Goal: Information Seeking & Learning: Learn about a topic

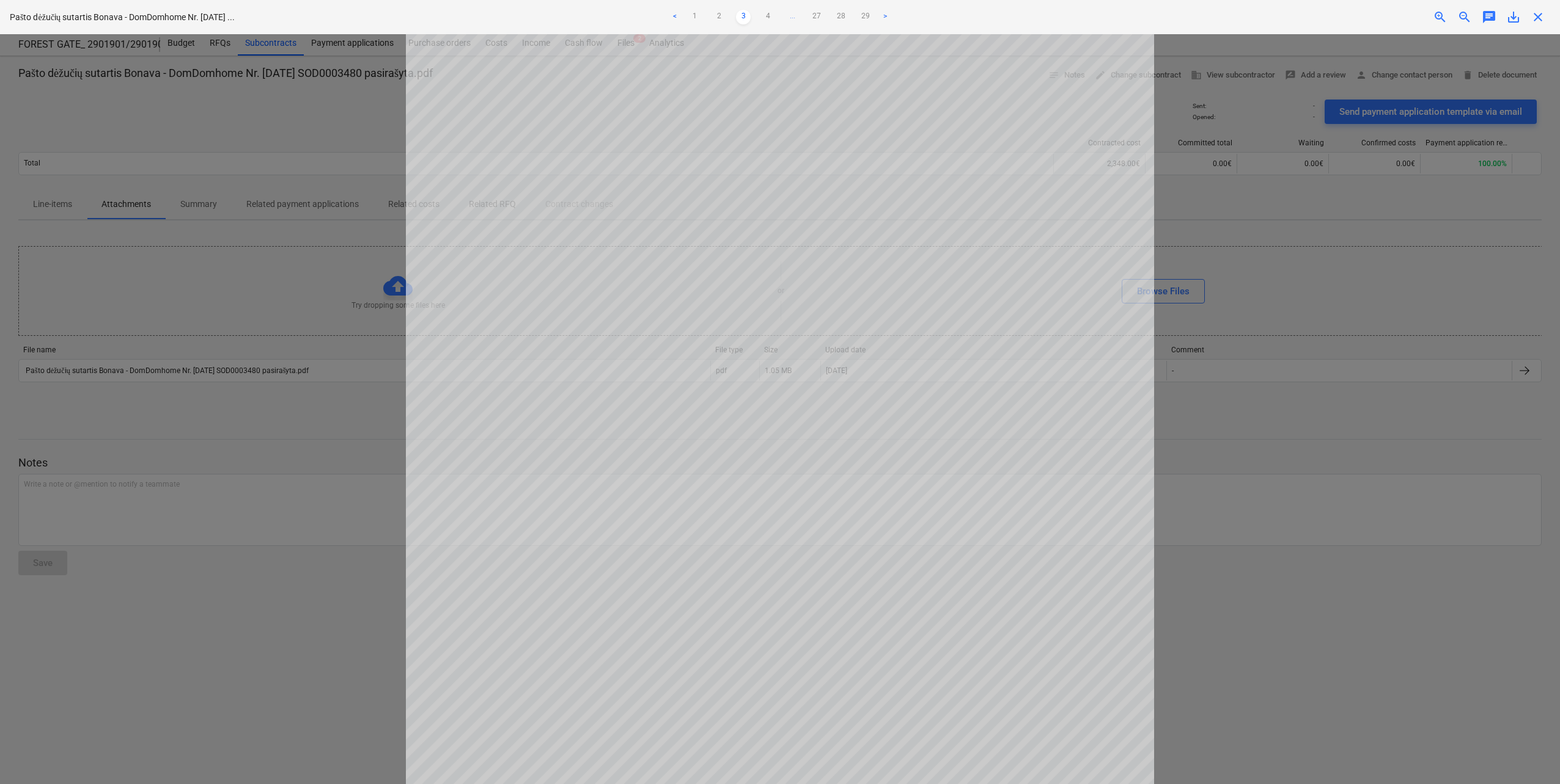
scroll to position [220, 0]
click at [262, 196] on div at bounding box center [780, 409] width 1560 height 750
click at [1545, 16] on div "close" at bounding box center [1538, 17] width 24 height 15
click at [1542, 17] on span "close" at bounding box center [1538, 17] width 15 height 15
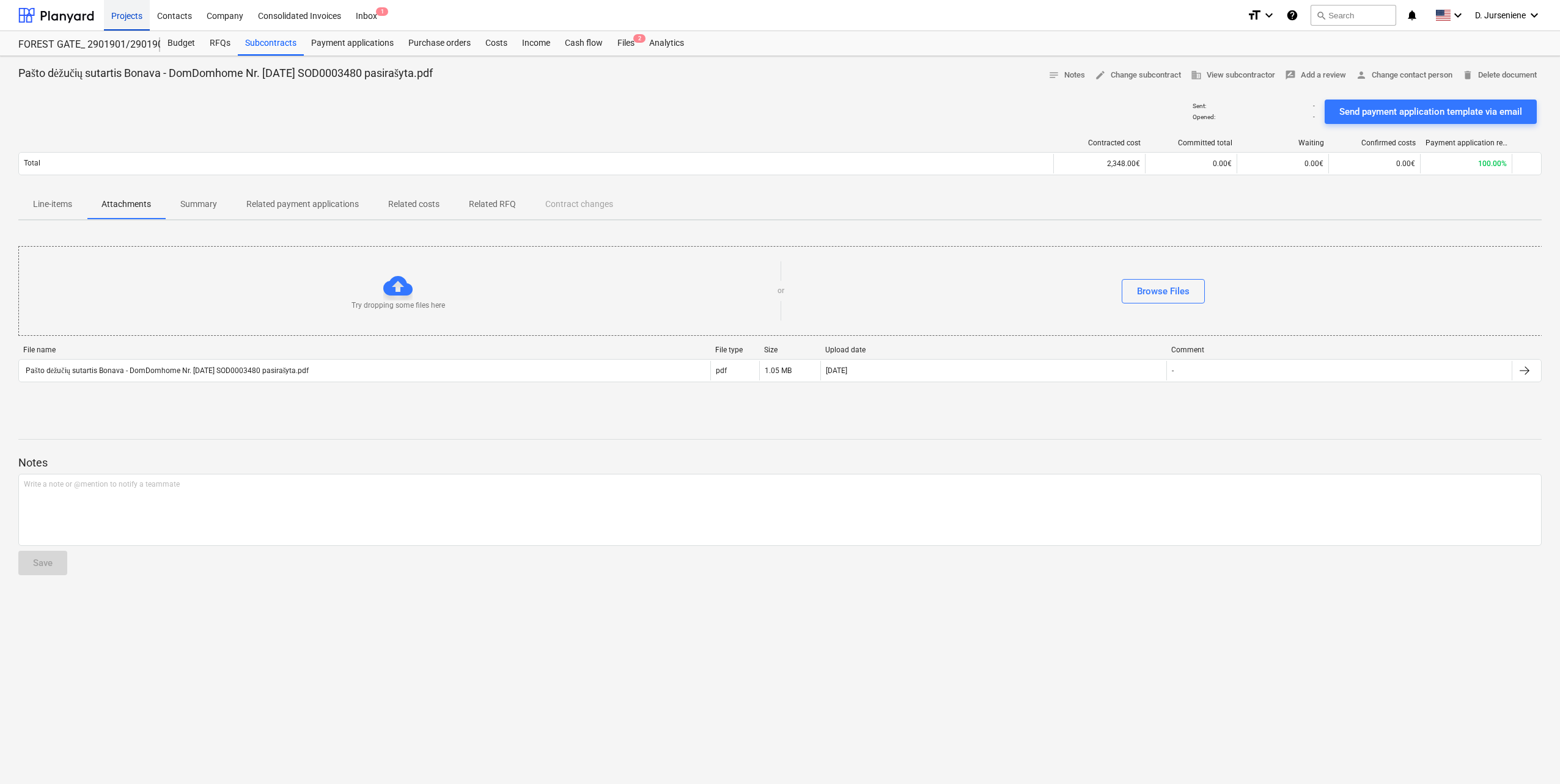
click at [134, 14] on div "Projects" at bounding box center [127, 15] width 46 height 31
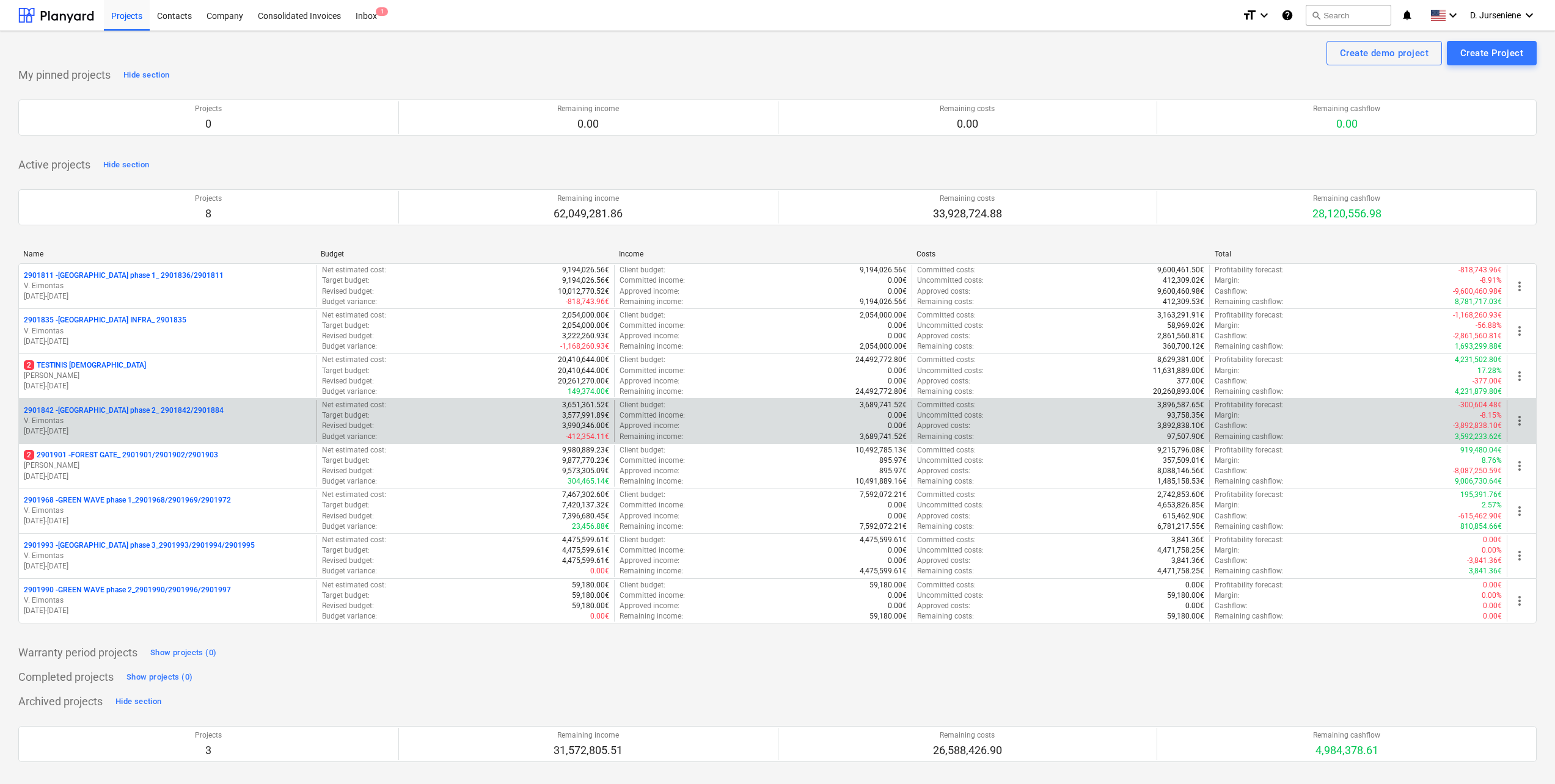
click at [98, 399] on div "2901842 - LAKE TOWN phase 2_ 2901842/2901884 V. Eimontas [DATE] - [DATE] Net es…" at bounding box center [777, 420] width 1518 height 45
click at [99, 411] on p "2901842 - [GEOGRAPHIC_DATA] phase 2_ 2901842/2901884" at bounding box center [123, 411] width 200 height 10
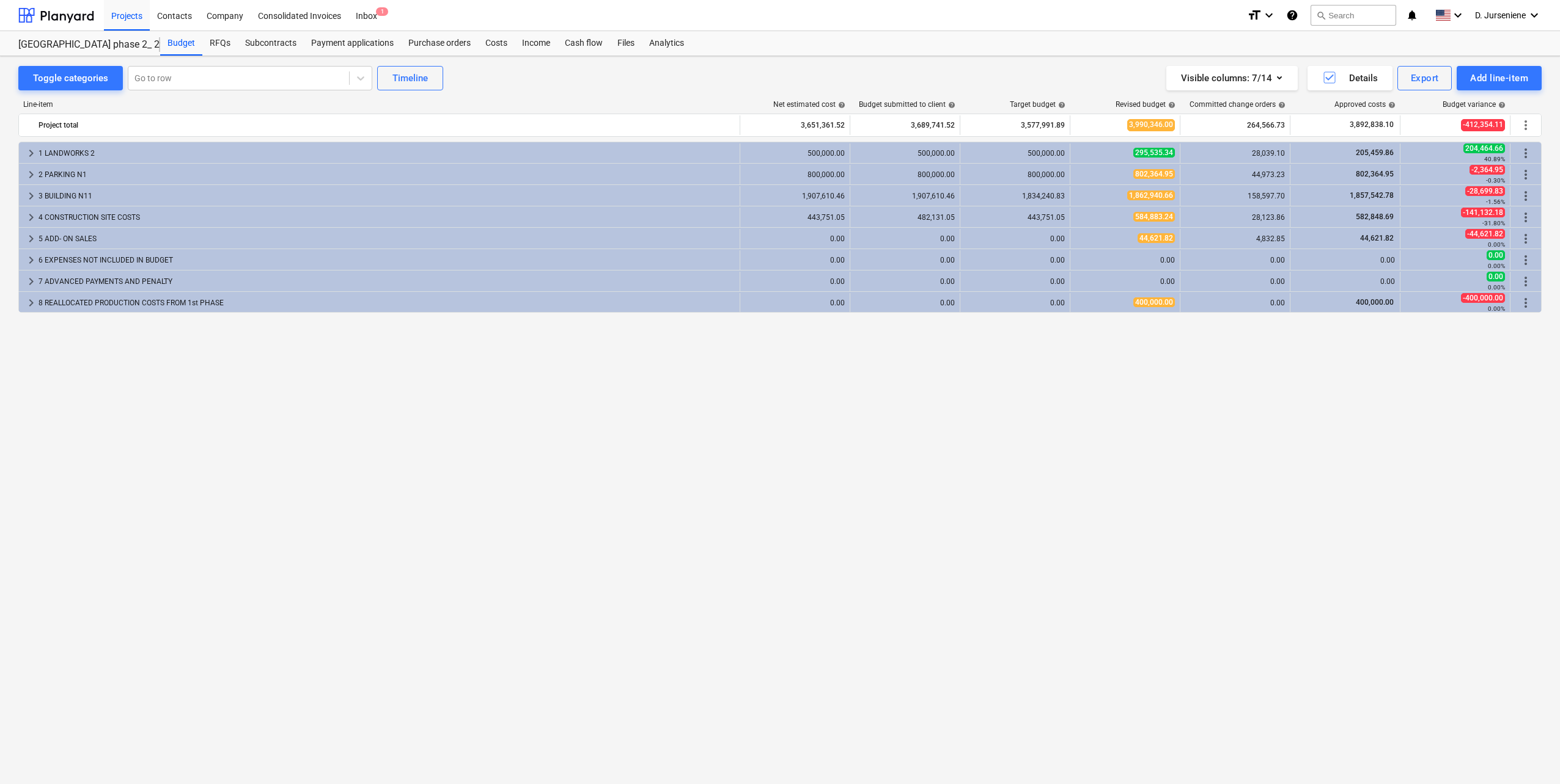
click at [78, 184] on div "keyboard_arrow_right 3 BUILDING N11 1,907,610.46 1,907,610.46 1,834,240.83 1,86…" at bounding box center [780, 195] width 1523 height 22
click at [73, 196] on div "3 BUILDING N11" at bounding box center [387, 196] width 696 height 20
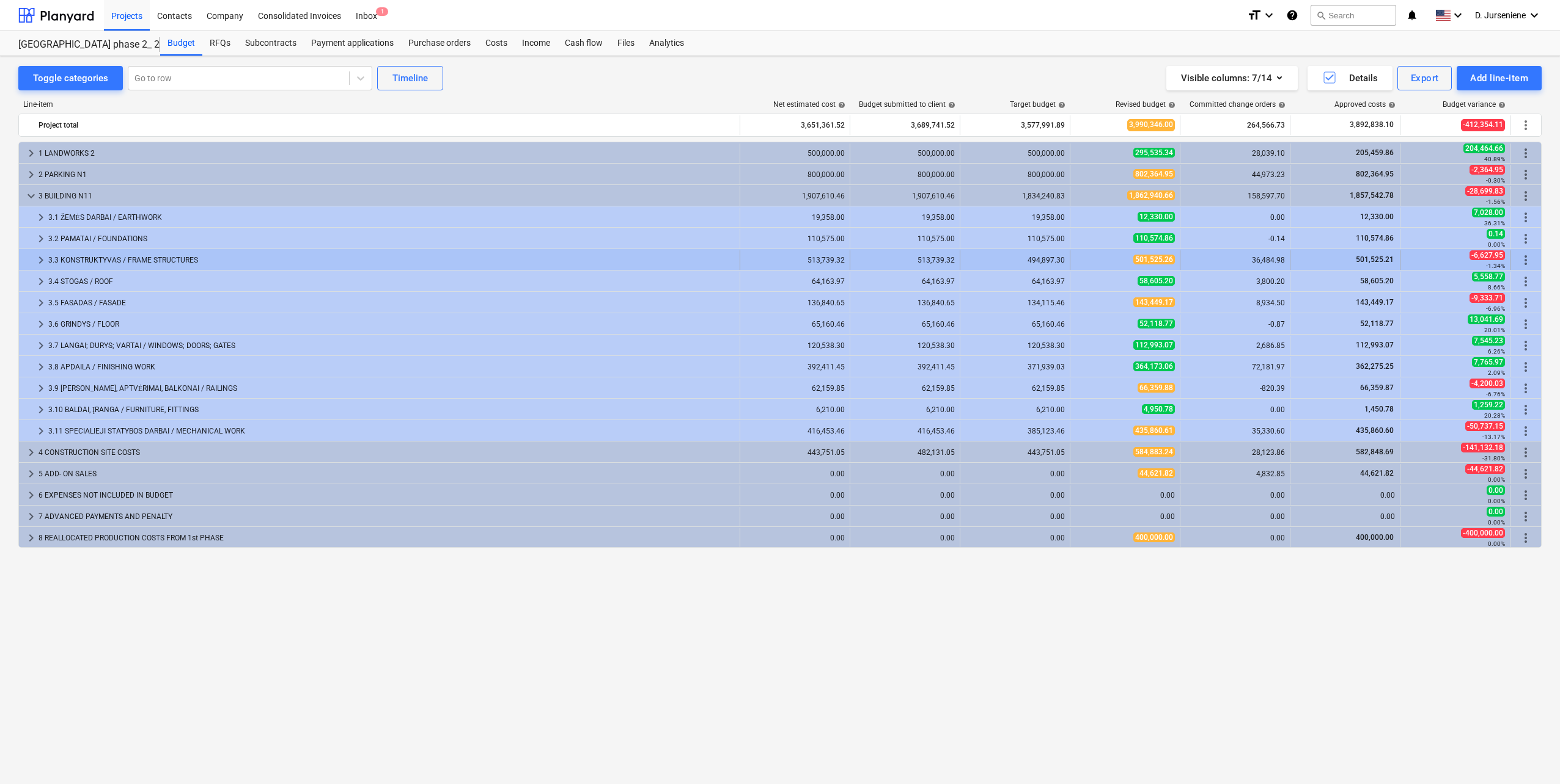
click at [108, 258] on div "3.3 KONSTRUKTYVAS / FRAME STRUCTURES" at bounding box center [391, 260] width 686 height 20
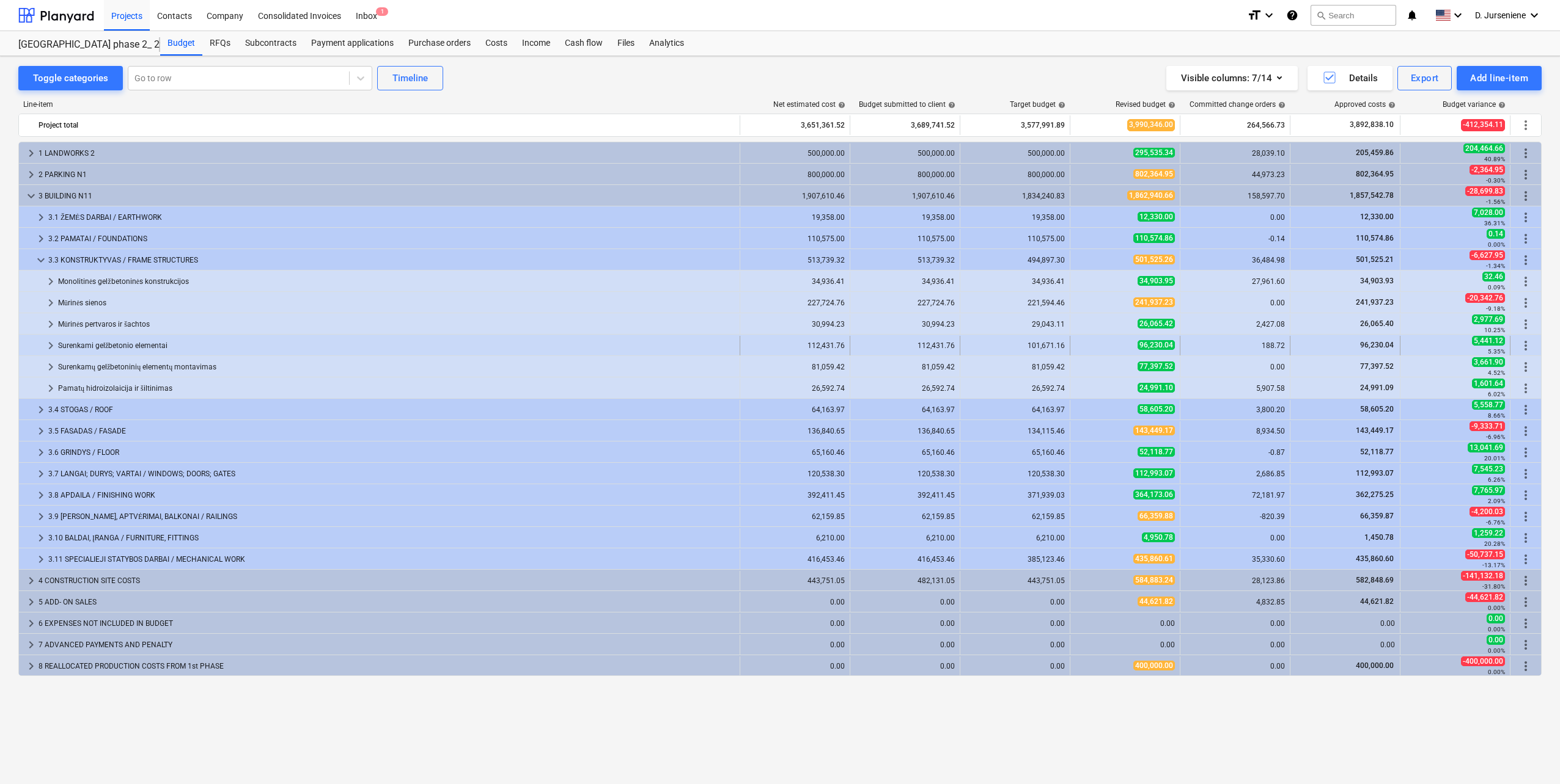
click at [115, 343] on div "Surenkami gelžbetonio elementai" at bounding box center [396, 345] width 676 height 20
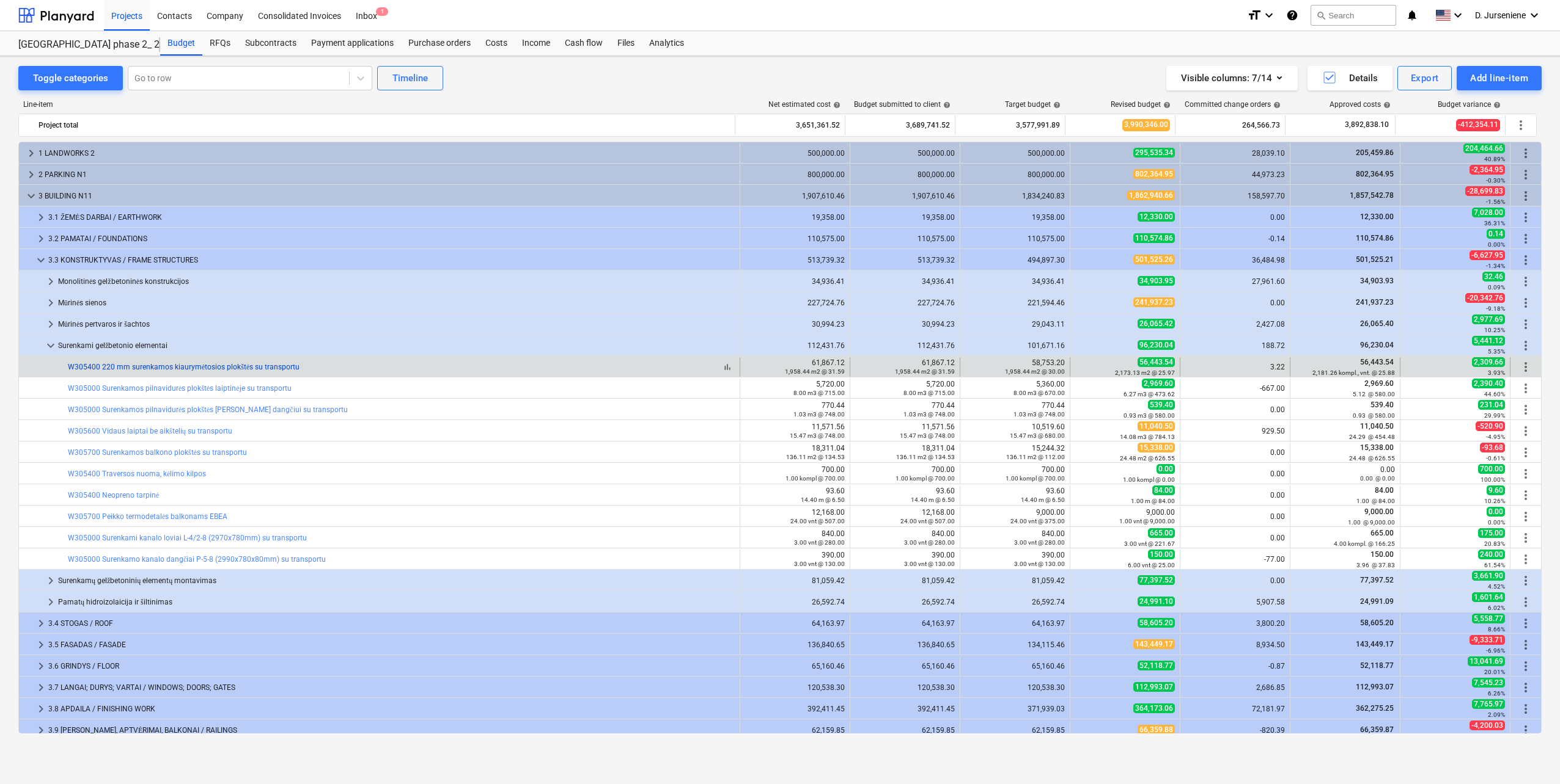
click at [273, 368] on link "W305400 220 mm surenkamos kiaurymėtosios plokštės su transportu" at bounding box center [184, 367] width 232 height 8
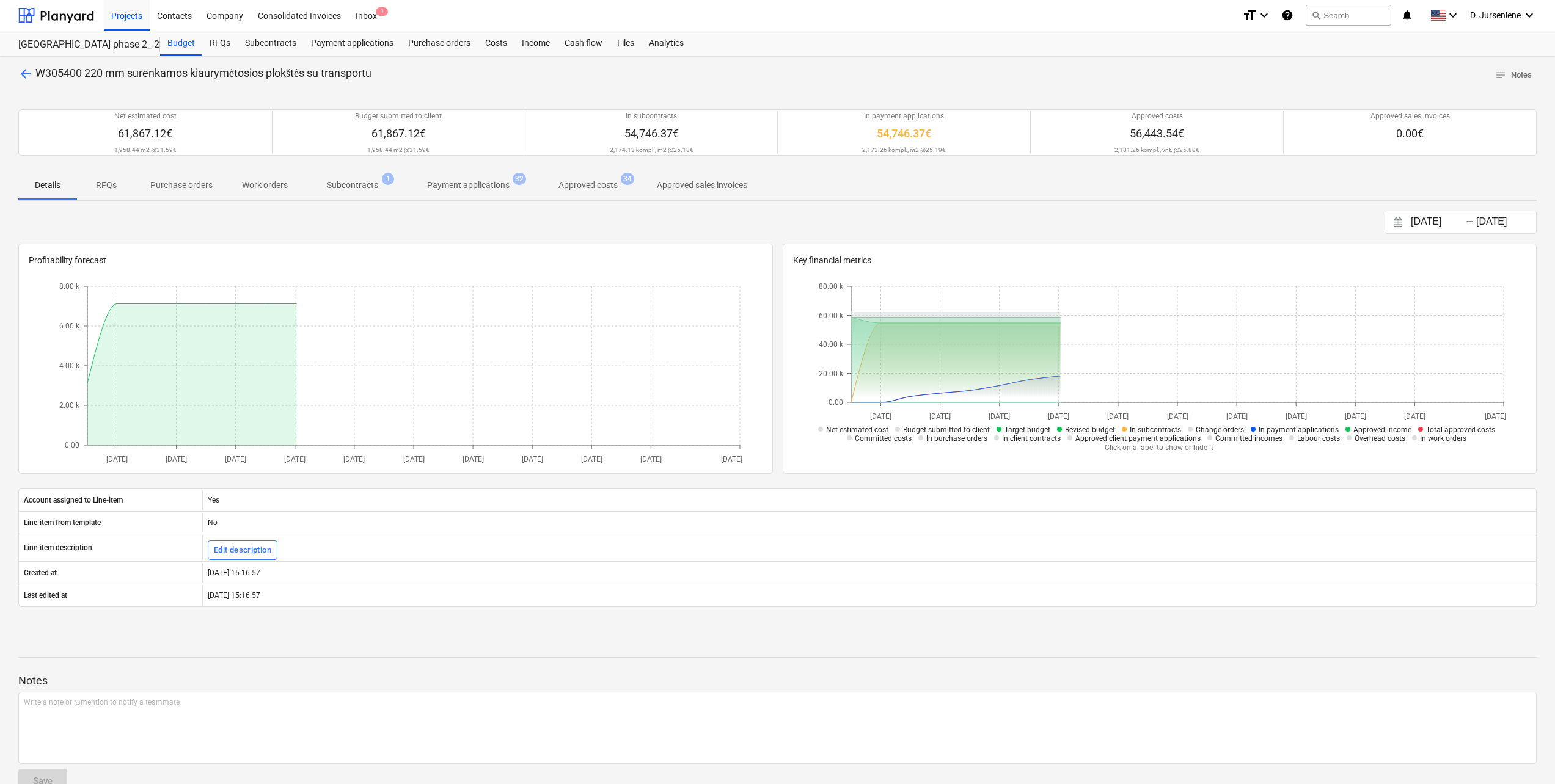
click at [345, 179] on span "Subcontracts 1" at bounding box center [353, 185] width 100 height 22
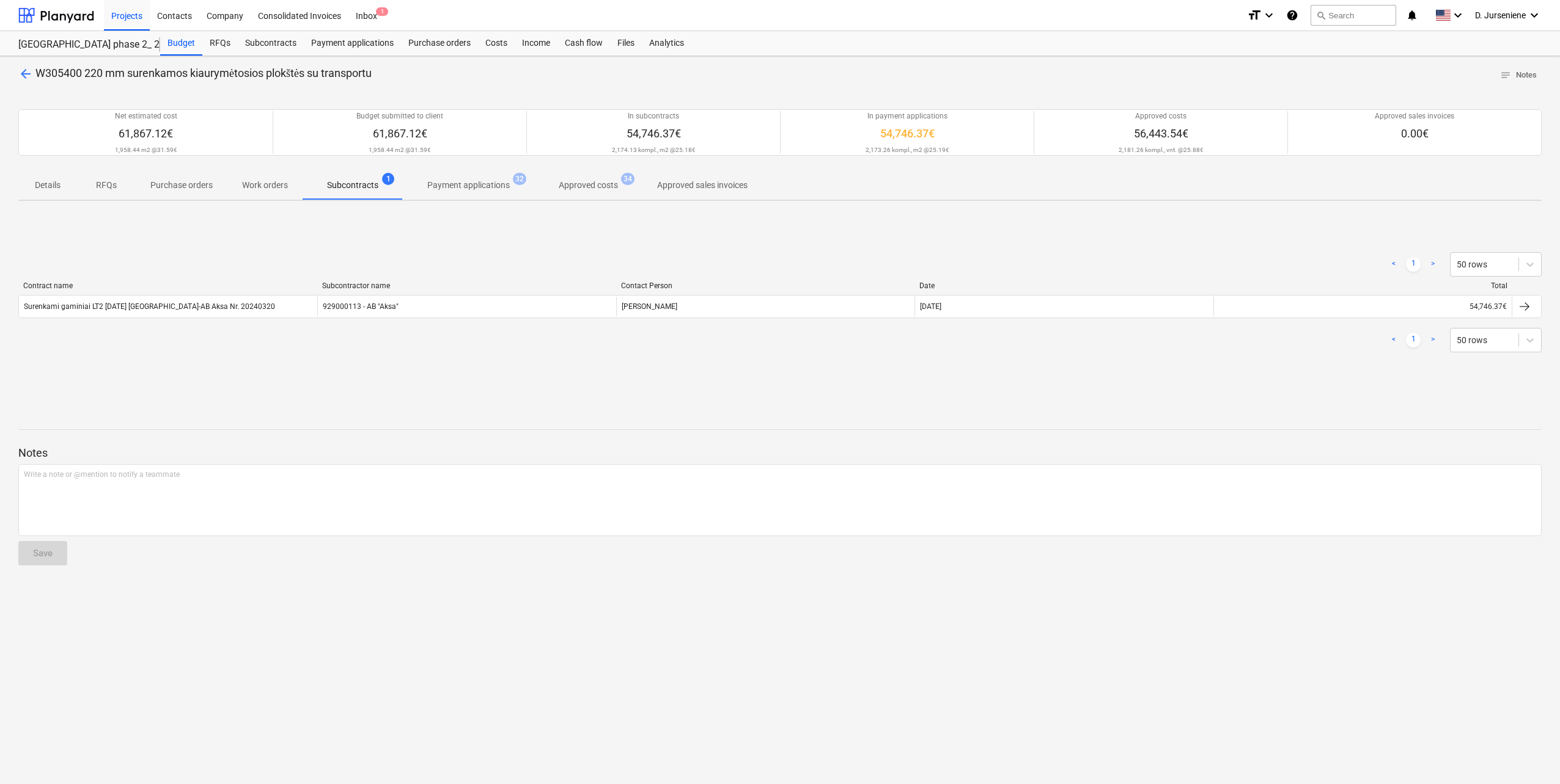
drag, startPoint x: 1530, startPoint y: 303, endPoint x: 1465, endPoint y: 303, distance: 65.0
click at [1530, 303] on div at bounding box center [1524, 306] width 15 height 15
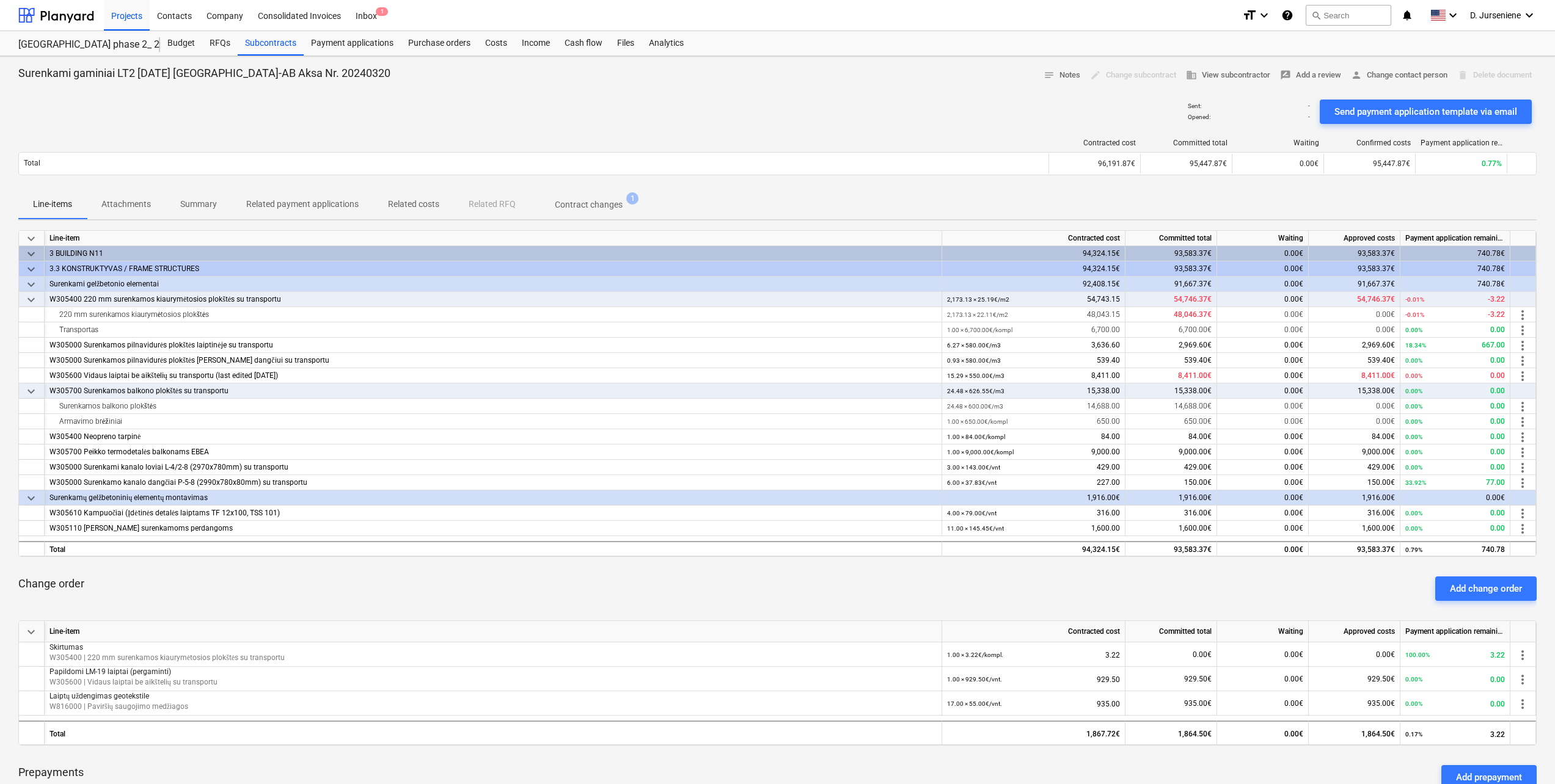
click at [573, 203] on p "Contract changes" at bounding box center [588, 205] width 68 height 13
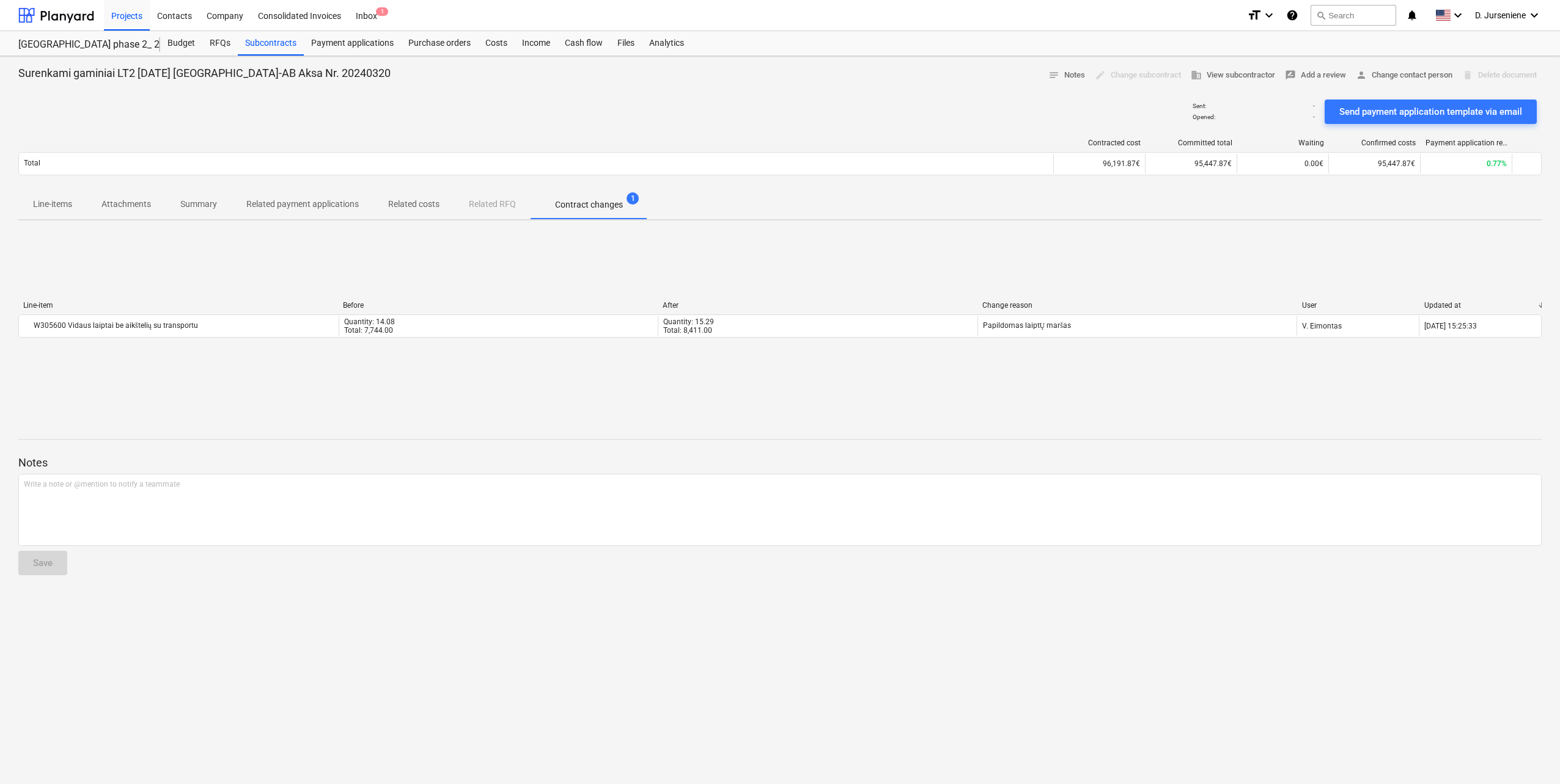
click at [293, 200] on p "Related payment applications" at bounding box center [302, 204] width 113 height 13
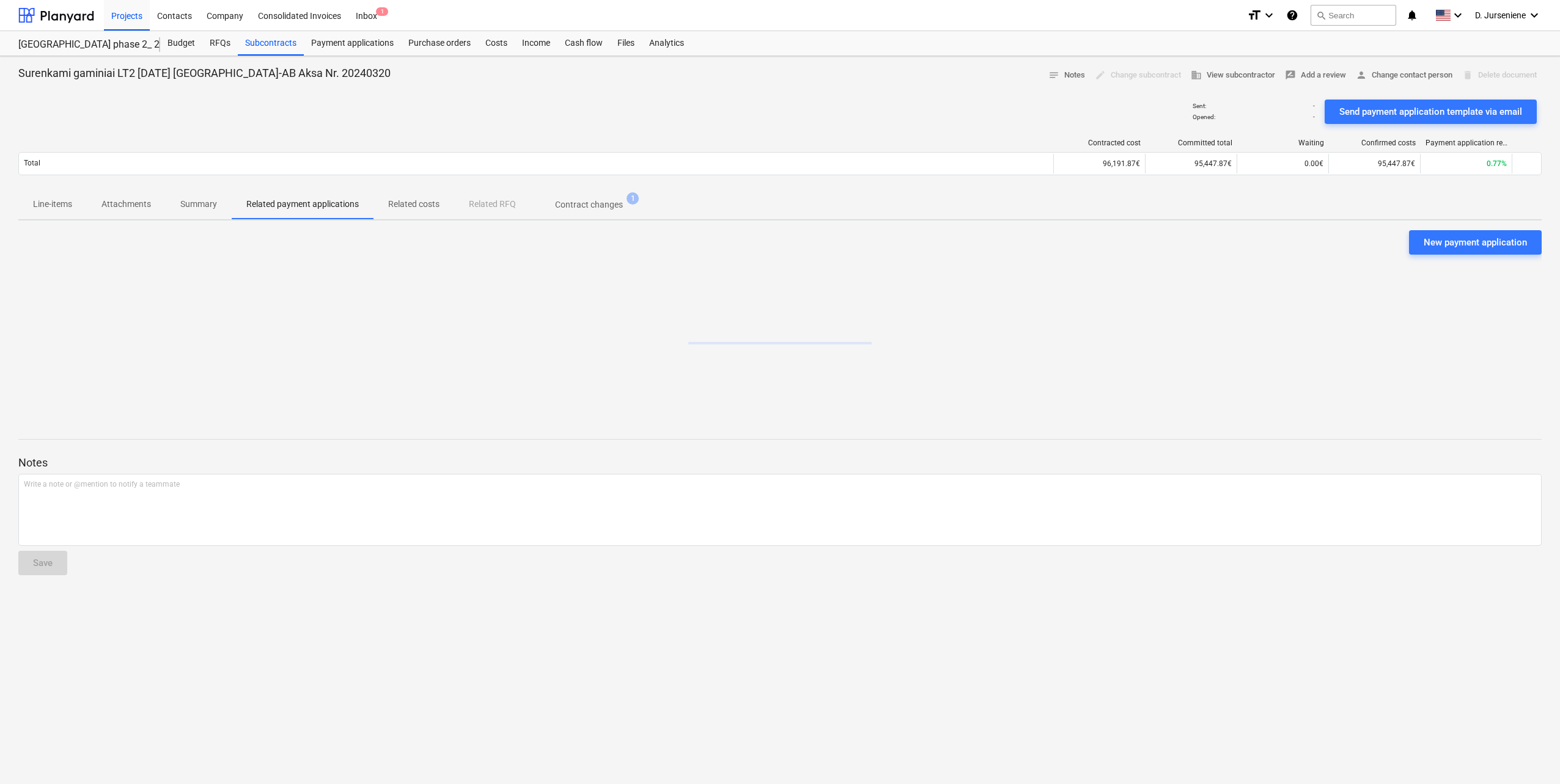
click at [193, 203] on p "Summary" at bounding box center [198, 204] width 37 height 13
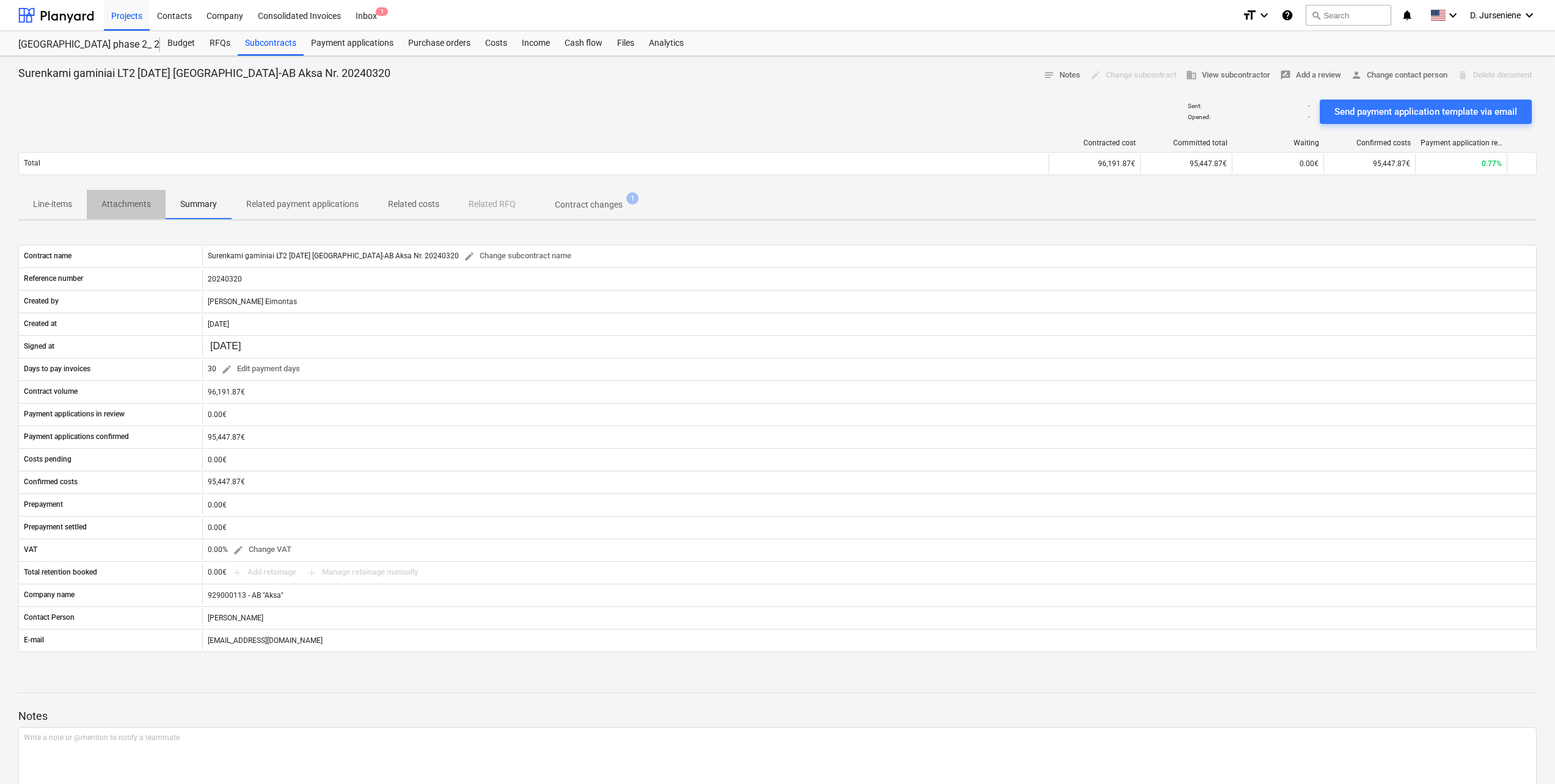
click at [130, 205] on p "Attachments" at bounding box center [126, 204] width 50 height 13
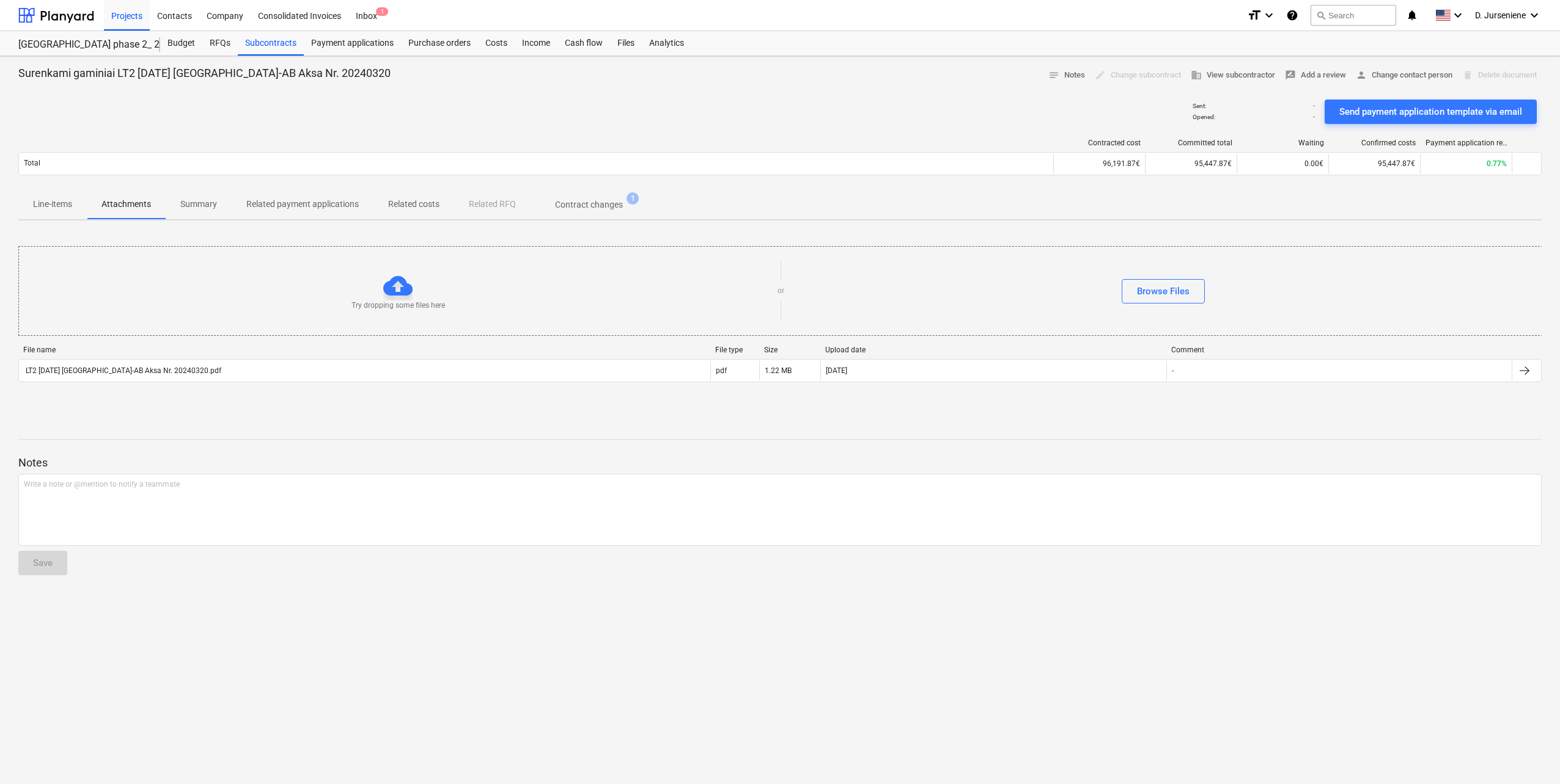
click at [43, 212] on span "Line-items" at bounding box center [53, 204] width 69 height 20
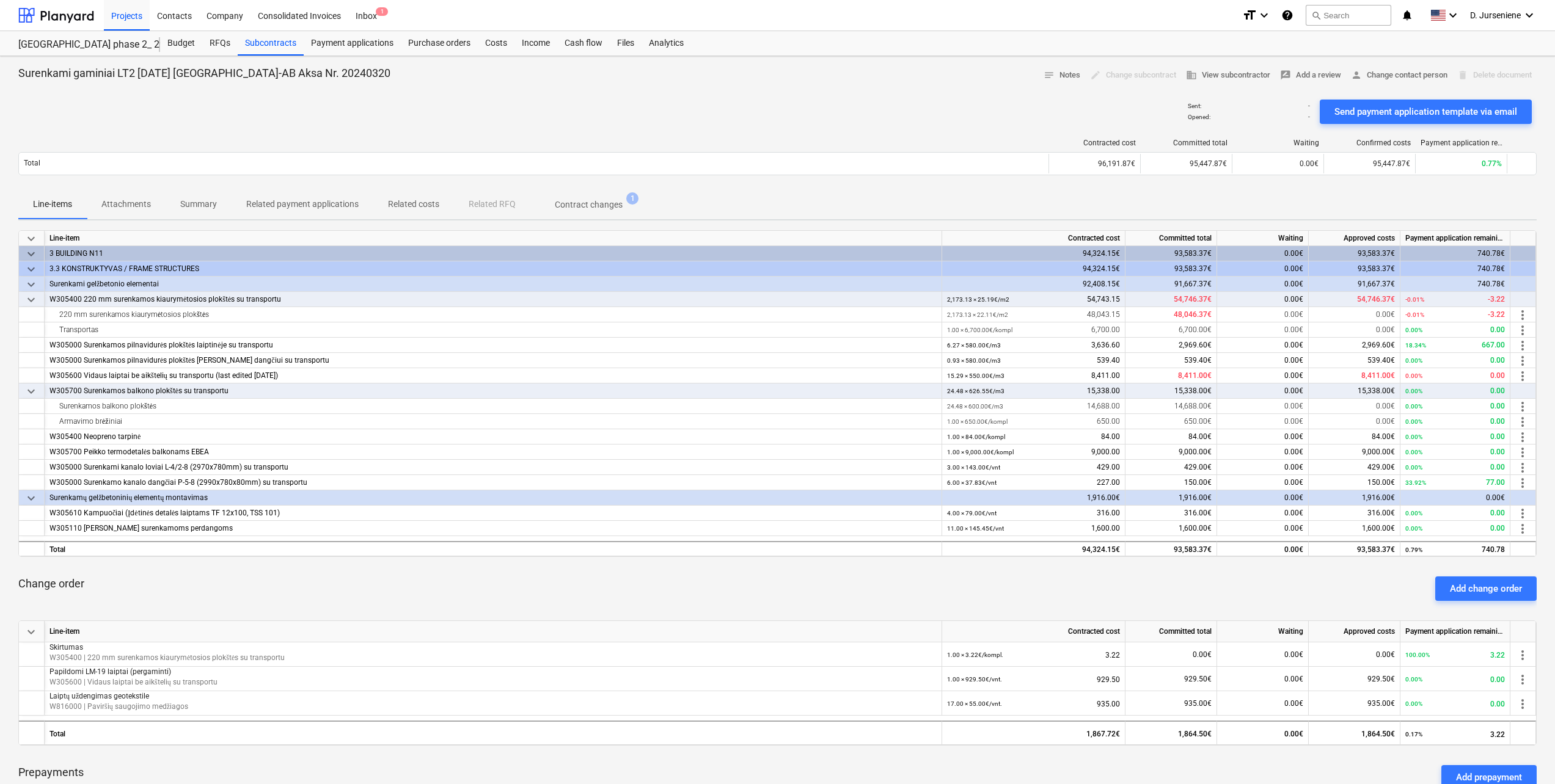
click at [93, 389] on div "W305700 Surenkamos balkono plokštės su transportu" at bounding box center [493, 391] width 887 height 15
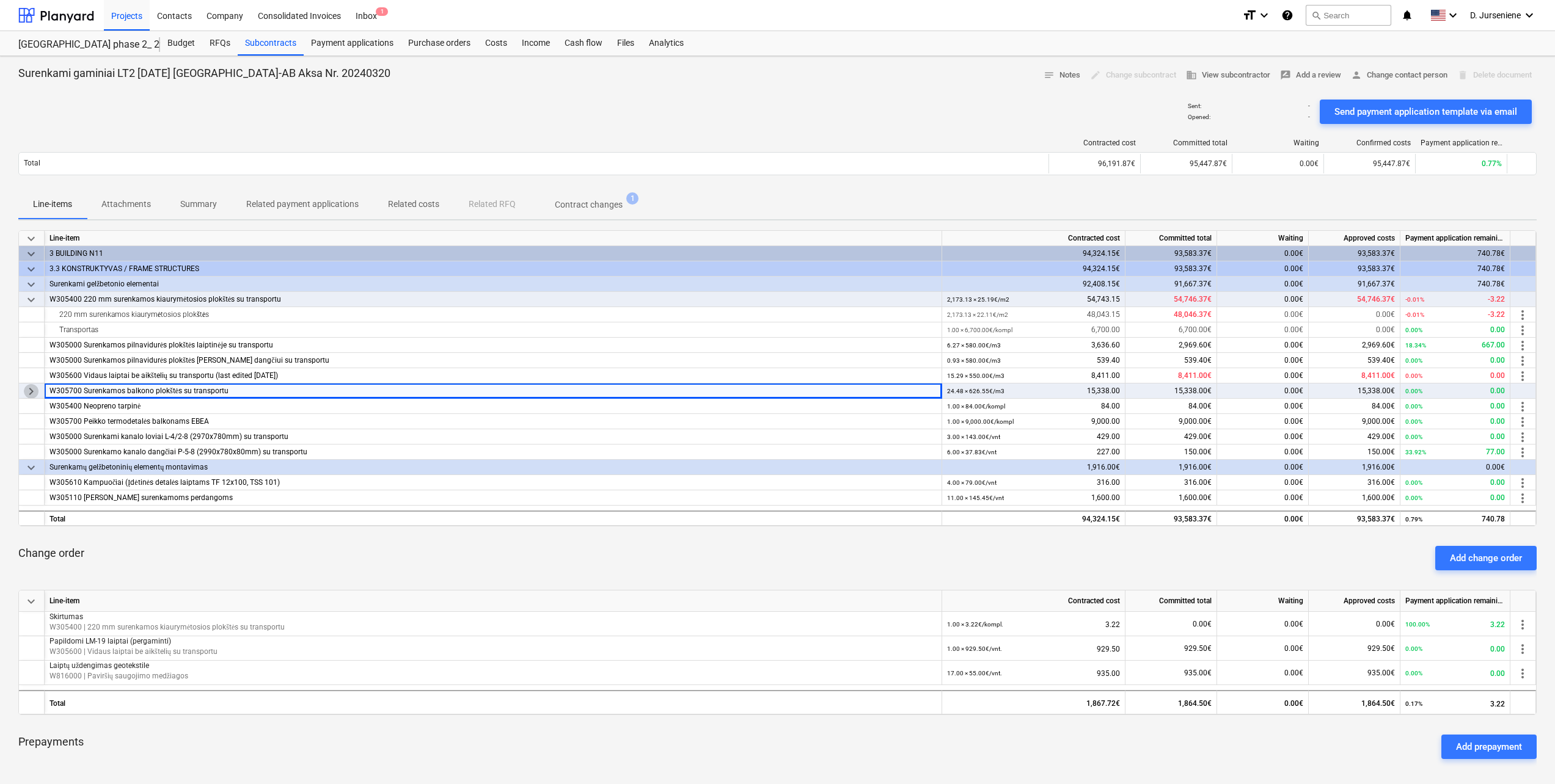
click at [31, 390] on span "keyboard_arrow_right" at bounding box center [31, 391] width 15 height 15
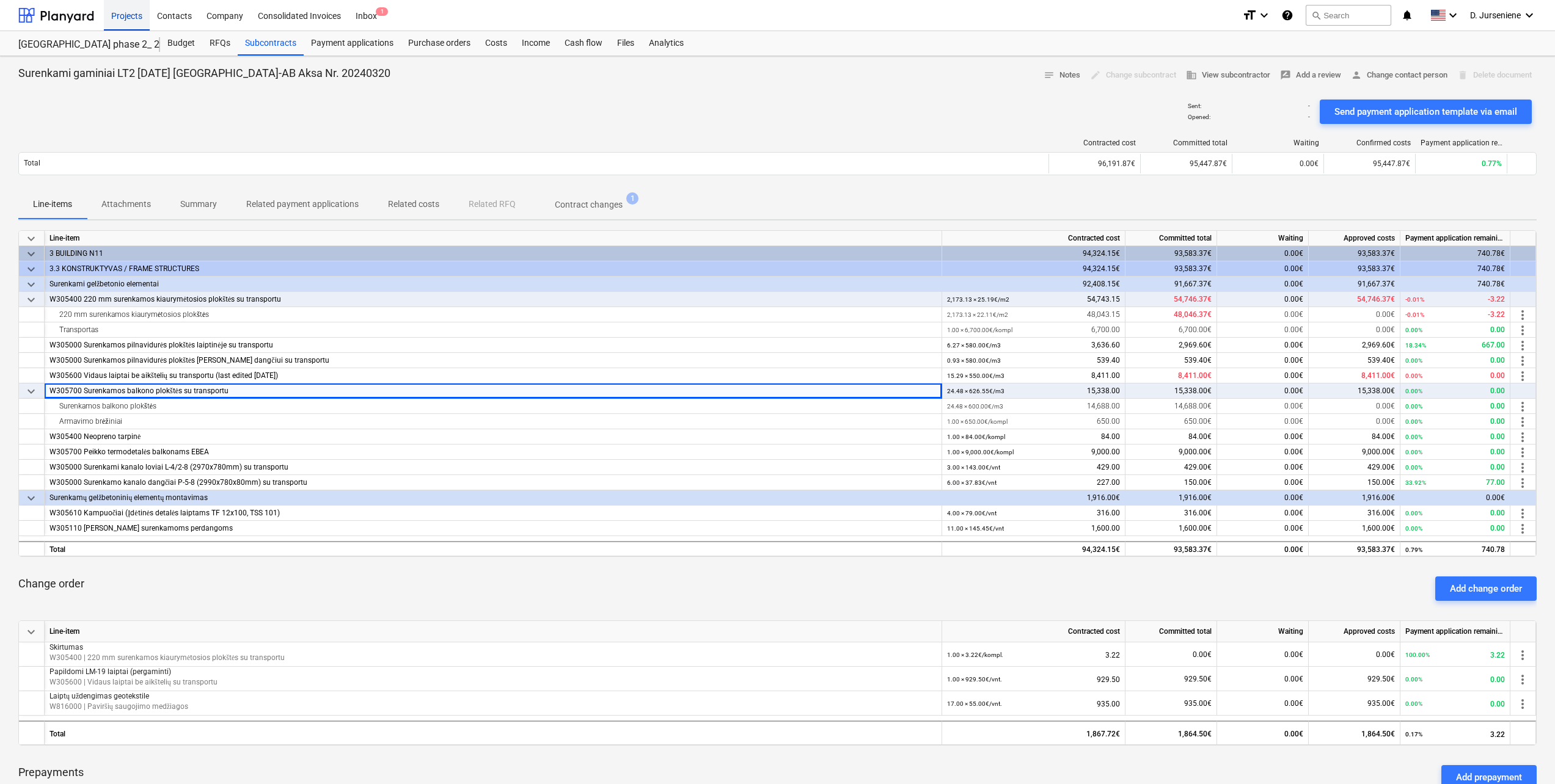
click at [120, 17] on div "Projects" at bounding box center [127, 15] width 46 height 31
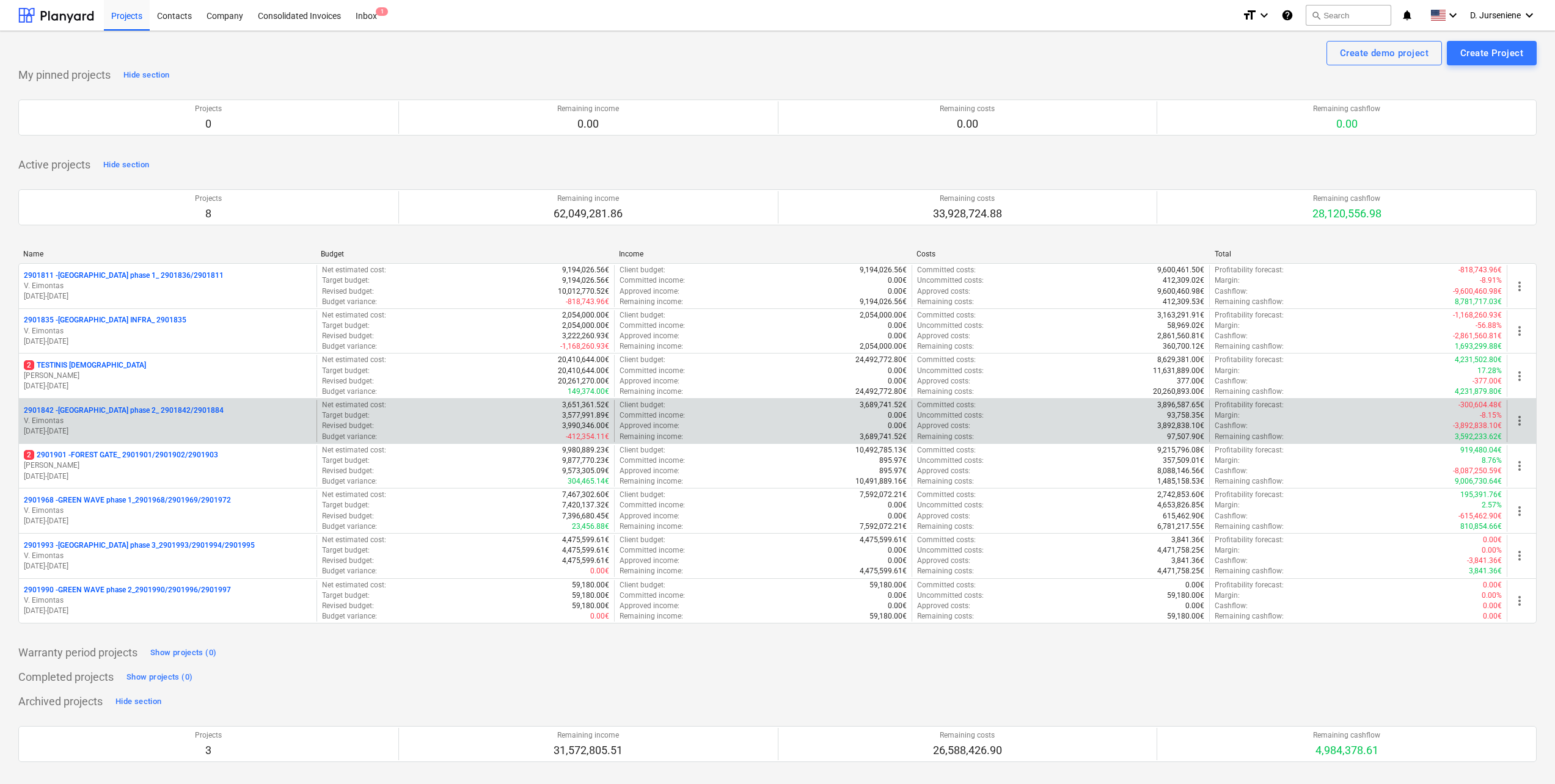
click at [109, 435] on p "[DATE] - [DATE]" at bounding box center [167, 432] width 287 height 10
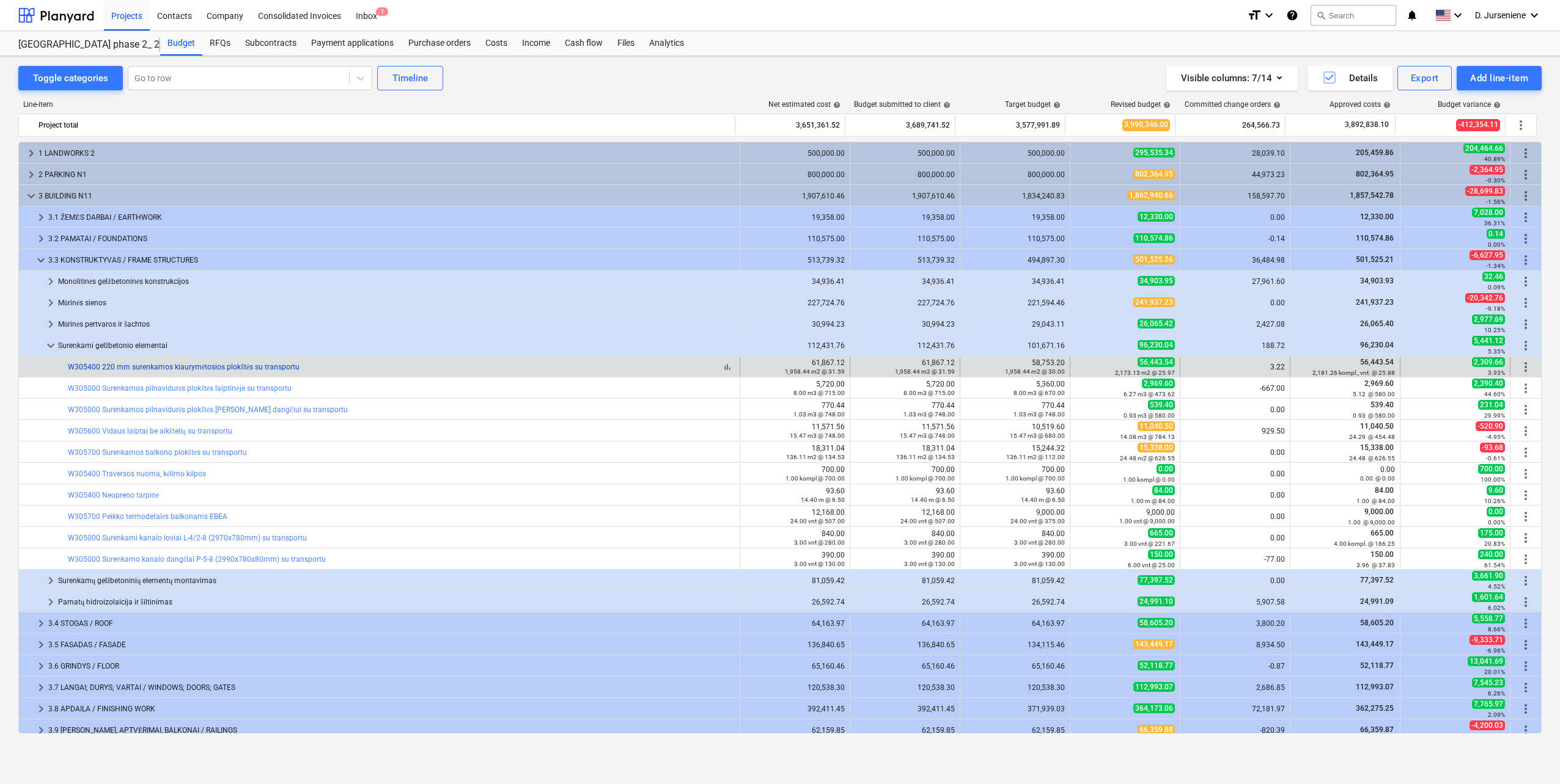
click at [207, 369] on link "W305400 220 mm surenkamos kiaurymėtosios plokštės su transportu" at bounding box center [184, 367] width 232 height 8
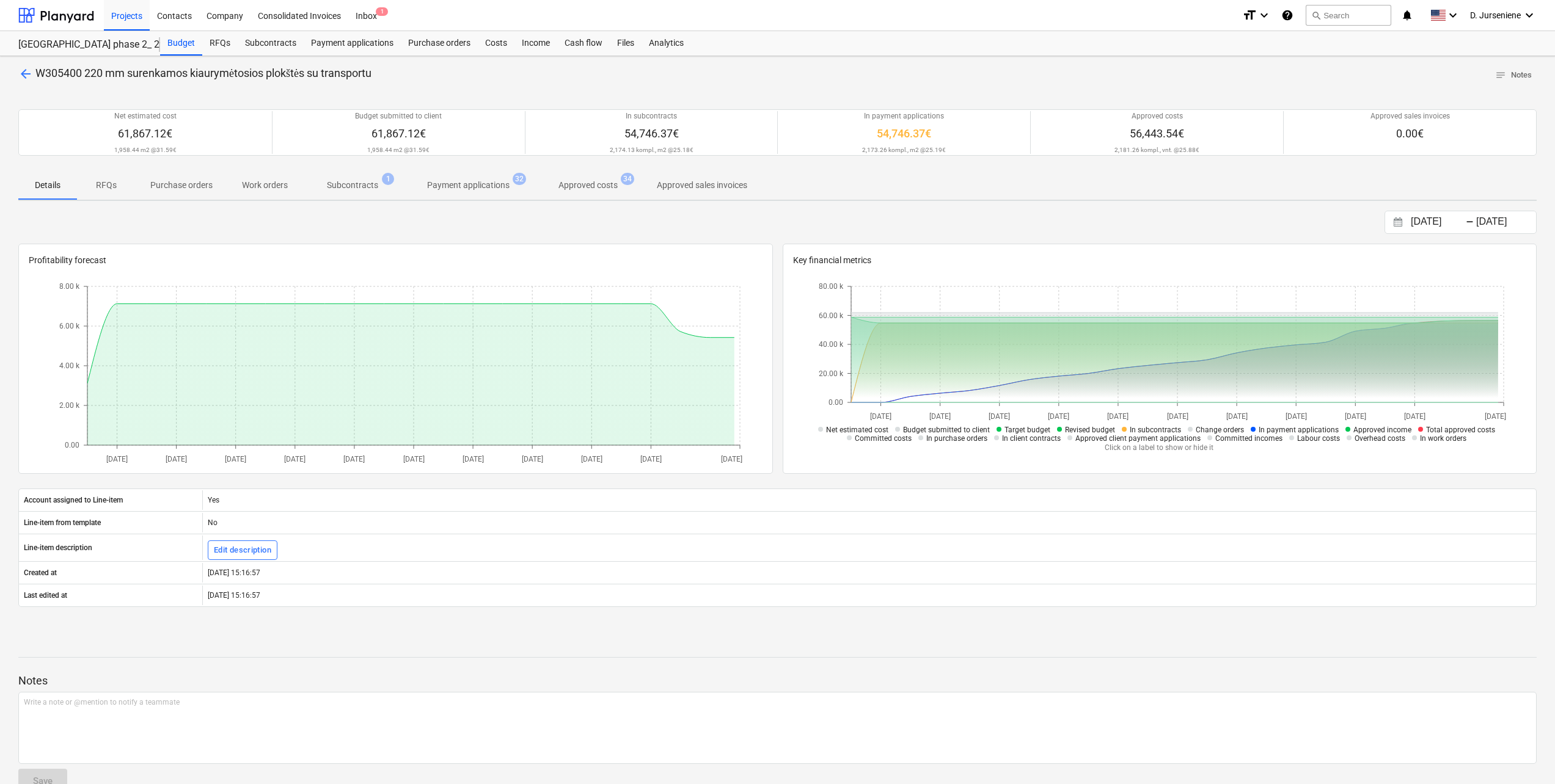
click at [368, 187] on p "Subcontracts" at bounding box center [352, 185] width 52 height 13
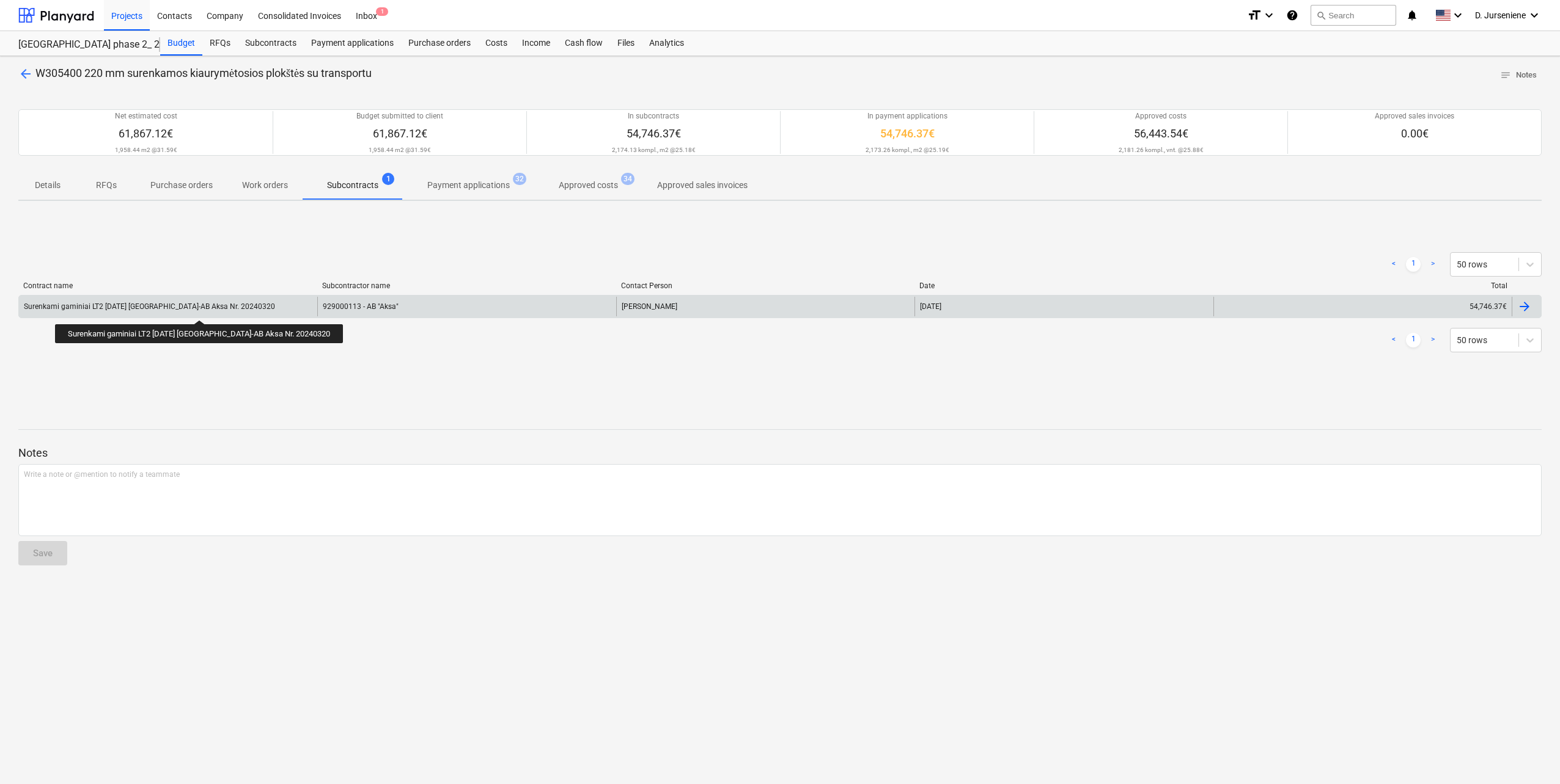
click at [186, 309] on div "Surenkami gaminiai LT2 [DATE] [GEOGRAPHIC_DATA]-AB Aksa Nr. 20240320" at bounding box center [149, 306] width 251 height 8
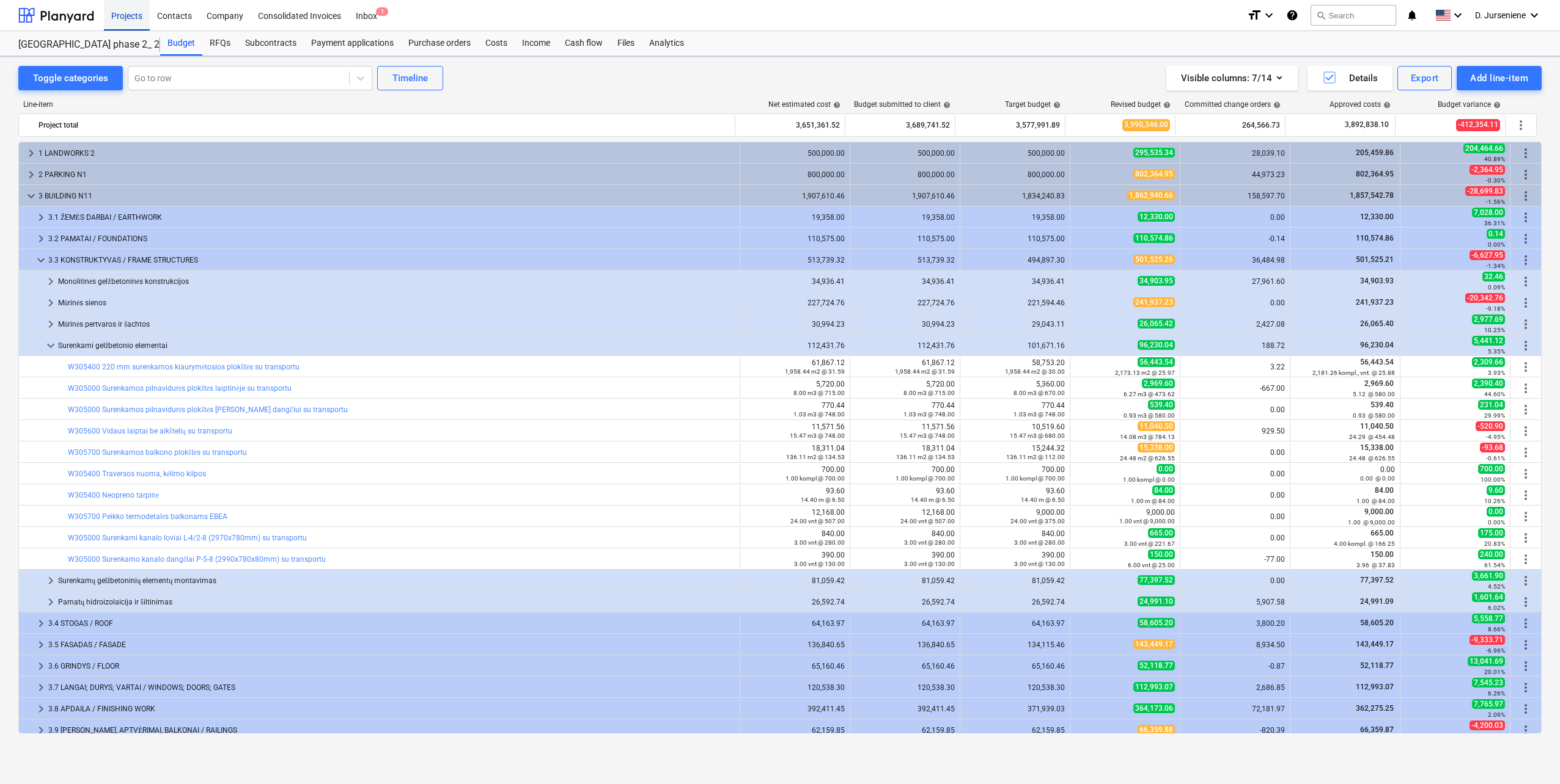
click at [130, 13] on div "Projects" at bounding box center [127, 15] width 46 height 31
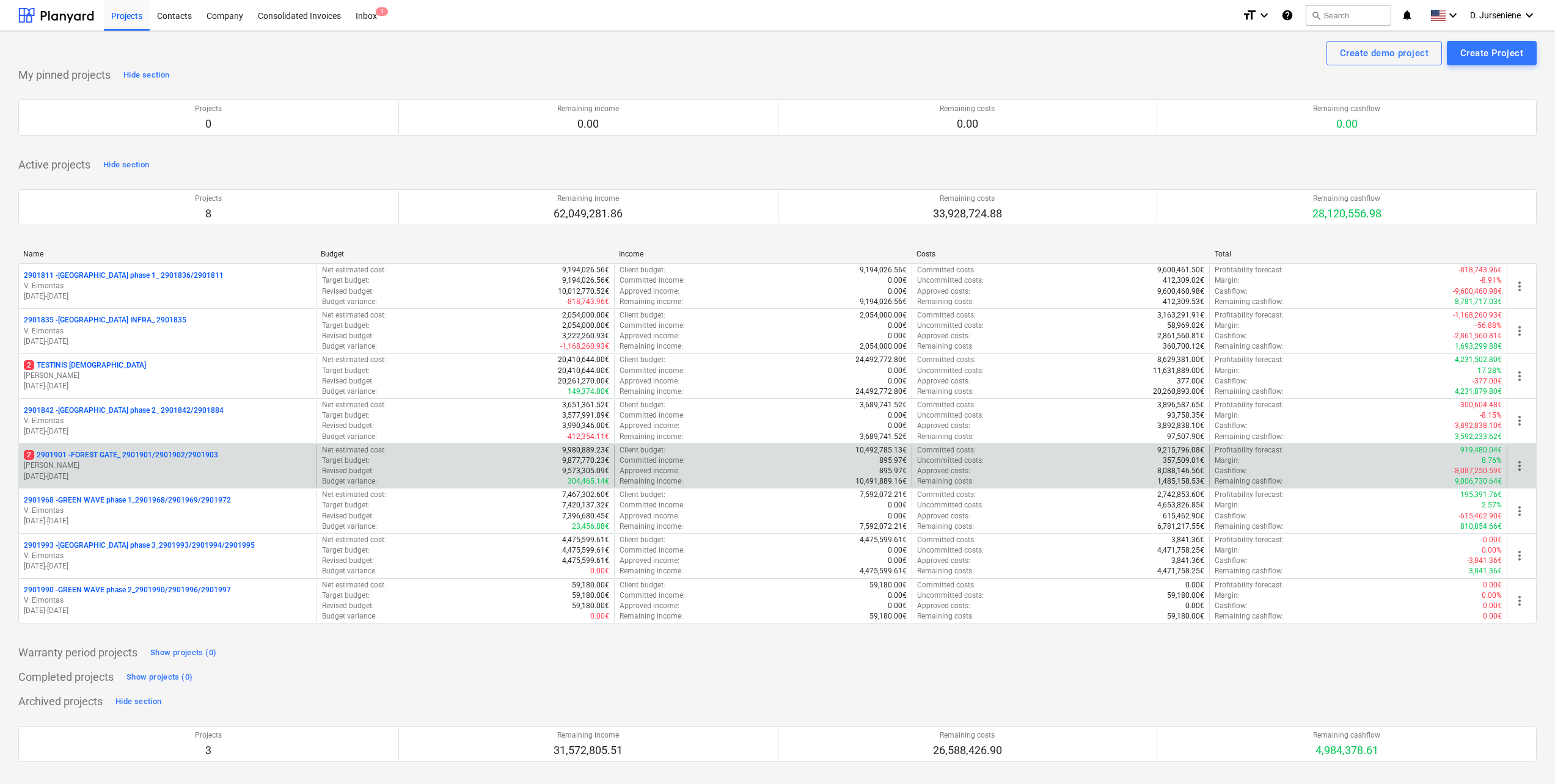
click at [156, 457] on p "2 2901901 - FOREST GATE_ 2901901/2901902/2901903" at bounding box center [120, 455] width 194 height 10
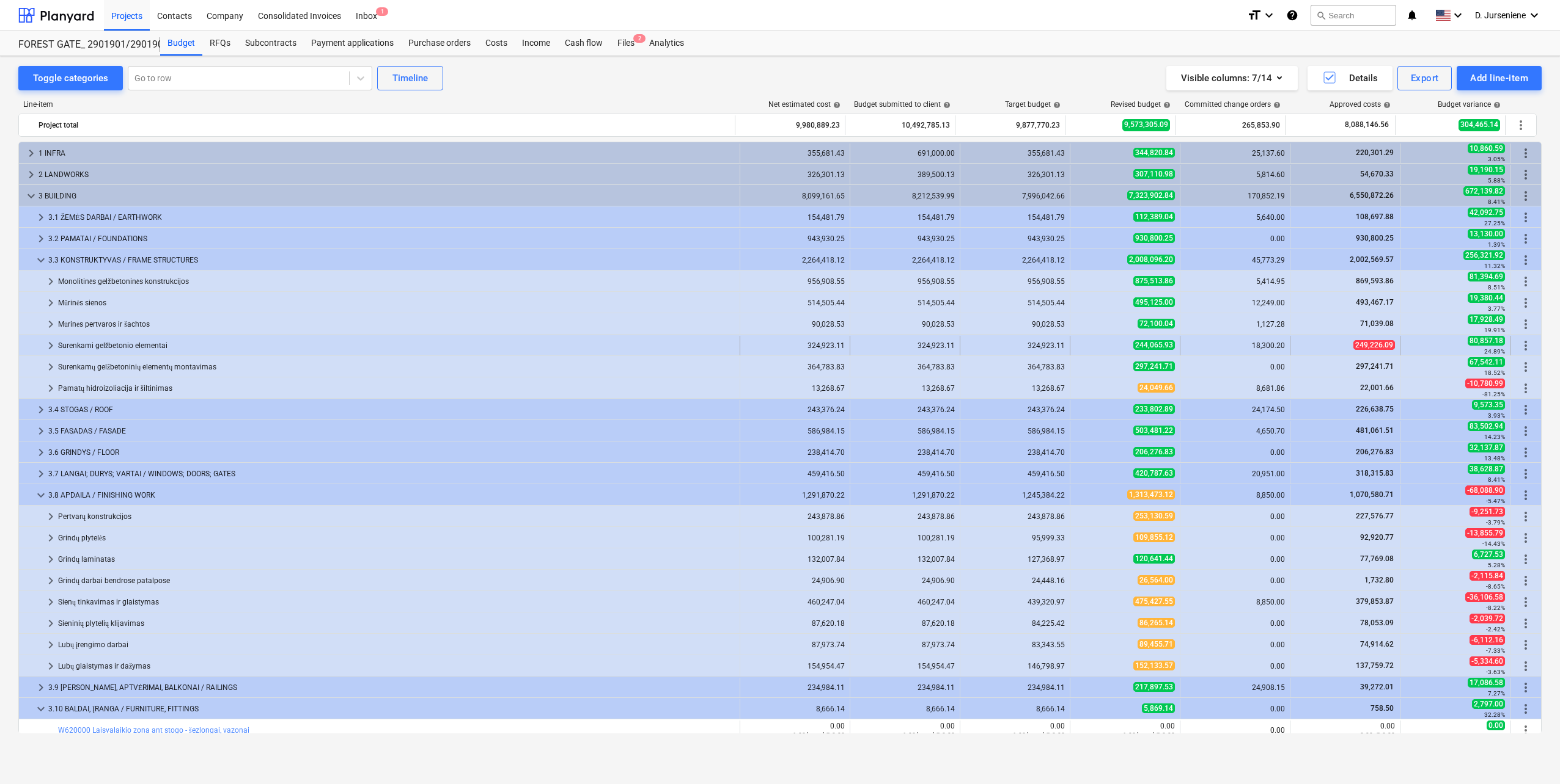
click at [107, 348] on div "Surenkami gelžbetonio elementai" at bounding box center [396, 345] width 676 height 20
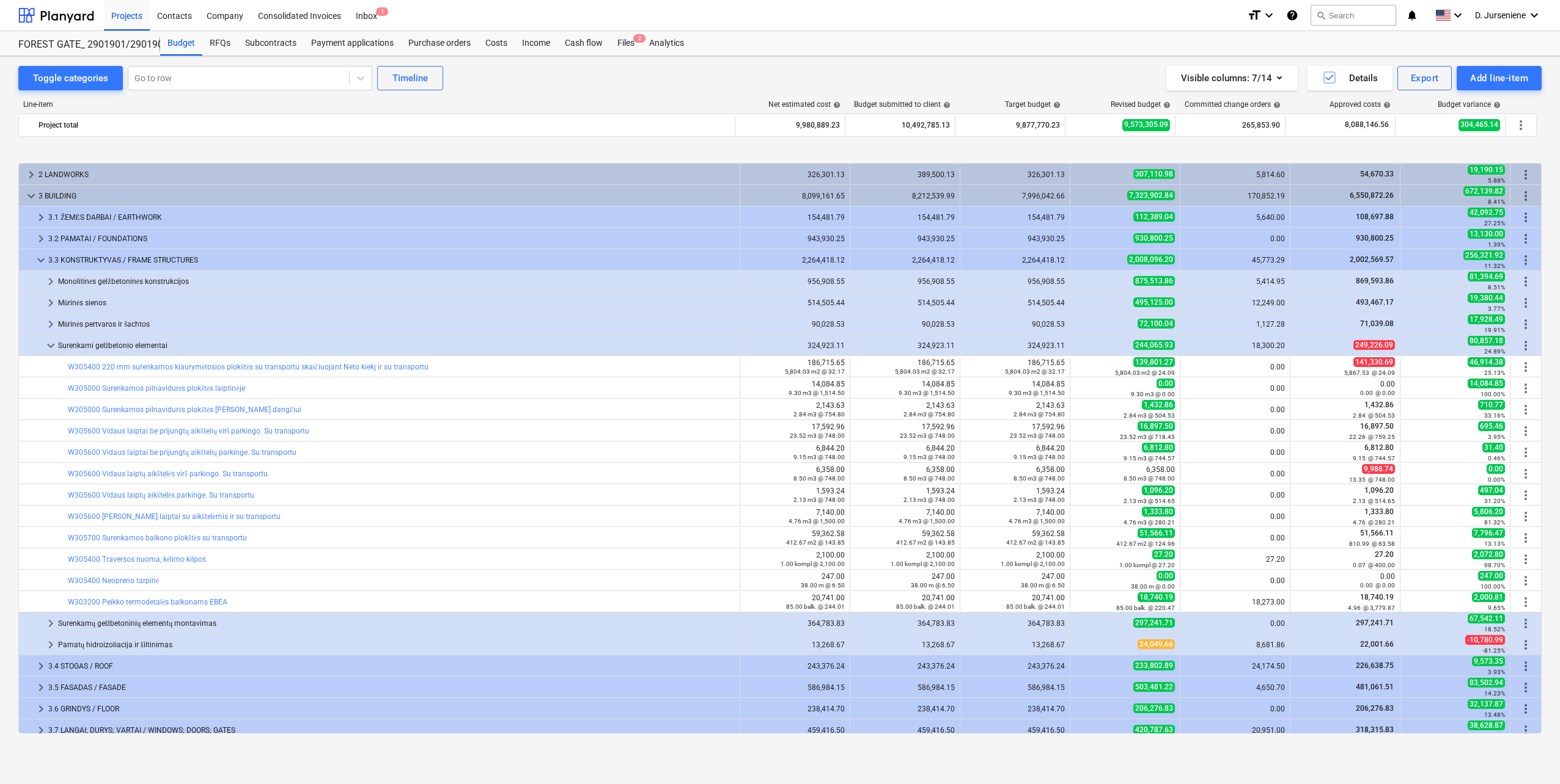
scroll to position [61, 0]
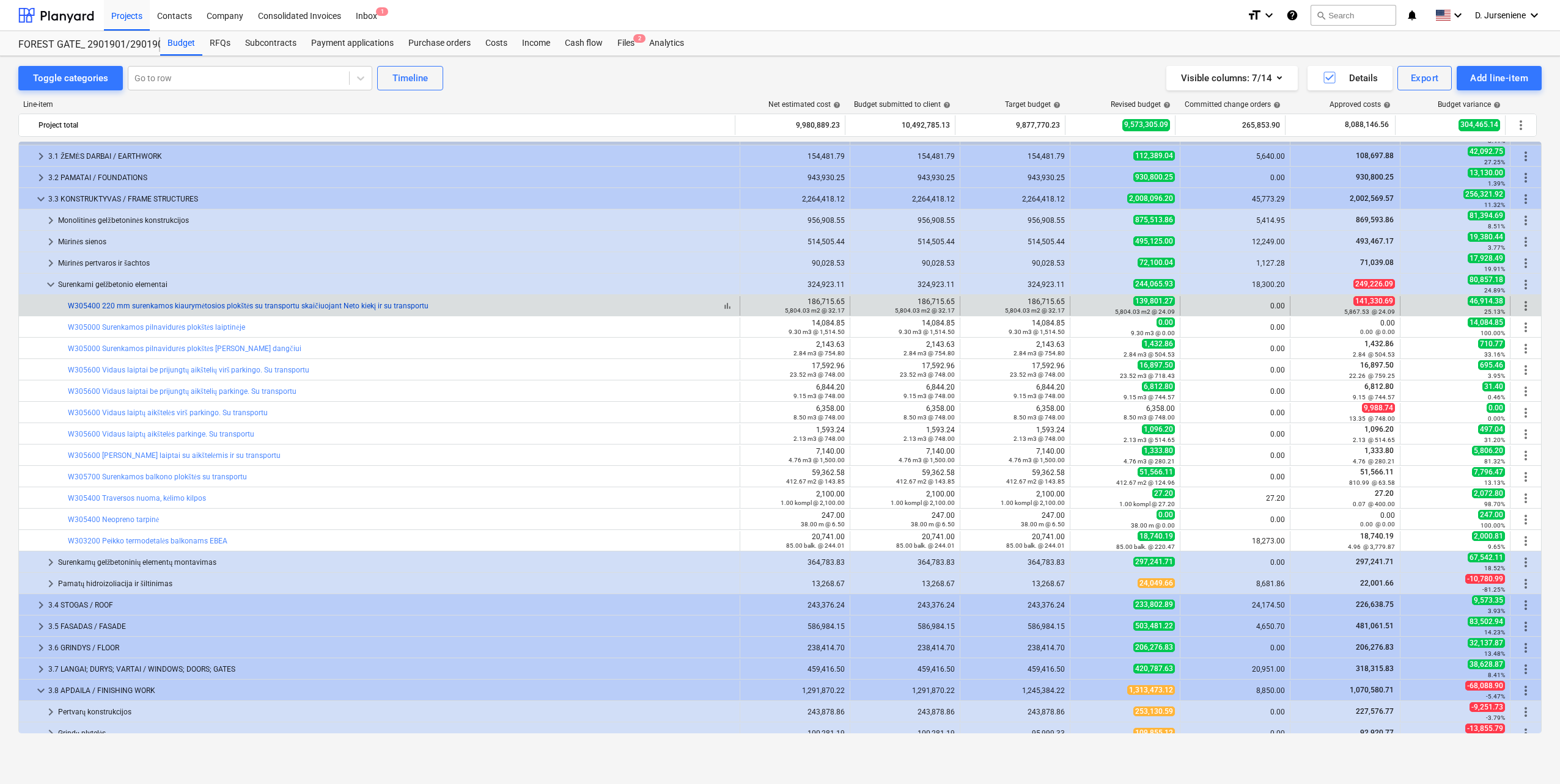
click at [256, 307] on link "W305400 220 mm surenkamos kiaurymėtosios plokštės su transportu skaičiuojant Ne…" at bounding box center [248, 306] width 361 height 8
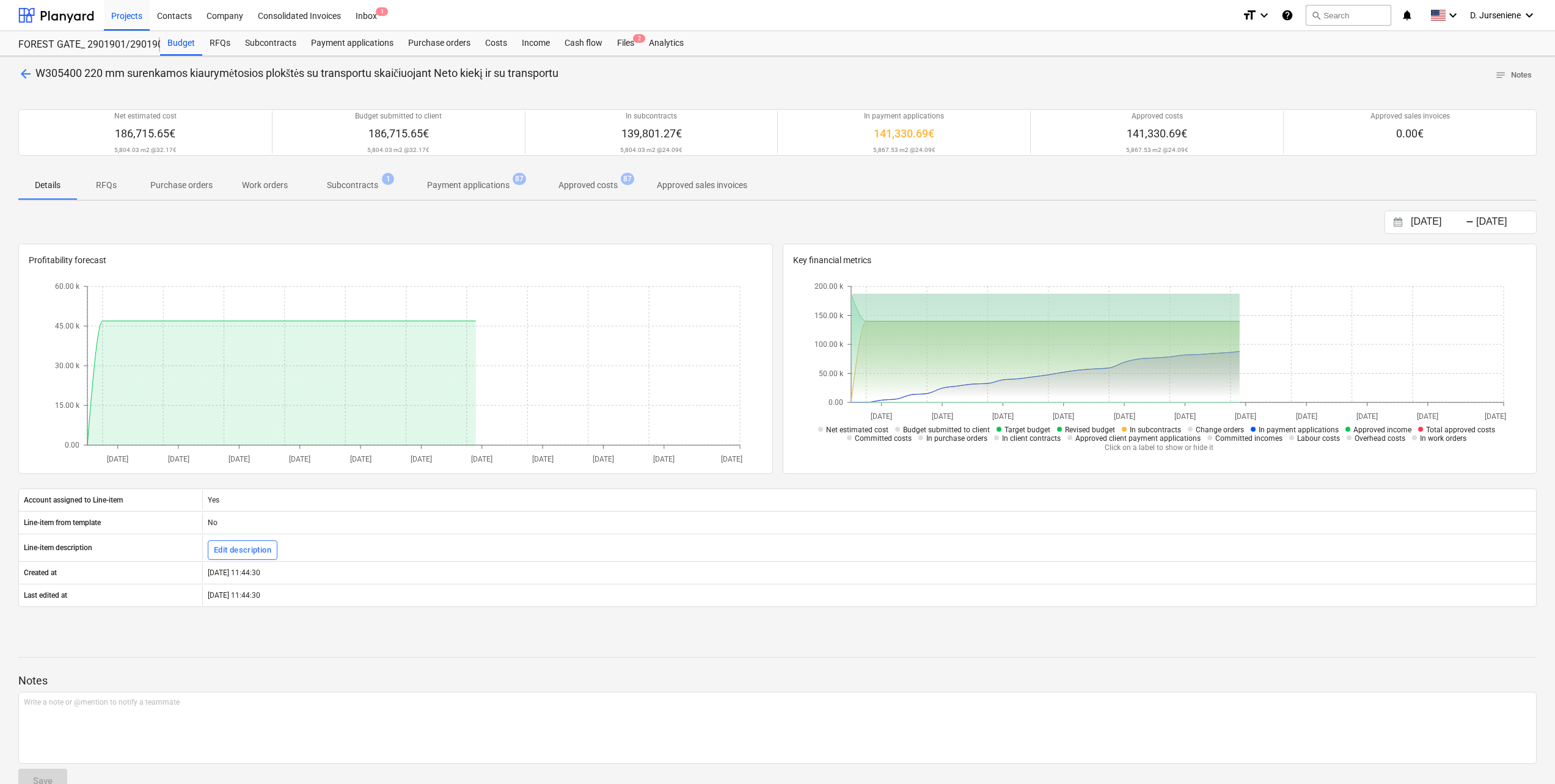
click at [350, 187] on p "Subcontracts" at bounding box center [352, 185] width 52 height 13
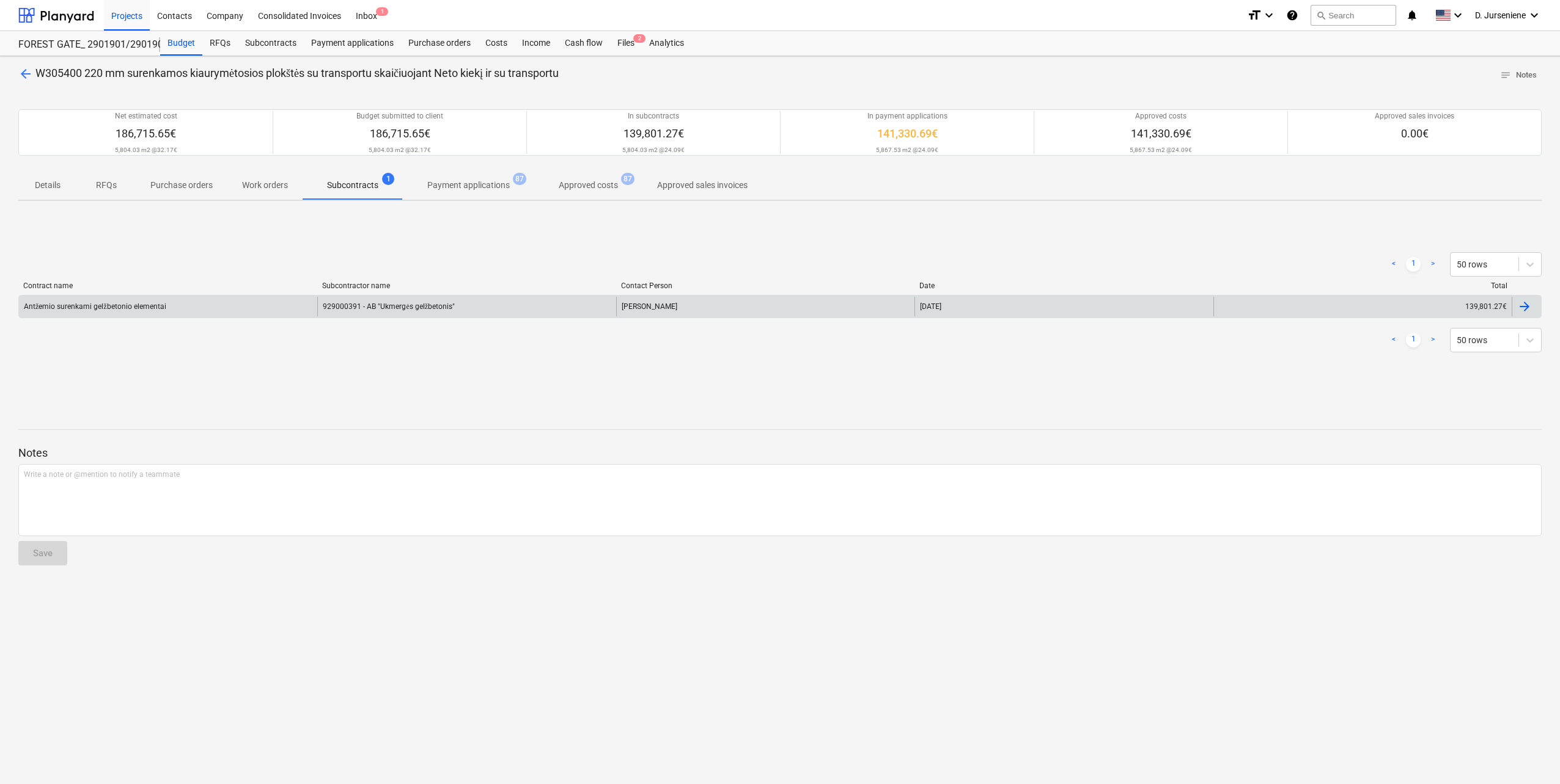
click at [66, 313] on div "Antžemio surenkami gelžbetonio elementai" at bounding box center [168, 306] width 298 height 20
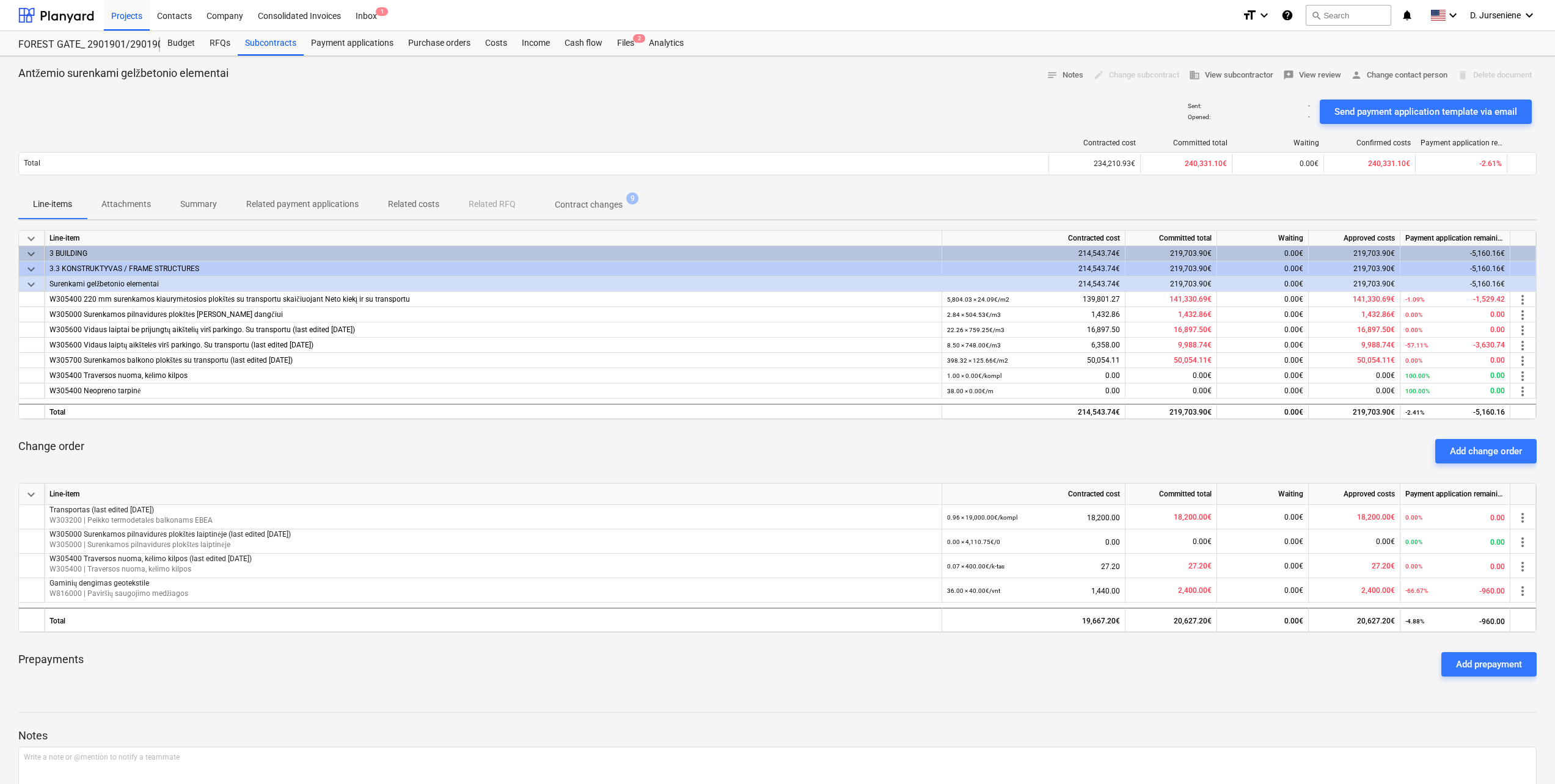
drag, startPoint x: 136, startPoint y: 359, endPoint x: 141, endPoint y: 245, distance: 114.1
click at [136, 359] on div "W305700 Surenkamos balkono plokštės su transportu (last edited [DATE])" at bounding box center [493, 361] width 887 height 15
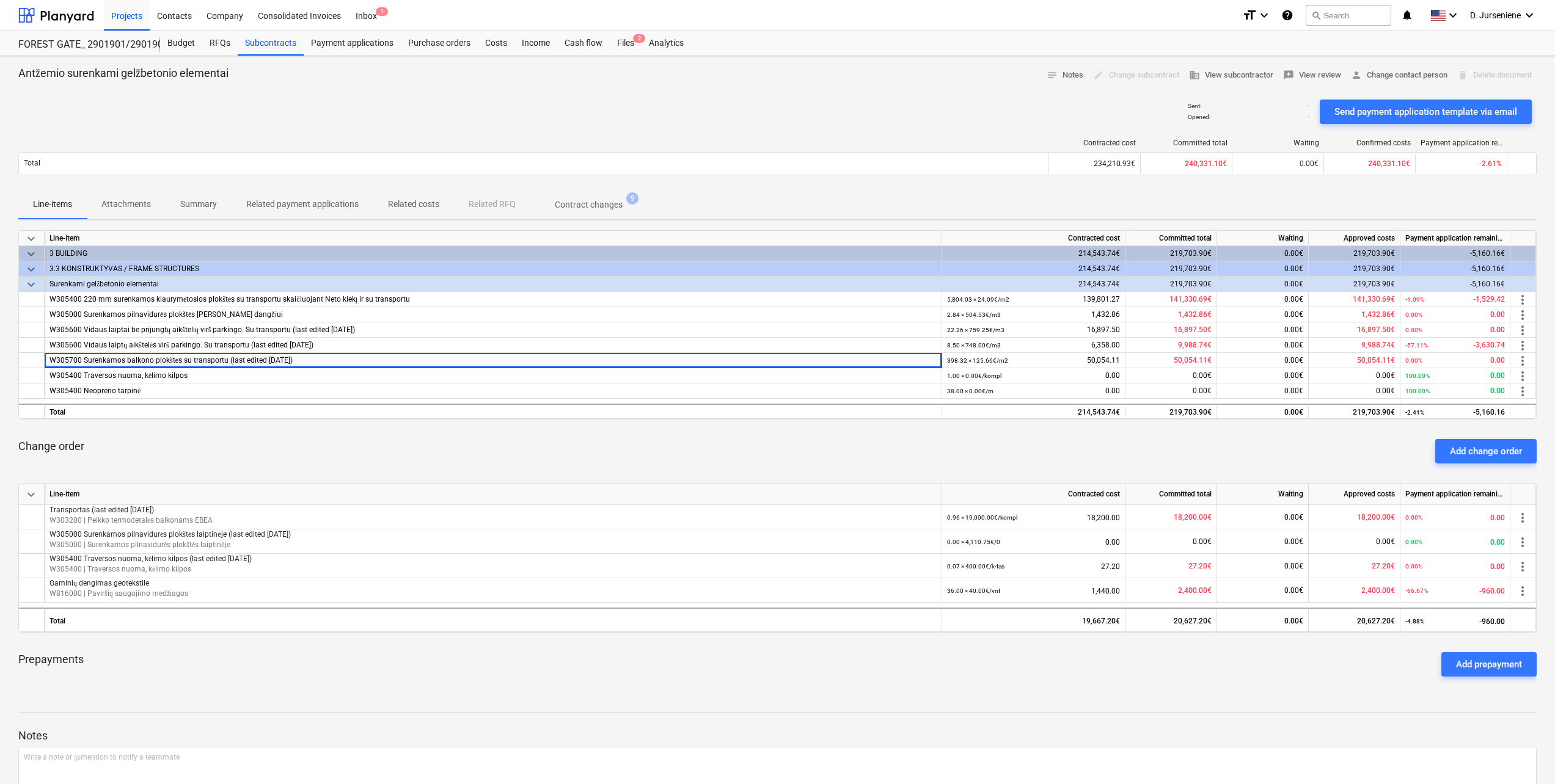
click at [189, 207] on p "Summary" at bounding box center [198, 204] width 37 height 13
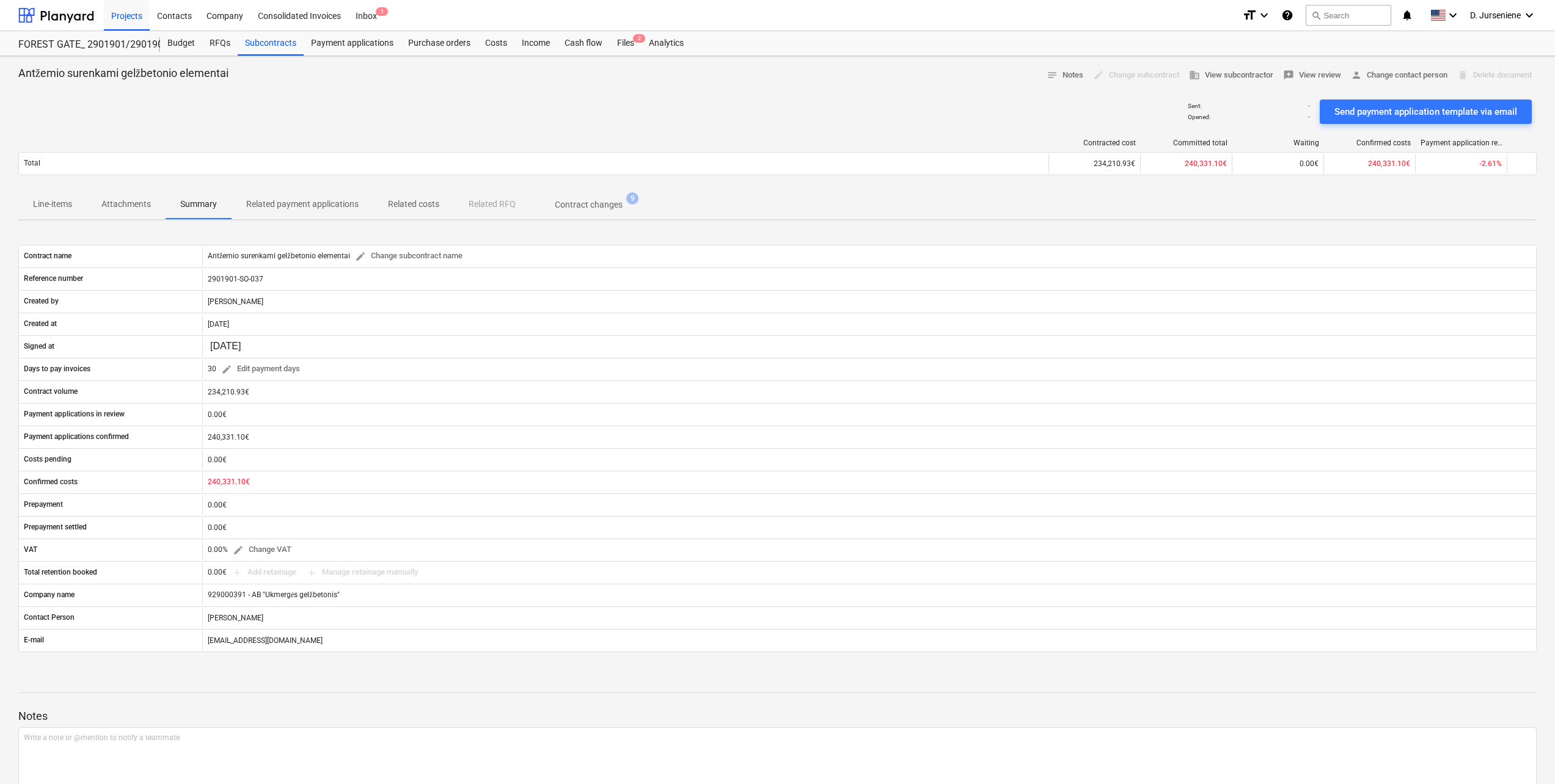
click at [123, 205] on p "Attachments" at bounding box center [126, 204] width 50 height 13
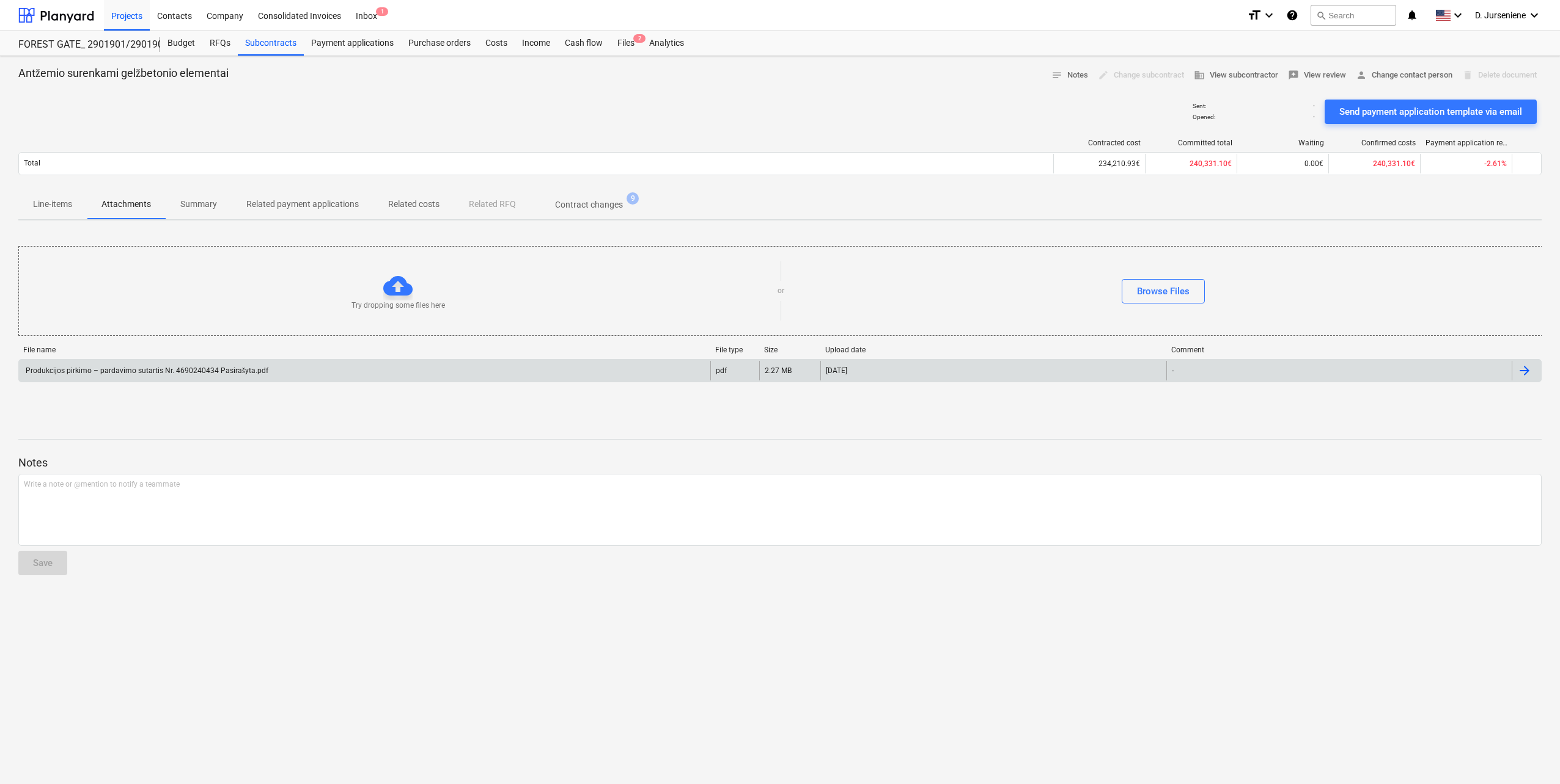
click at [213, 370] on div "Produkcijos pirkimo – pardavimo sutartis Nr. 4690240434 Pasirašyta.pdf" at bounding box center [146, 371] width 244 height 9
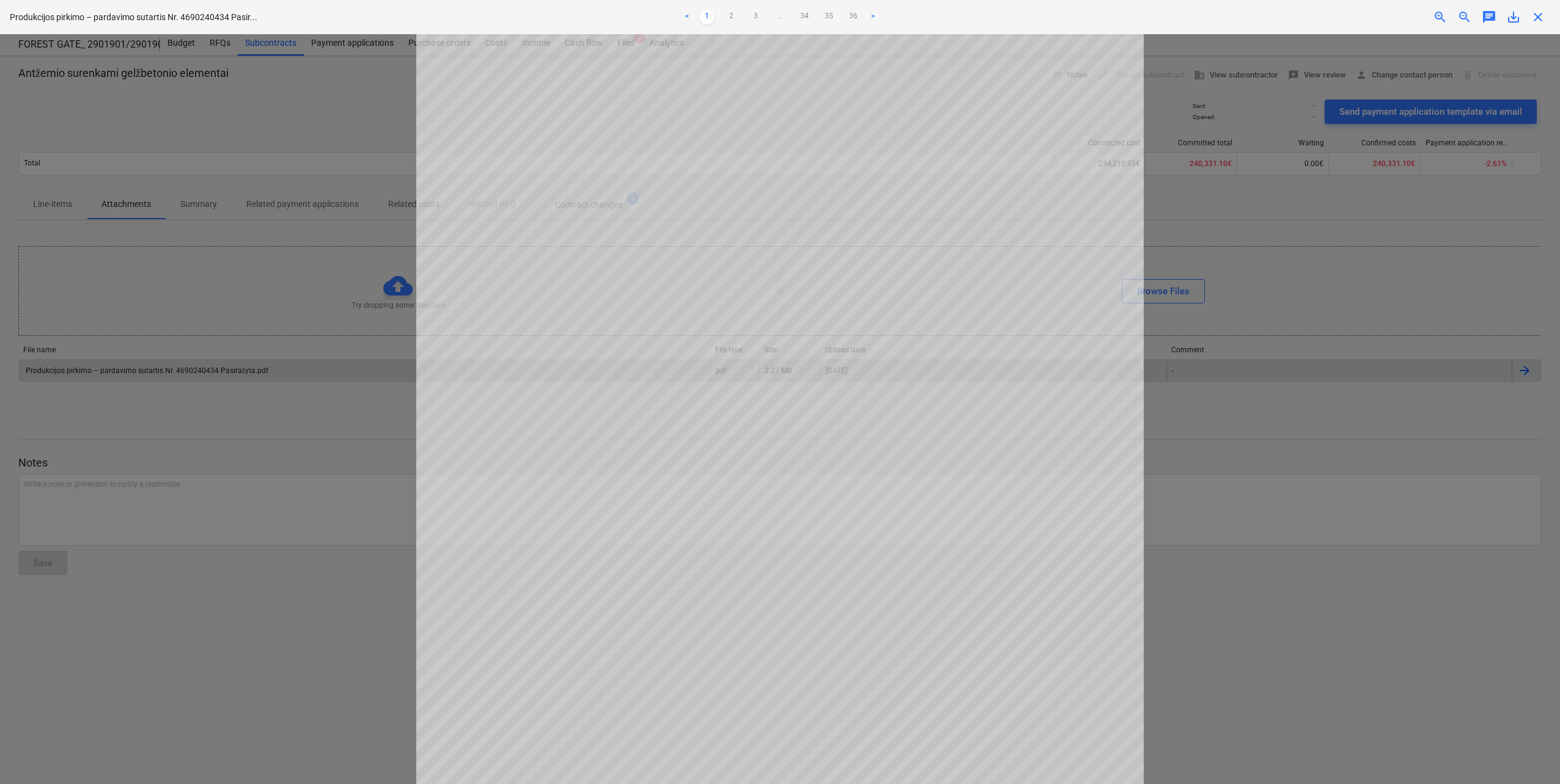
scroll to position [281, 0]
click at [735, 16] on link "2" at bounding box center [730, 17] width 15 height 15
click at [747, 18] on ul "< 1 2 3 ... 34 35 36 >" at bounding box center [779, 17] width 513 height 15
click at [755, 17] on link "3" at bounding box center [755, 17] width 15 height 15
click at [770, 19] on link "4" at bounding box center [767, 17] width 15 height 15
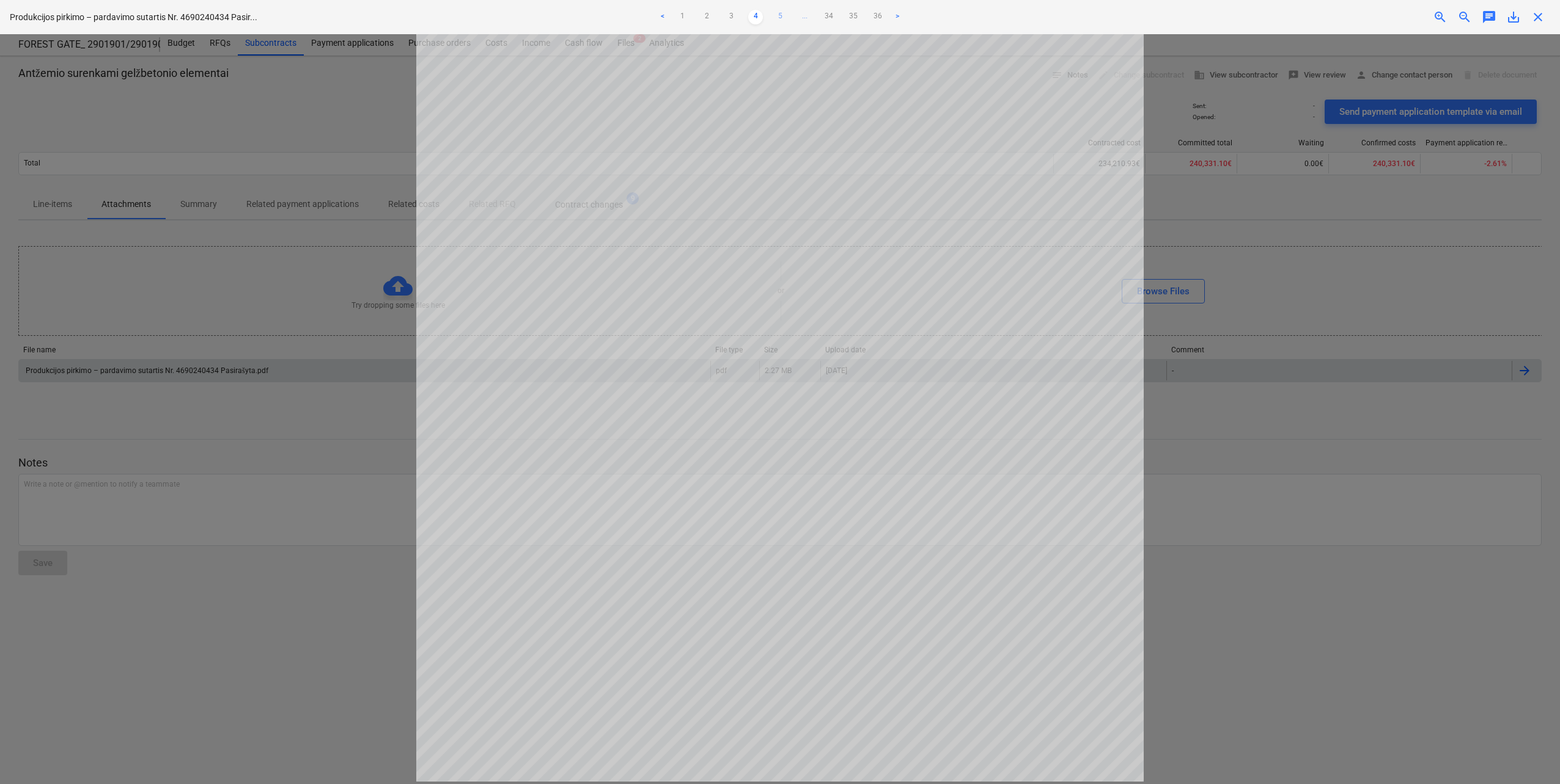
click at [781, 15] on link "5" at bounding box center [779, 17] width 15 height 15
click at [781, 16] on ul "< 1 2 3 4 5 6 ... 34 35 36 >" at bounding box center [779, 17] width 513 height 15
click at [793, 17] on link "6" at bounding box center [791, 17] width 15 height 15
click at [802, 13] on link "7" at bounding box center [804, 17] width 15 height 15
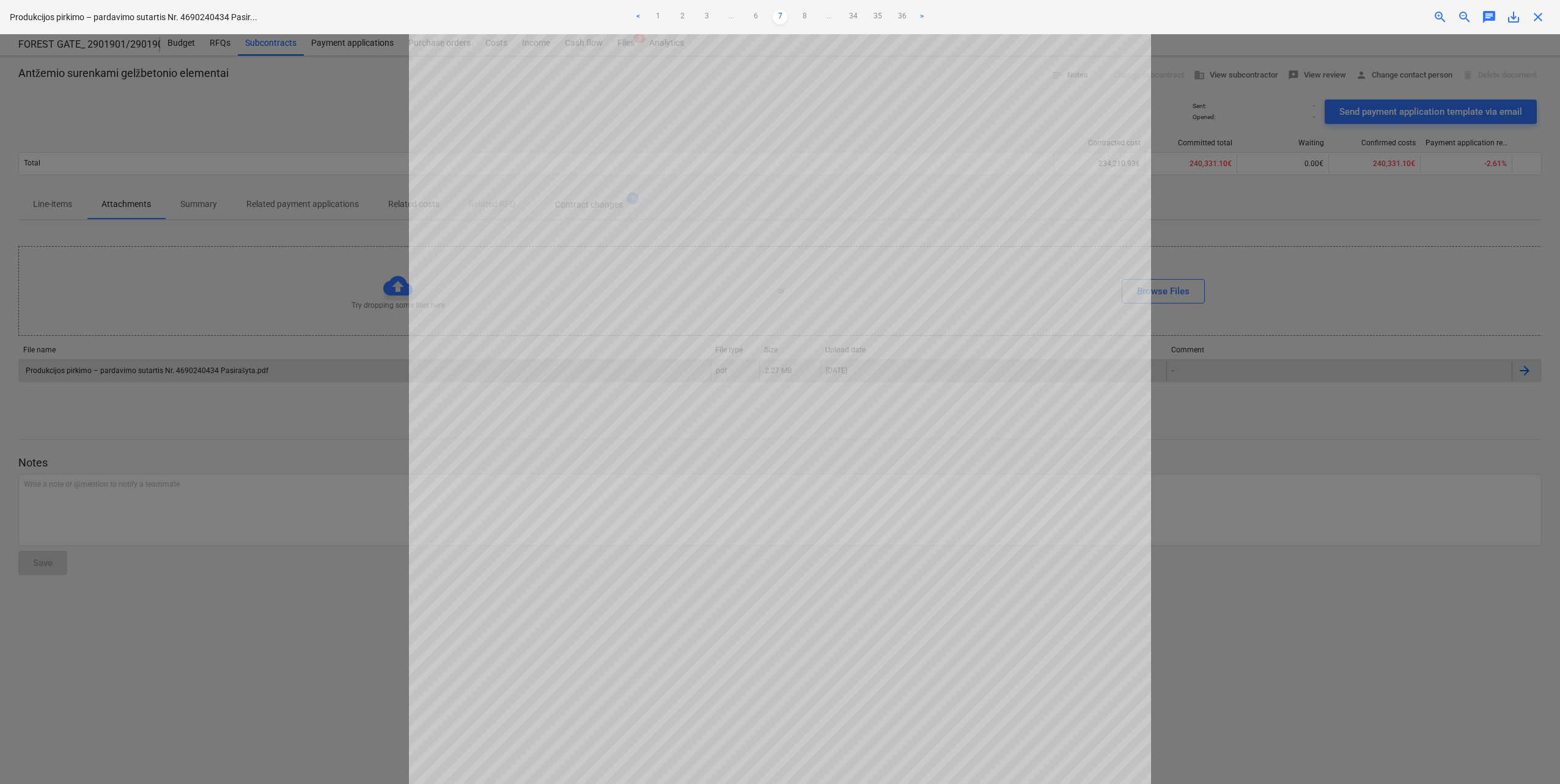
scroll to position [302, 0]
click at [801, 15] on link "8" at bounding box center [804, 17] width 15 height 15
click at [807, 13] on link "9" at bounding box center [804, 17] width 15 height 15
click at [807, 13] on link "10" at bounding box center [804, 17] width 15 height 15
click at [807, 14] on link "11" at bounding box center [804, 17] width 15 height 15
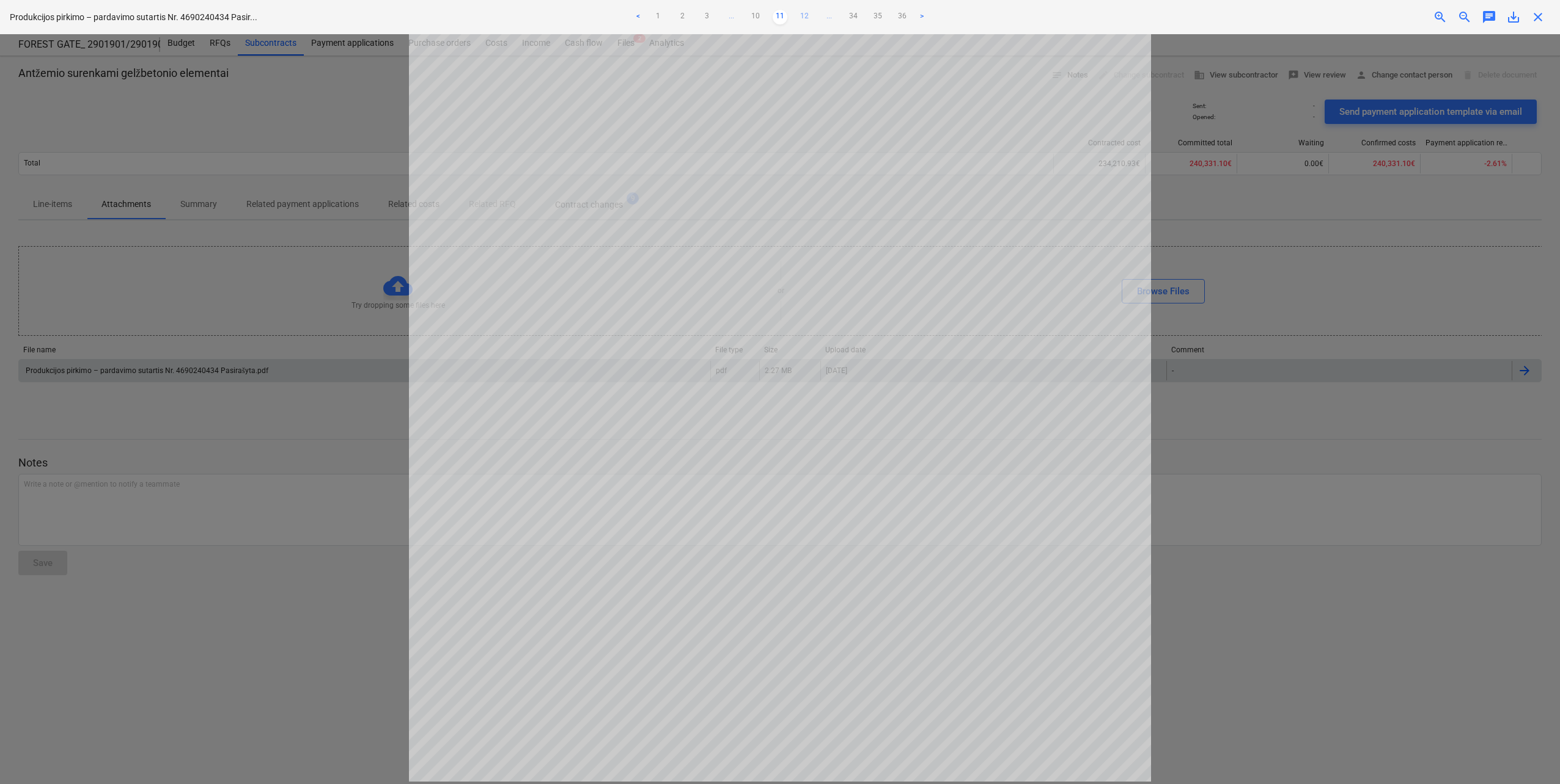
click at [807, 16] on link "12" at bounding box center [804, 17] width 15 height 15
click at [805, 19] on link "13" at bounding box center [804, 17] width 15 height 15
click at [805, 19] on link "14" at bounding box center [804, 17] width 15 height 15
click at [805, 19] on link "15" at bounding box center [804, 17] width 15 height 15
click at [805, 19] on link "16" at bounding box center [804, 17] width 15 height 15
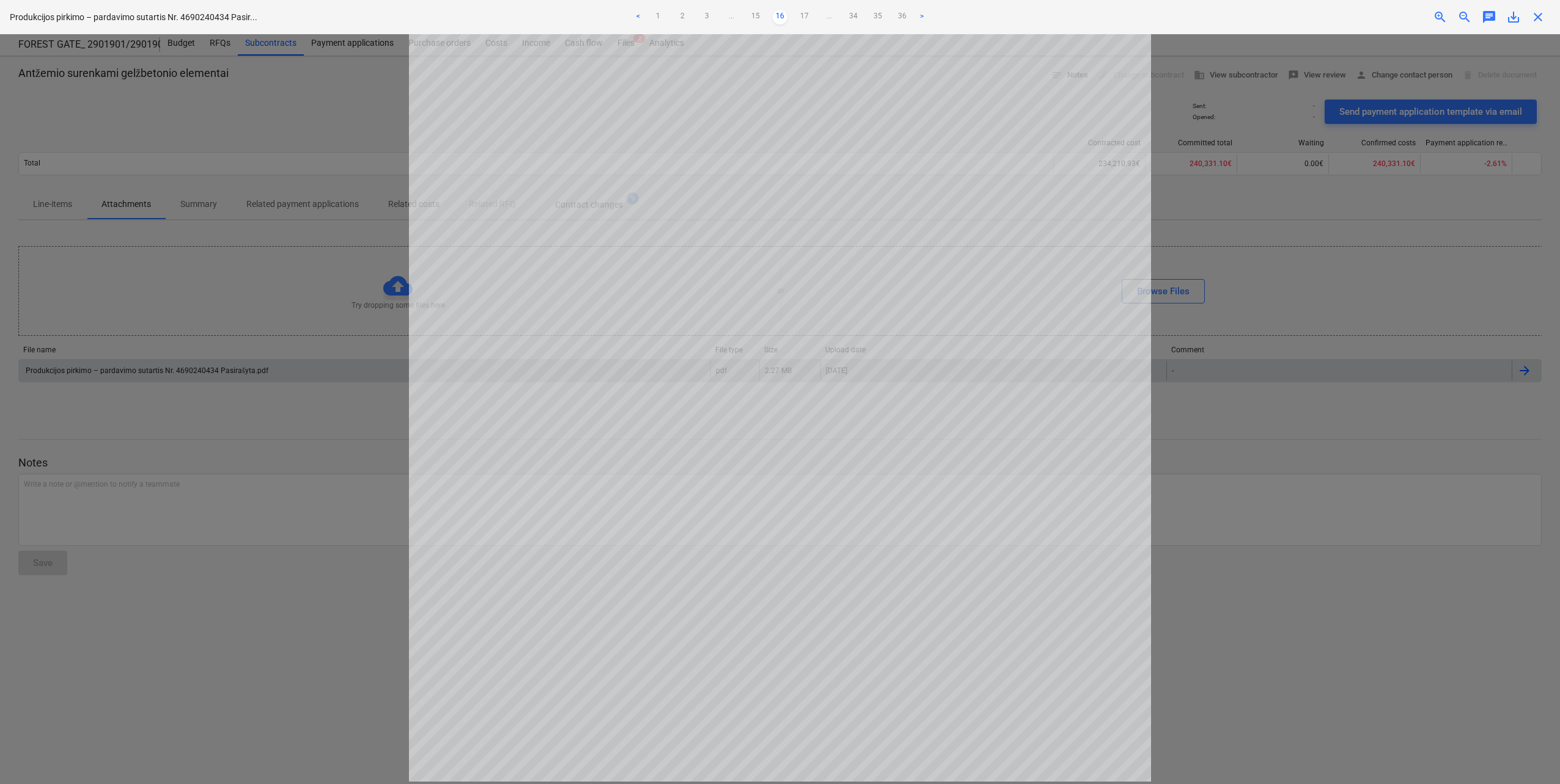
click at [805, 19] on link "17" at bounding box center [804, 17] width 15 height 15
click at [805, 20] on link "18" at bounding box center [804, 17] width 15 height 15
click at [804, 21] on link "19" at bounding box center [804, 17] width 15 height 15
drag, startPoint x: 807, startPoint y: 16, endPoint x: 804, endPoint y: 22, distance: 6.7
click at [804, 22] on link "20" at bounding box center [804, 17] width 15 height 15
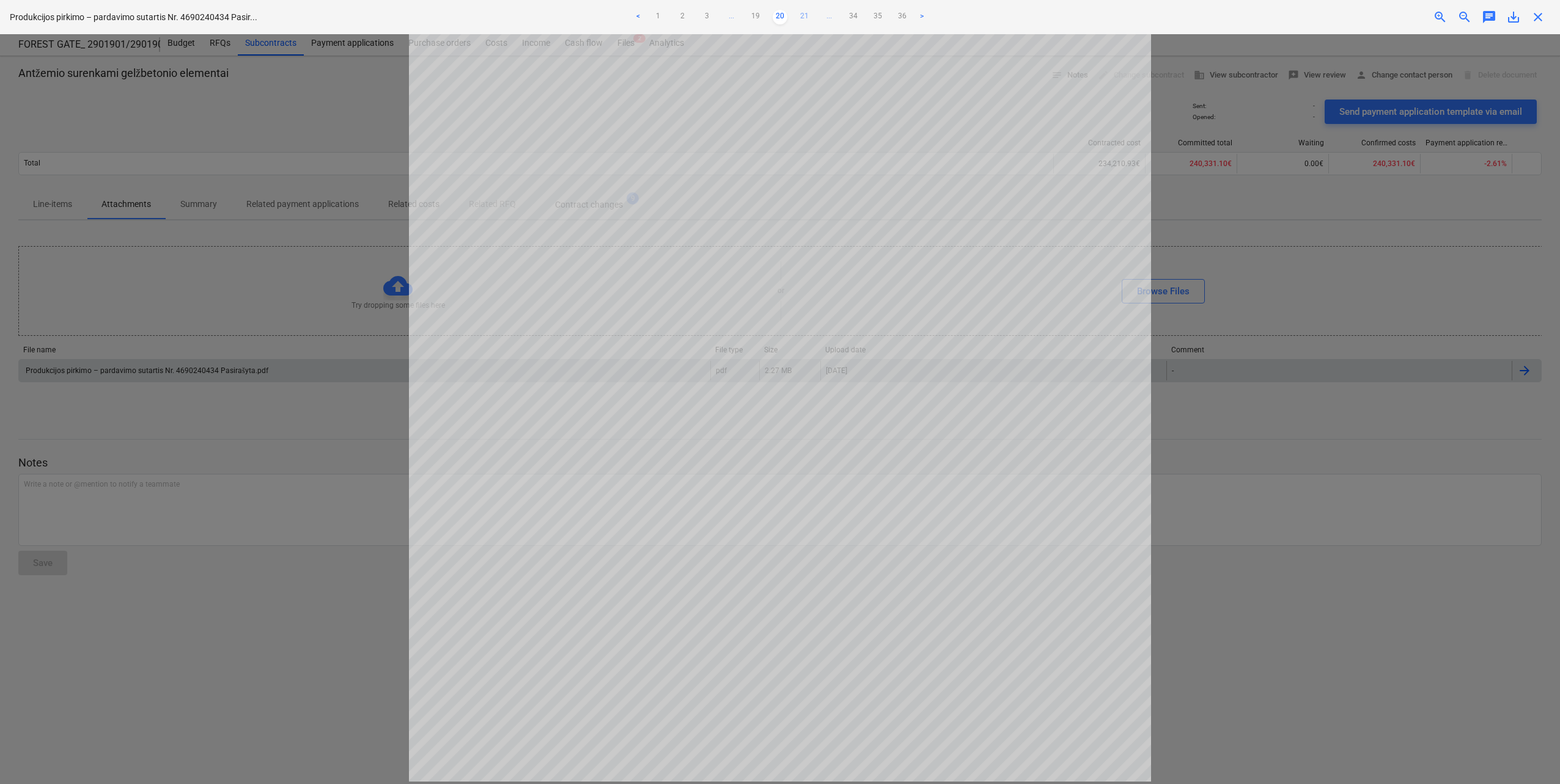
click at [804, 23] on link "21" at bounding box center [804, 17] width 15 height 15
click at [804, 23] on link "22" at bounding box center [804, 17] width 15 height 15
click at [758, 13] on link "21" at bounding box center [755, 17] width 15 height 15
click at [756, 15] on link "20" at bounding box center [755, 17] width 15 height 15
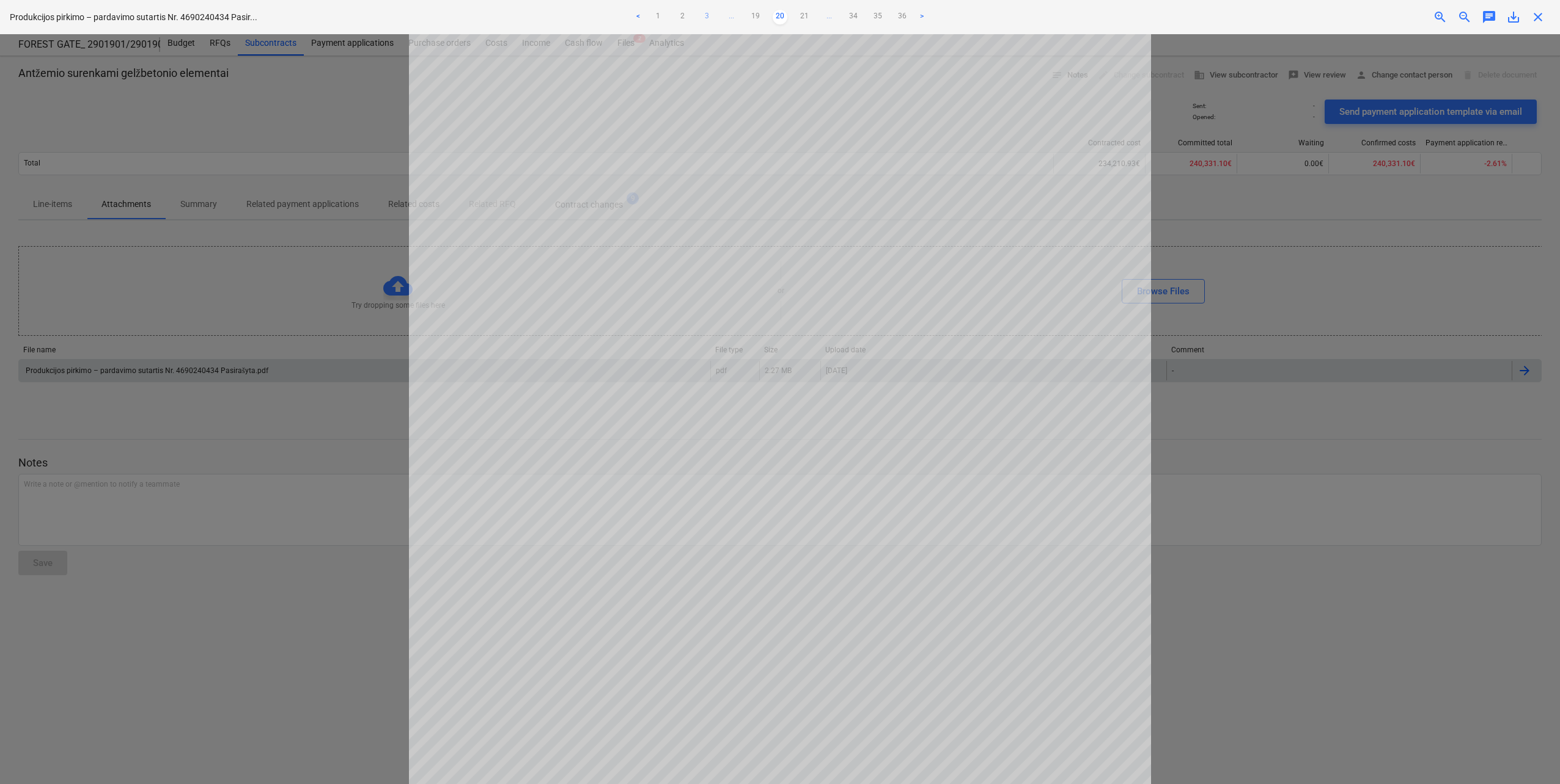
click at [707, 15] on link "3" at bounding box center [706, 17] width 15 height 15
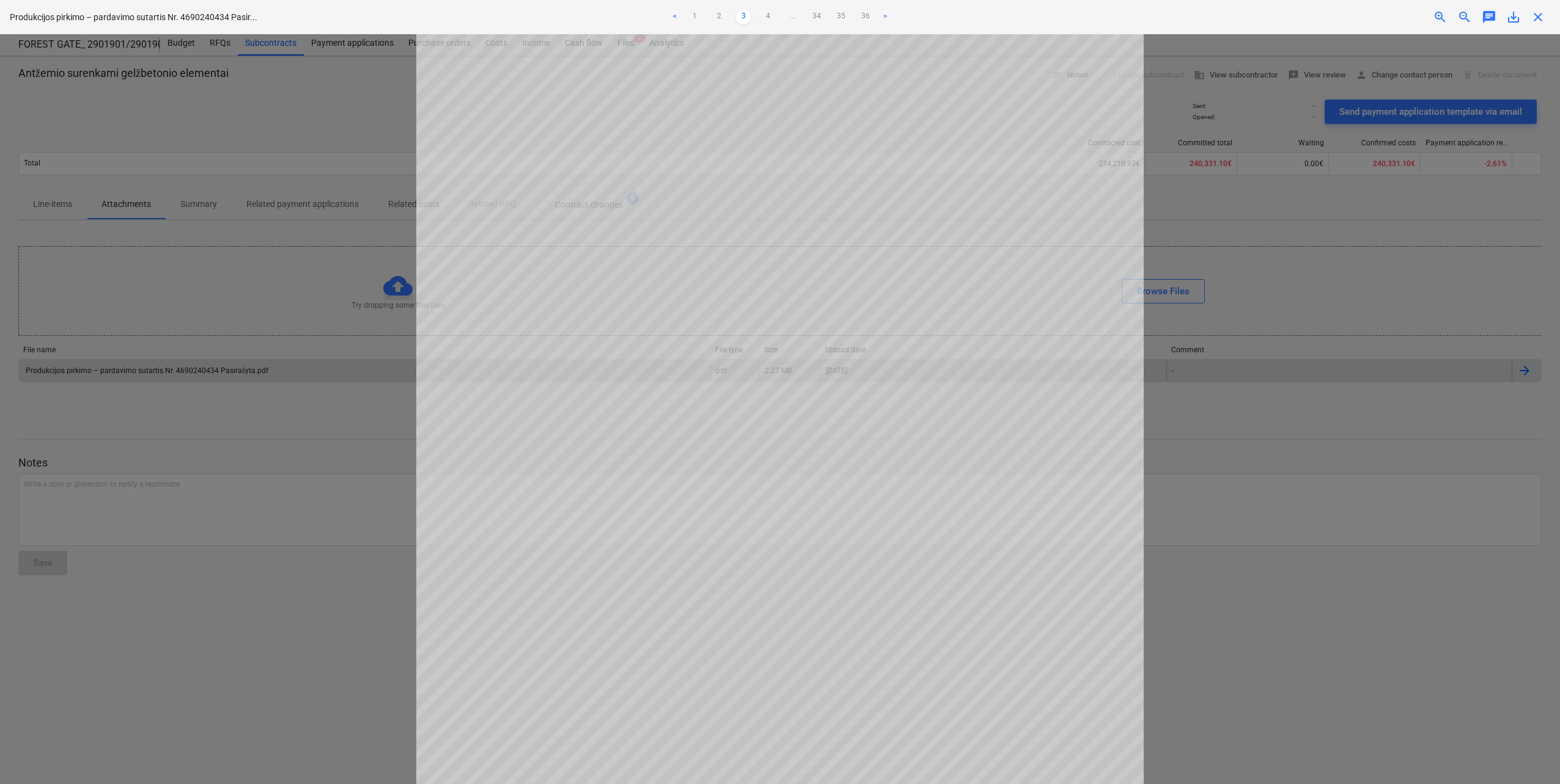
scroll to position [281, 0]
click at [770, 13] on link "4" at bounding box center [767, 17] width 15 height 15
click at [781, 15] on link "5" at bounding box center [779, 17] width 15 height 15
click at [786, 15] on link "6" at bounding box center [791, 17] width 15 height 15
click at [799, 14] on link "7" at bounding box center [804, 17] width 15 height 15
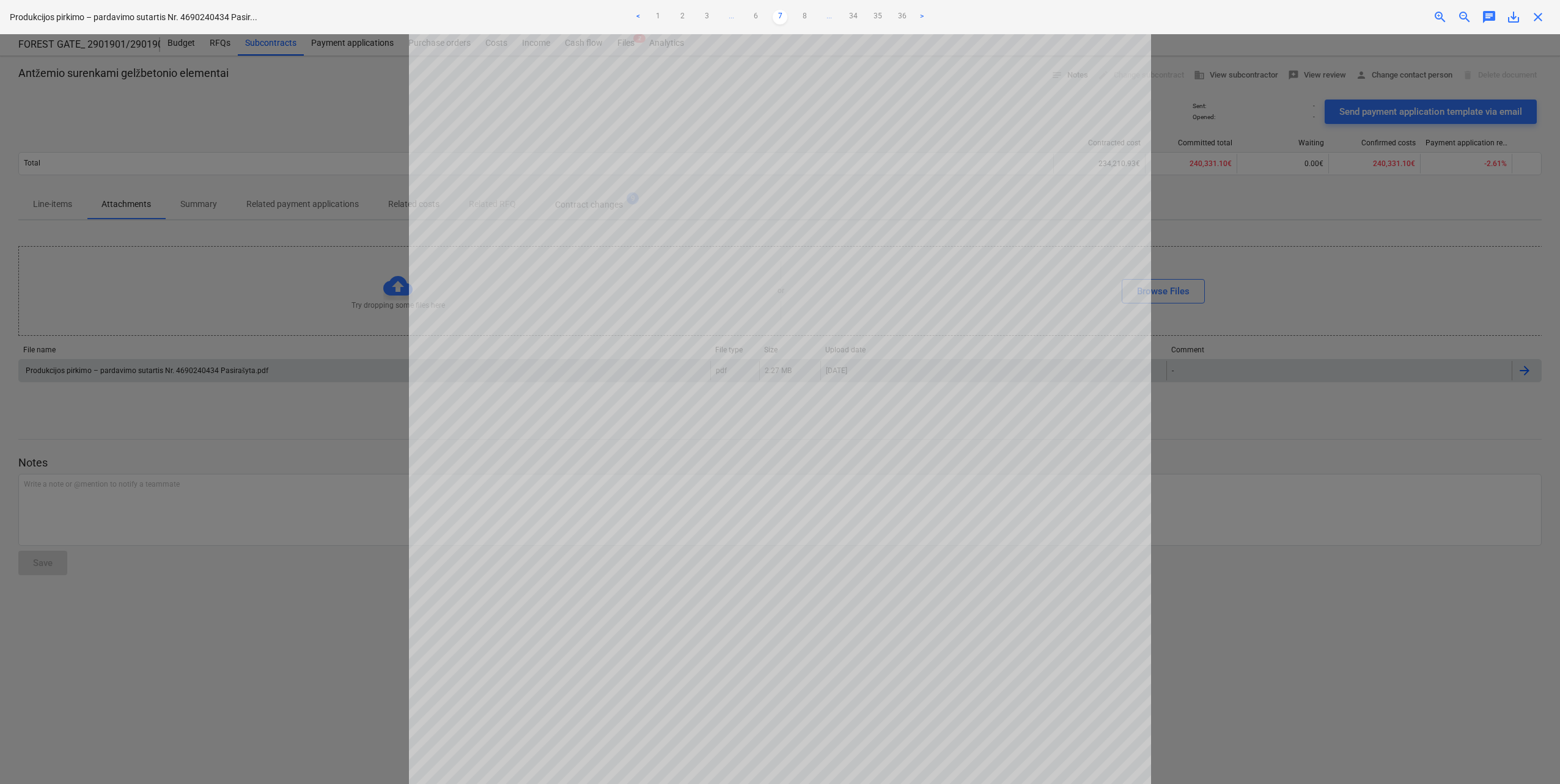
scroll to position [61, 0]
click at [870, 14] on link "35" at bounding box center [877, 17] width 15 height 15
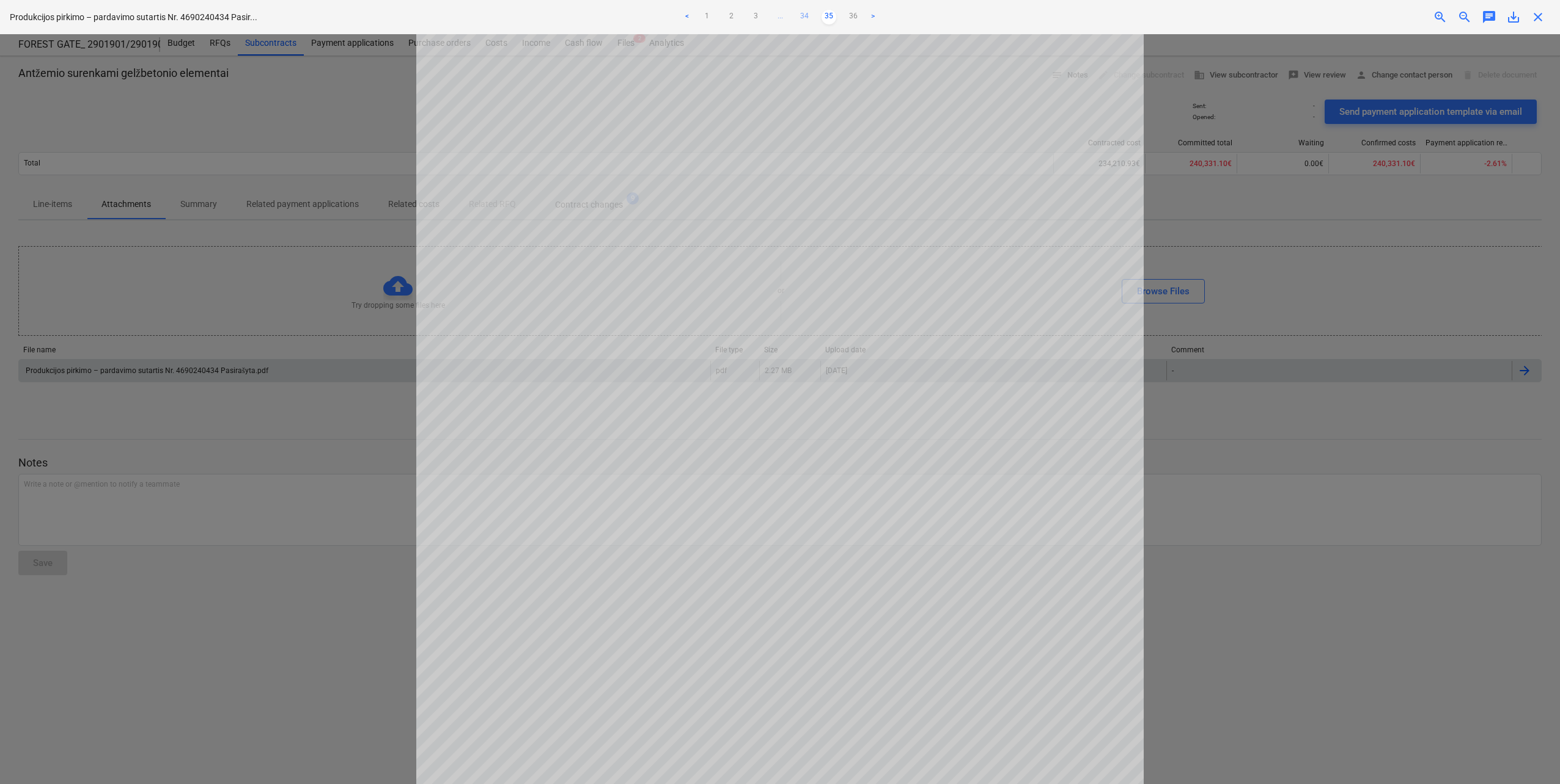
click at [804, 12] on link "34" at bounding box center [804, 17] width 15 height 15
click at [790, 17] on link "33" at bounding box center [791, 17] width 15 height 15
click at [781, 13] on link "32" at bounding box center [779, 17] width 15 height 15
click at [775, 15] on ul "< 1 2 3 ... 31 32 33 34 35 36 >" at bounding box center [779, 17] width 513 height 15
click at [769, 16] on link "31" at bounding box center [767, 17] width 15 height 15
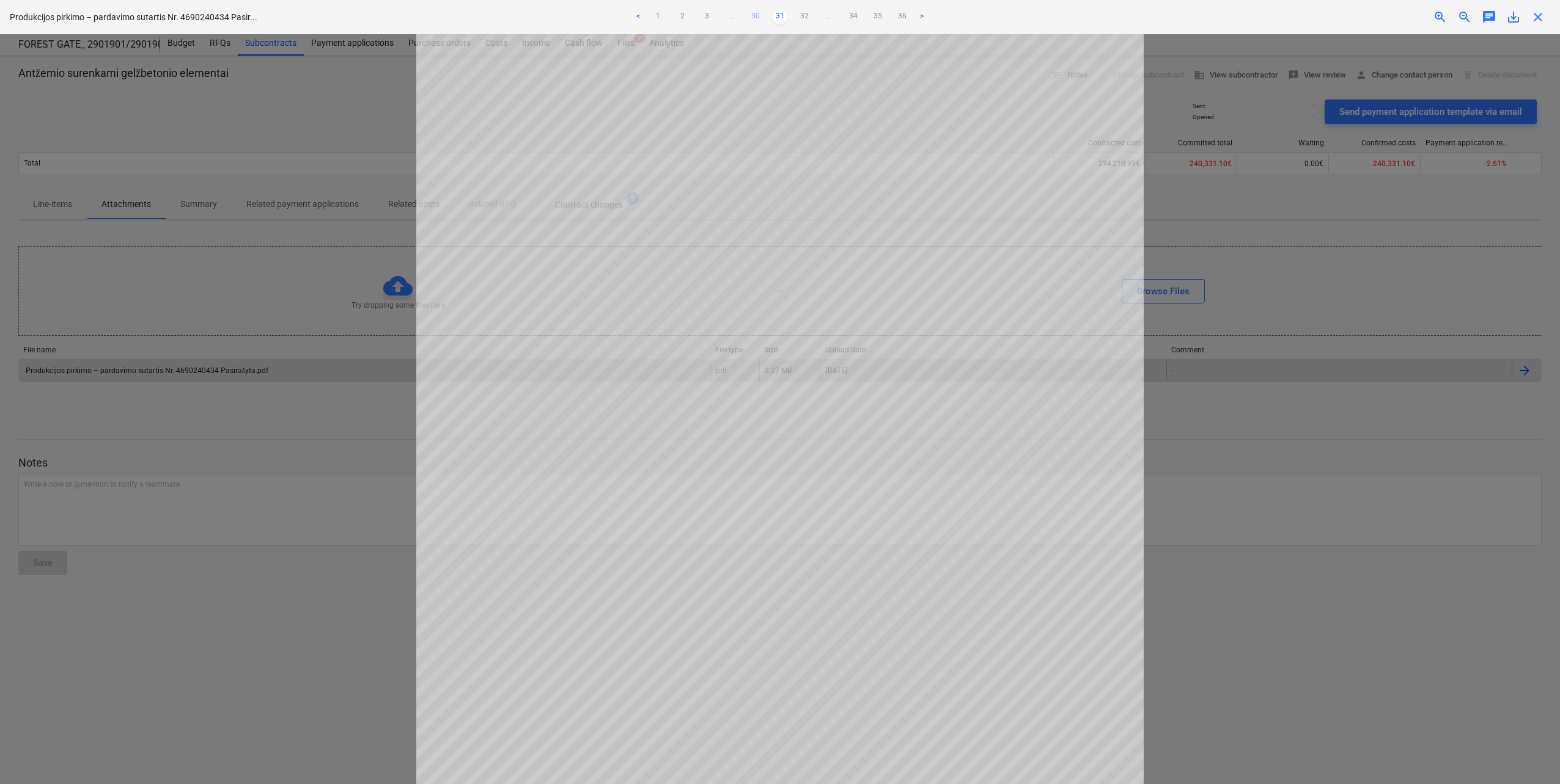
click at [761, 16] on link "30" at bounding box center [755, 17] width 15 height 15
click at [754, 16] on link "29" at bounding box center [755, 17] width 15 height 15
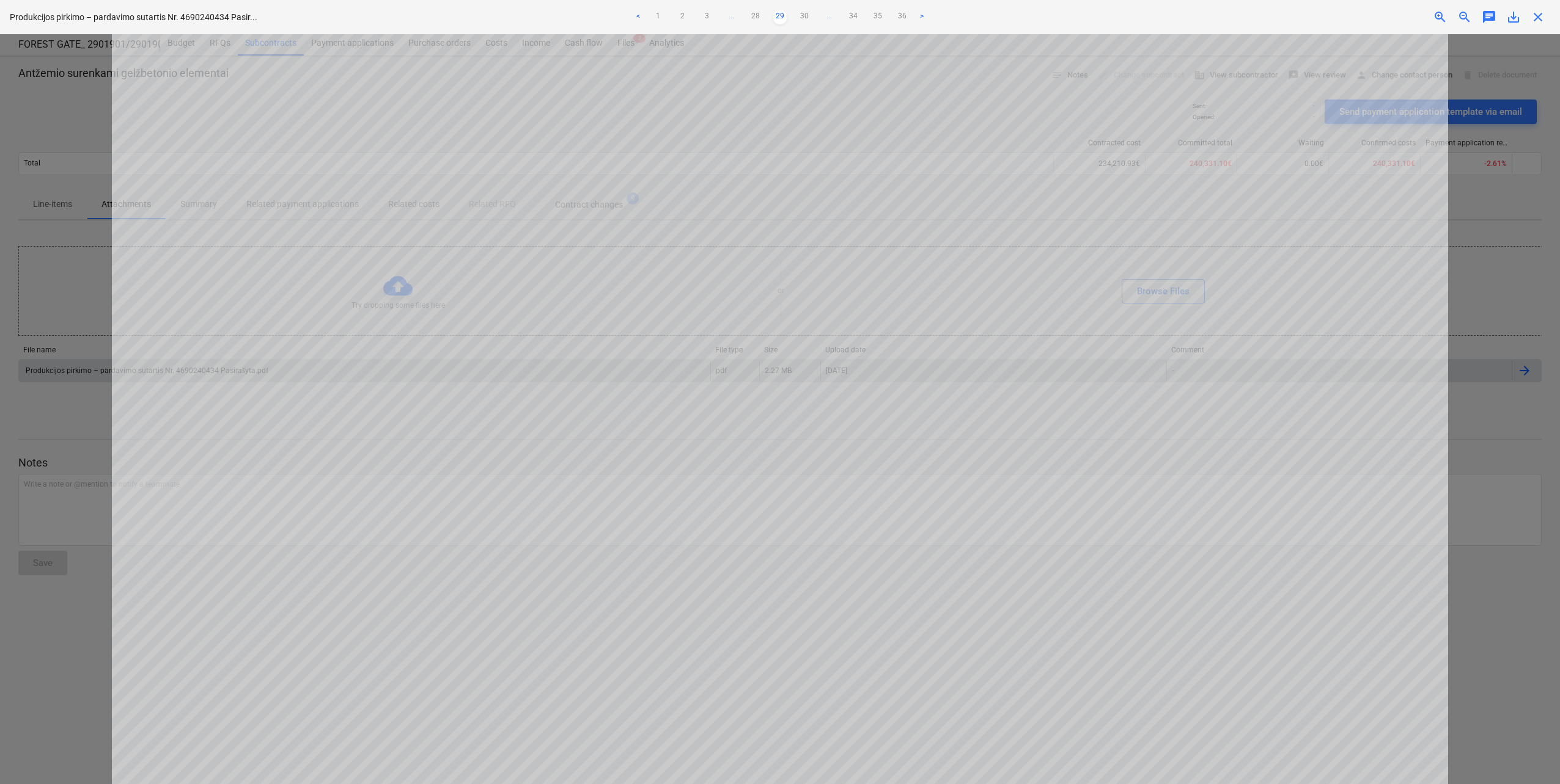
click at [766, 15] on ul "< 1 2 3 ... 28 29 30 ... 34 35 36 >" at bounding box center [779, 17] width 513 height 15
click at [753, 15] on link "28" at bounding box center [755, 17] width 15 height 15
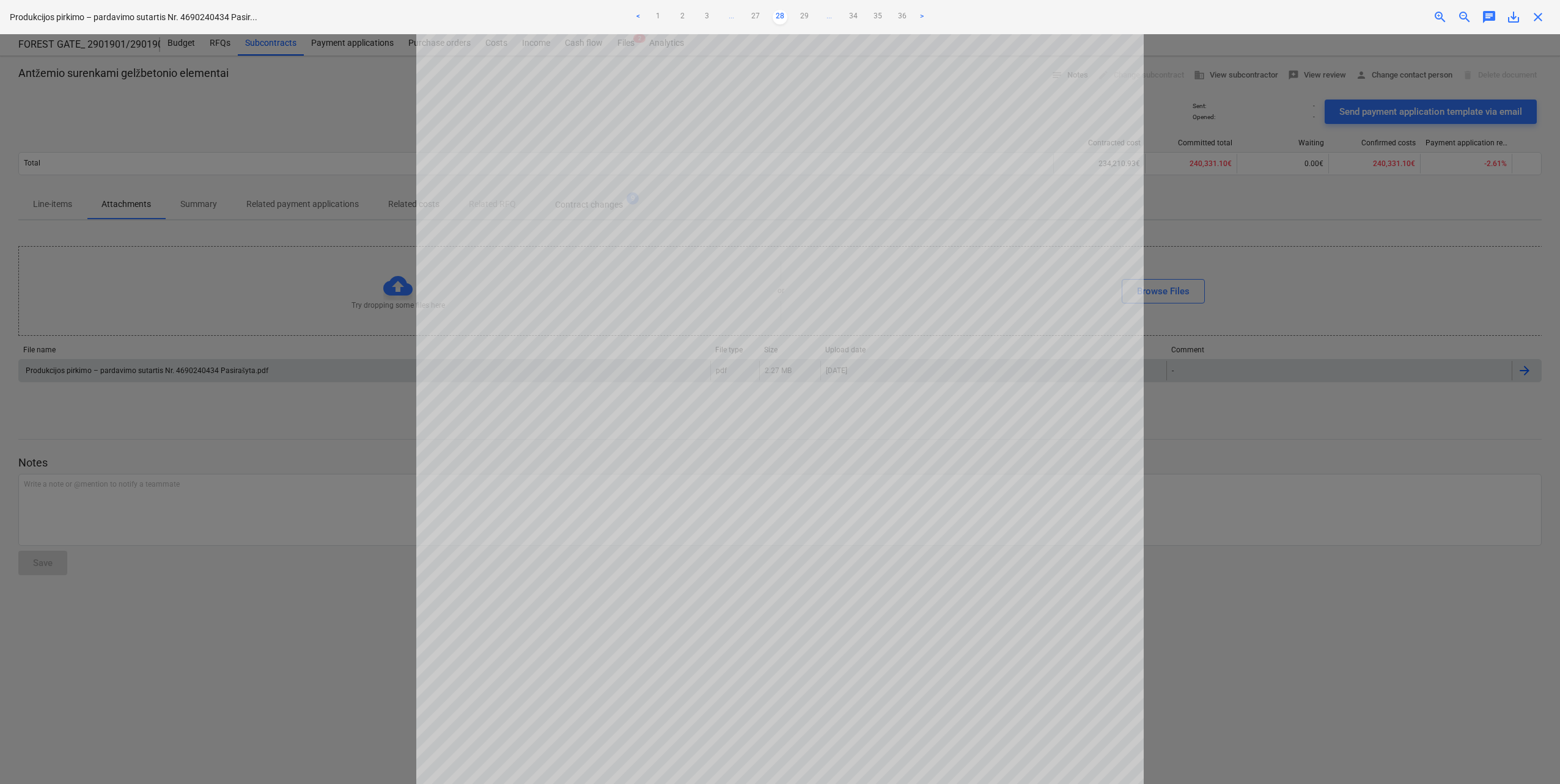
click at [753, 15] on link "27" at bounding box center [755, 17] width 15 height 15
click at [753, 15] on link "26" at bounding box center [755, 17] width 15 height 15
click at [753, 15] on link "25" at bounding box center [755, 17] width 15 height 15
click at [753, 15] on link "24" at bounding box center [755, 17] width 15 height 15
click at [753, 15] on link "23" at bounding box center [755, 17] width 15 height 15
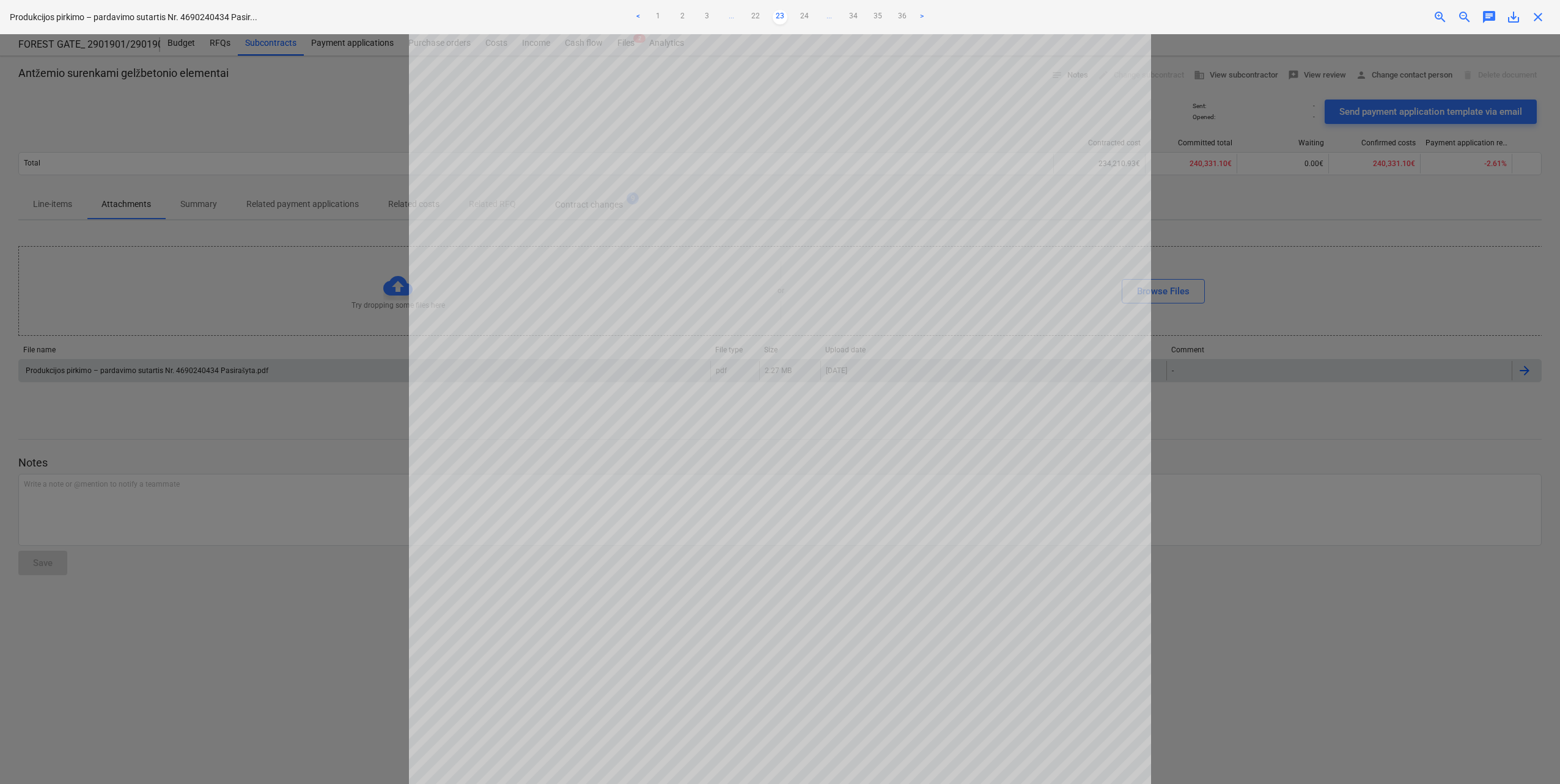
scroll to position [0, 0]
click at [751, 16] on link "22" at bounding box center [755, 17] width 15 height 15
drag, startPoint x: 757, startPoint y: 15, endPoint x: 753, endPoint y: 26, distance: 11.7
click at [757, 15] on link "21" at bounding box center [755, 17] width 15 height 15
click at [758, 15] on link "20" at bounding box center [755, 17] width 15 height 15
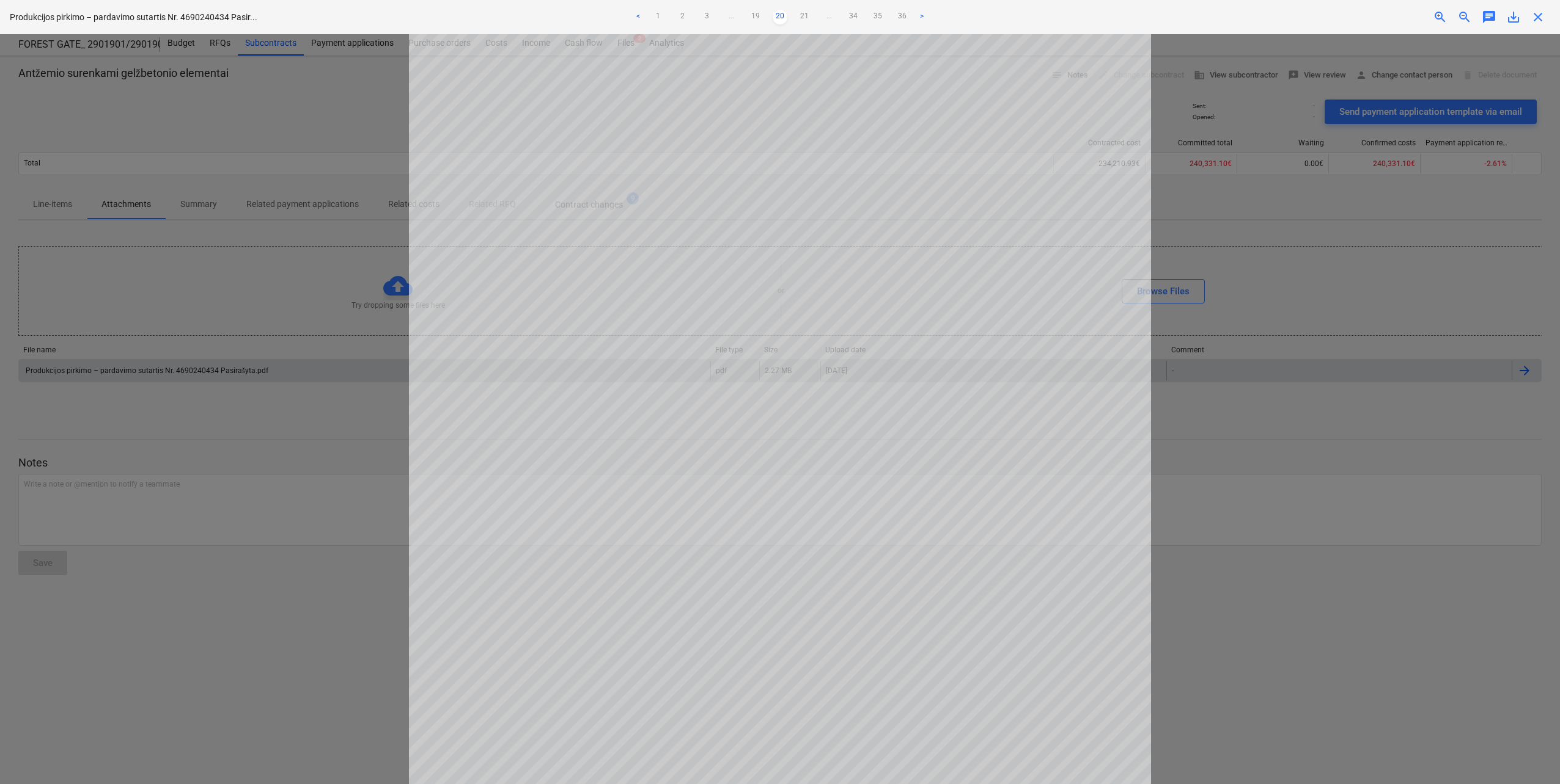
scroll to position [302, 0]
drag, startPoint x: 307, startPoint y: 321, endPoint x: 292, endPoint y: 319, distance: 15.1
click at [307, 321] on div at bounding box center [780, 409] width 1560 height 750
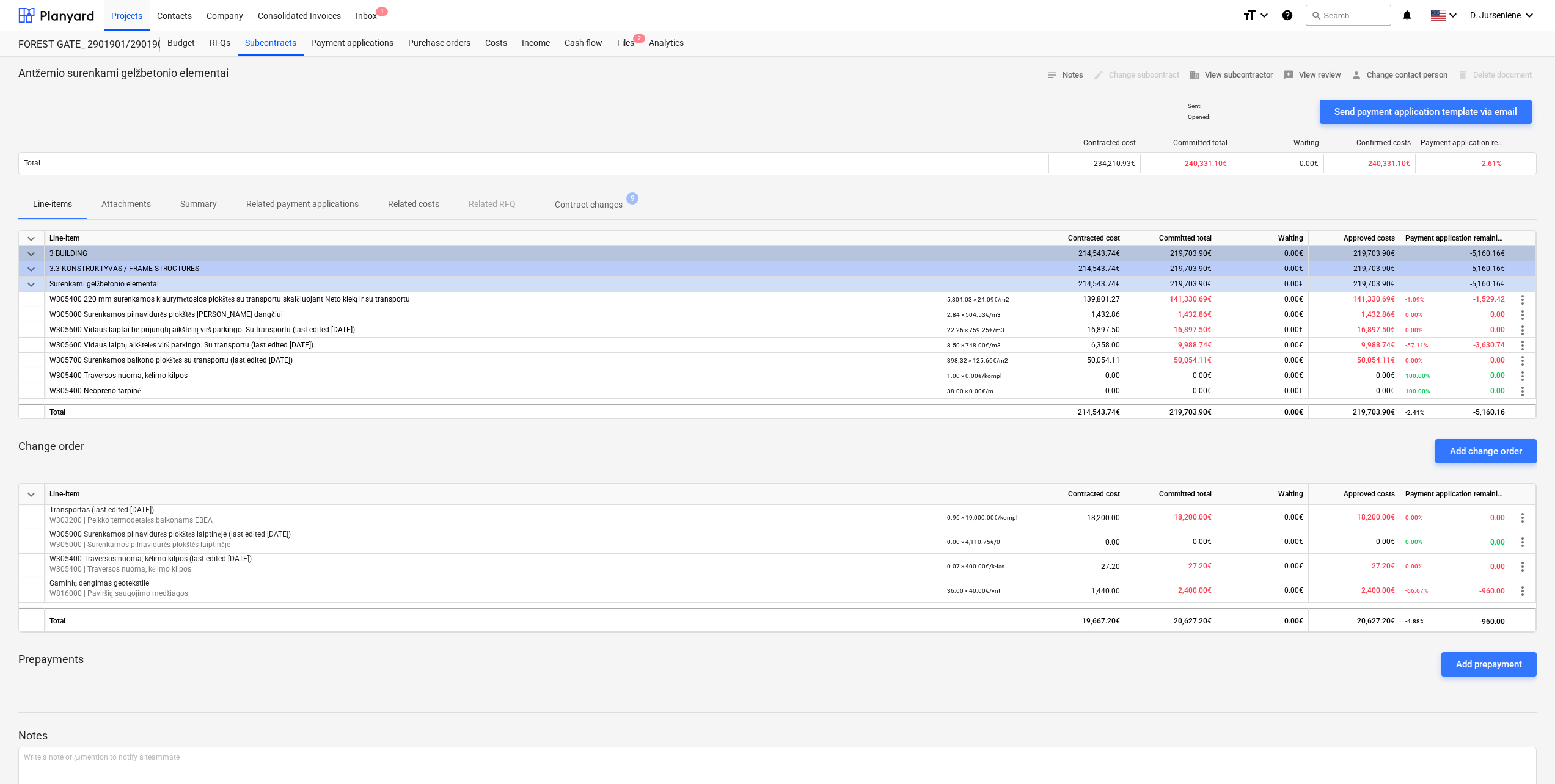
click at [209, 204] on p "Summary" at bounding box center [198, 204] width 37 height 13
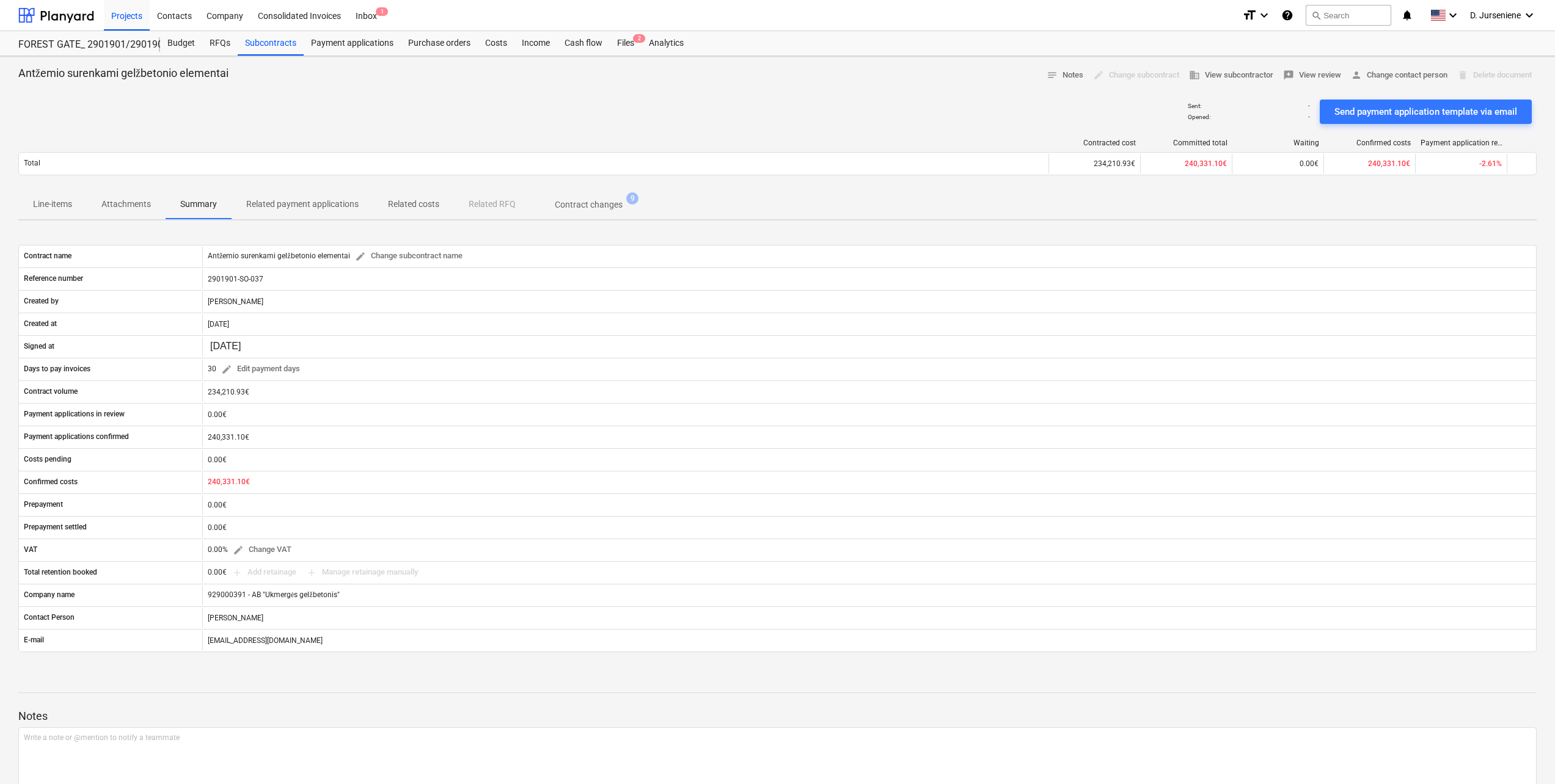
click at [318, 203] on p "Related payment applications" at bounding box center [302, 204] width 113 height 13
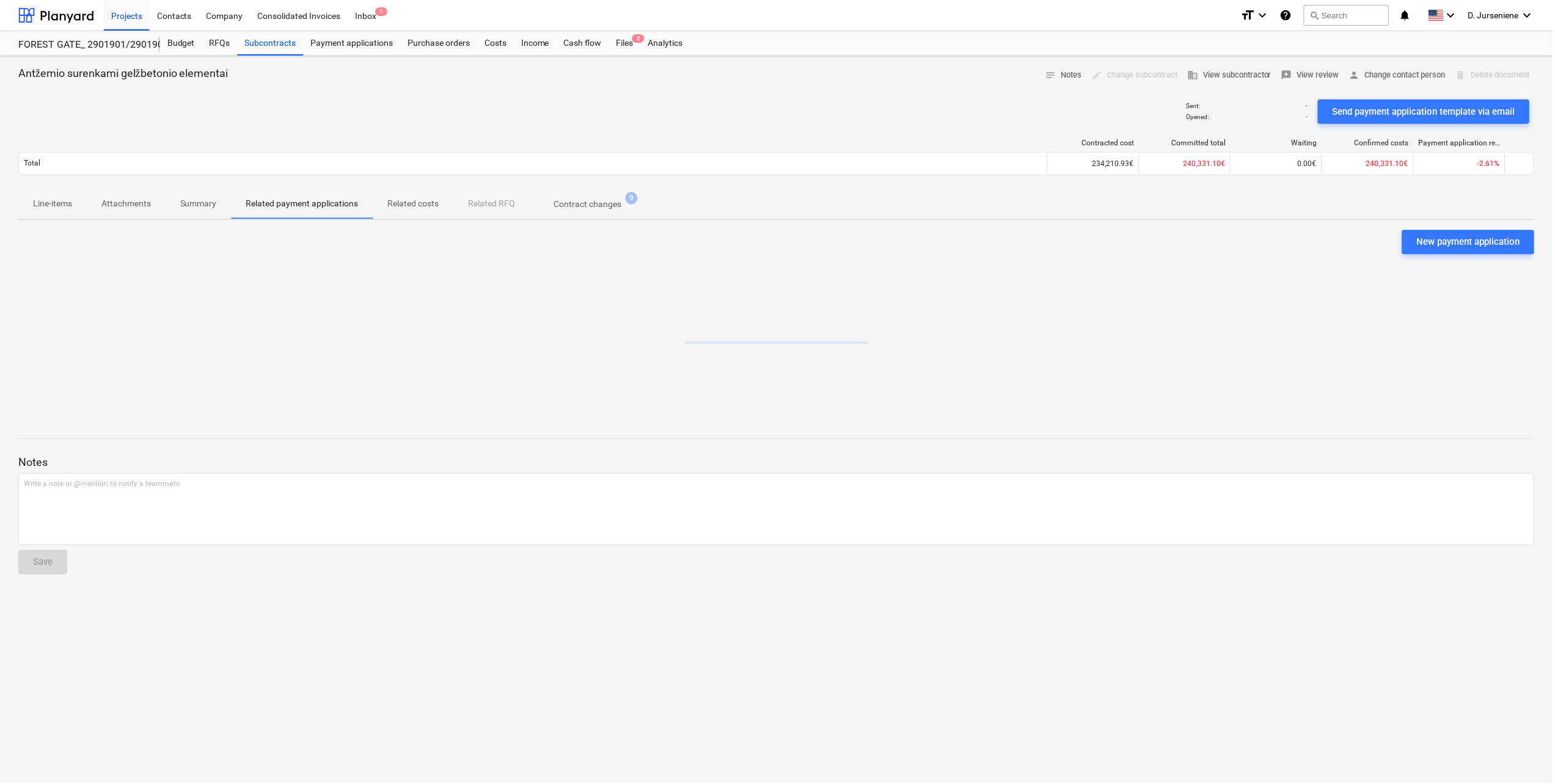
click at [132, 203] on p "Attachments" at bounding box center [126, 204] width 50 height 13
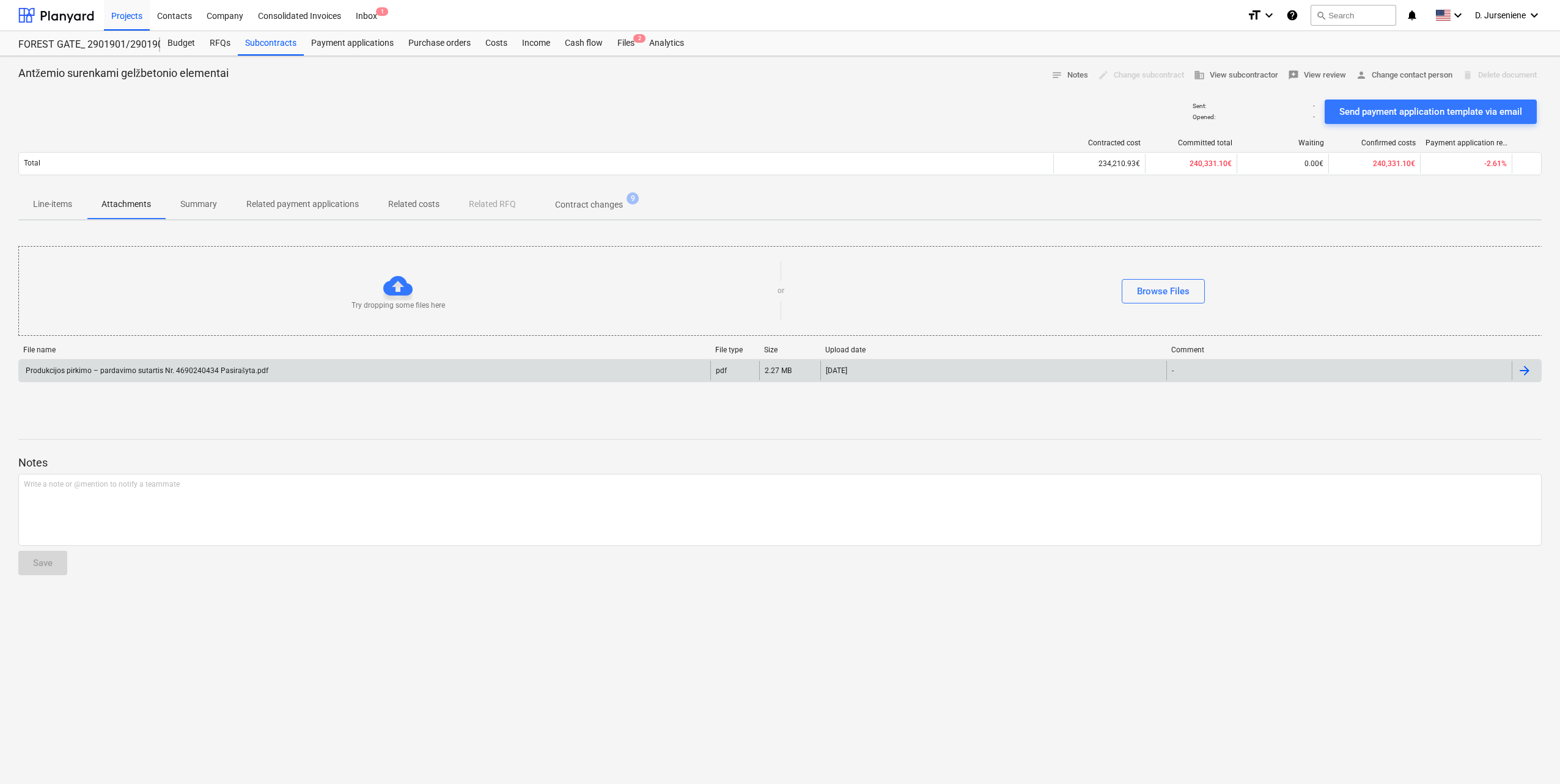
click at [221, 373] on div "Produkcijos pirkimo – pardavimo sutartis Nr. 4690240434 Pasirašyta.pdf" at bounding box center [146, 371] width 244 height 9
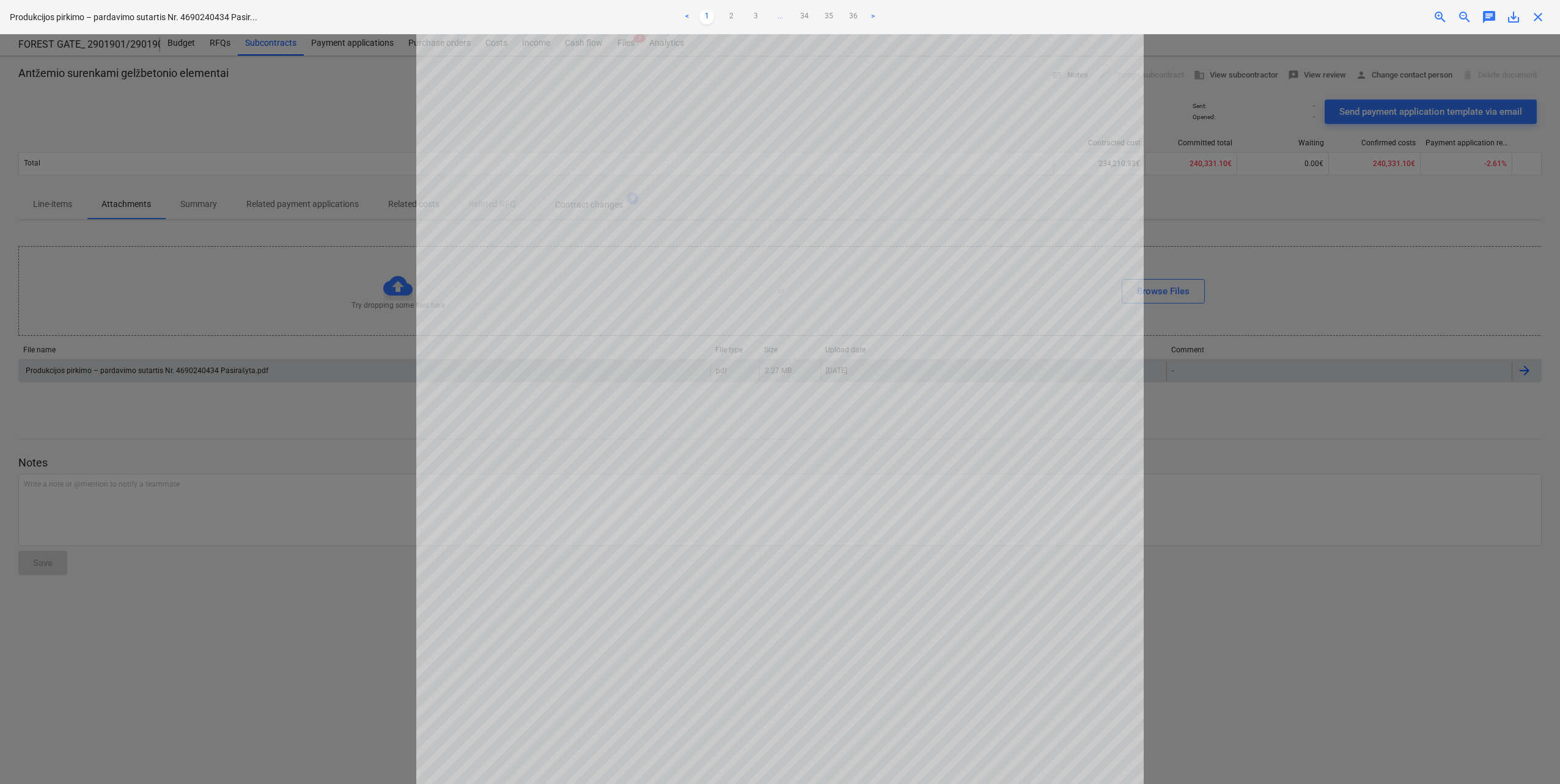
click at [781, 17] on span "..." at bounding box center [779, 17] width 15 height 15
click at [789, 14] on span "..." at bounding box center [791, 17] width 15 height 15
click at [791, 14] on link "6" at bounding box center [791, 17] width 15 height 15
click at [803, 11] on link "7" at bounding box center [804, 17] width 15 height 15
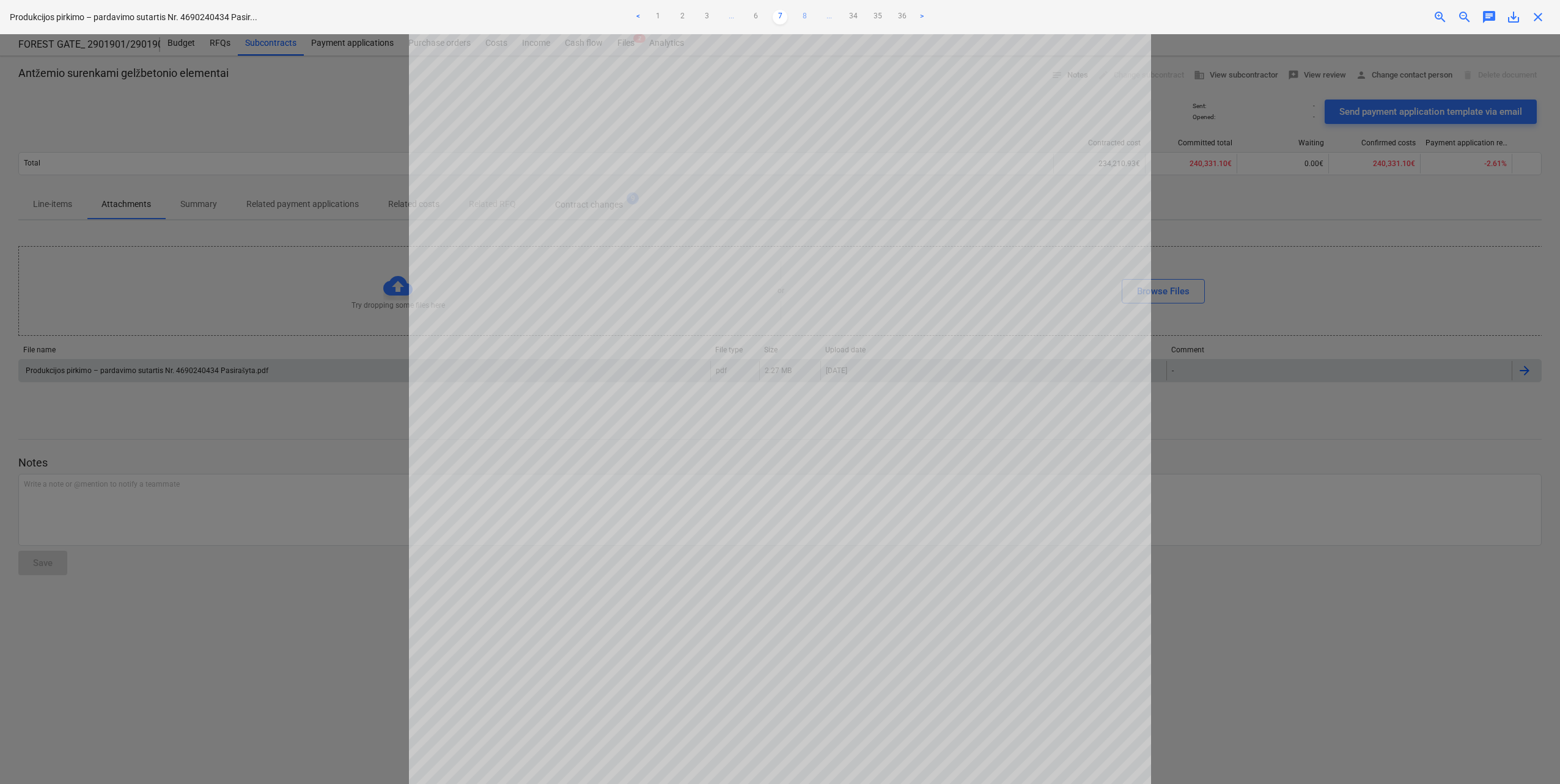
click at [809, 13] on link "8" at bounding box center [804, 17] width 15 height 15
click at [809, 13] on link "9" at bounding box center [804, 17] width 15 height 15
click at [809, 13] on link "10" at bounding box center [804, 17] width 15 height 15
click at [809, 13] on link "11" at bounding box center [804, 17] width 15 height 15
click at [809, 13] on link "12" at bounding box center [804, 17] width 15 height 15
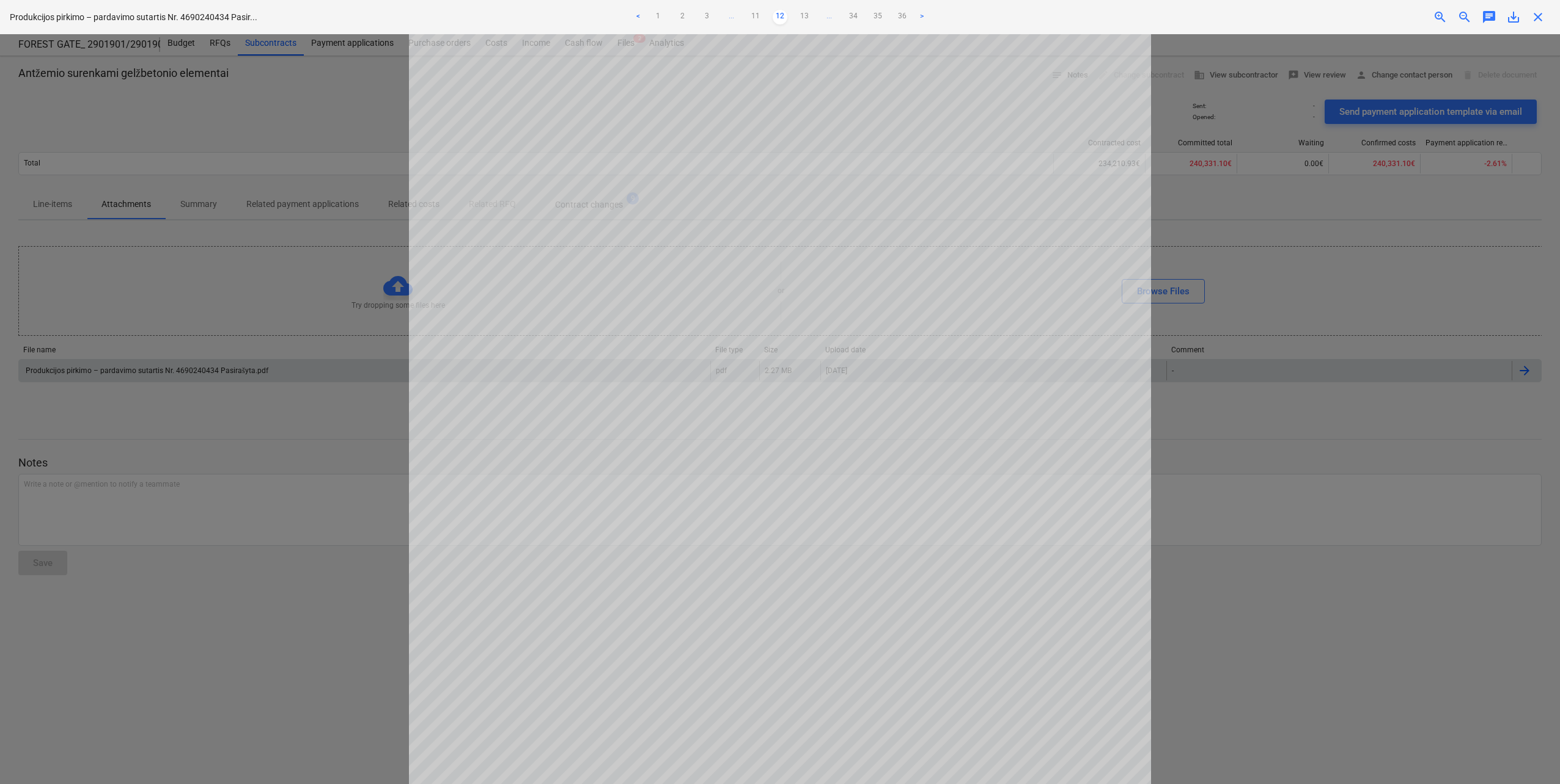
scroll to position [302, 0]
click at [807, 15] on link "13" at bounding box center [804, 17] width 15 height 15
click at [807, 15] on link "14" at bounding box center [804, 17] width 15 height 15
click at [807, 15] on link "15" at bounding box center [804, 17] width 15 height 15
click at [807, 15] on link "16" at bounding box center [804, 17] width 15 height 15
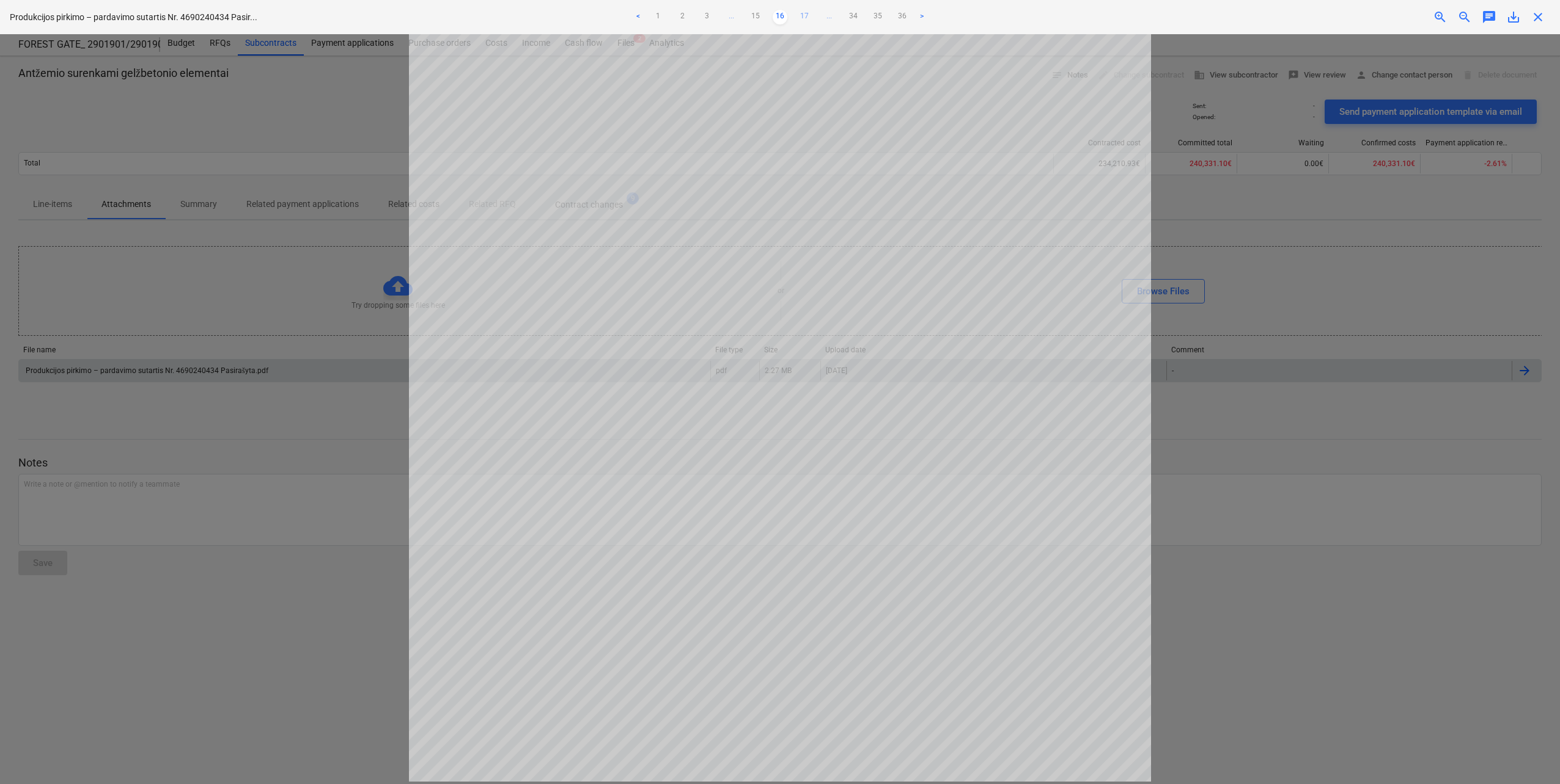
click at [807, 16] on link "17" at bounding box center [804, 17] width 15 height 15
click at [807, 17] on link "18" at bounding box center [804, 17] width 15 height 15
click at [807, 17] on link "19" at bounding box center [804, 17] width 15 height 15
click at [808, 17] on link "20" at bounding box center [804, 17] width 15 height 15
click at [804, 13] on link "21" at bounding box center [804, 17] width 15 height 15
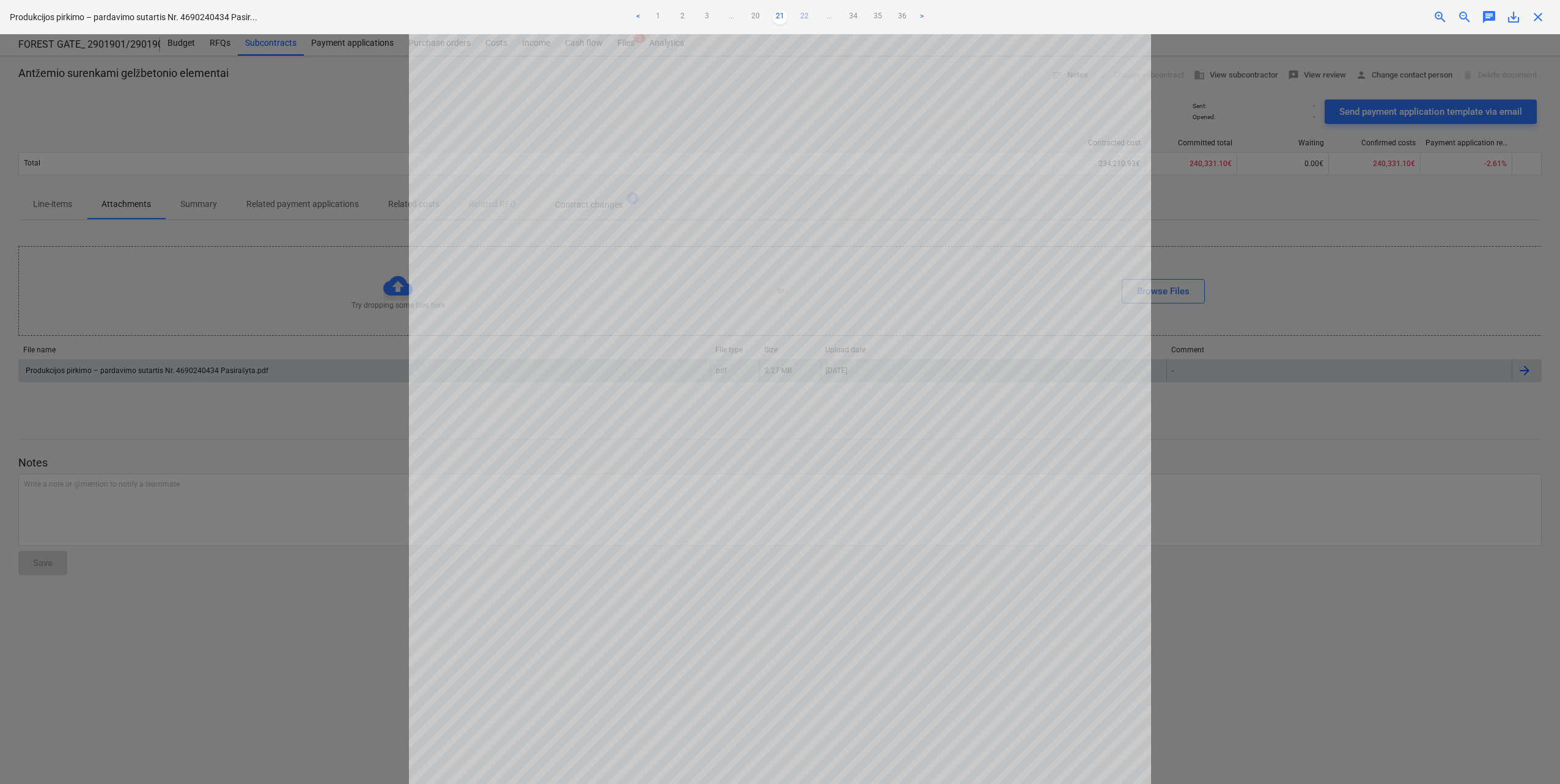
scroll to position [0, 0]
click at [759, 14] on link "20" at bounding box center [755, 17] width 15 height 15
drag, startPoint x: 803, startPoint y: 13, endPoint x: 795, endPoint y: 24, distance: 13.6
click at [803, 13] on link "21" at bounding box center [804, 17] width 15 height 15
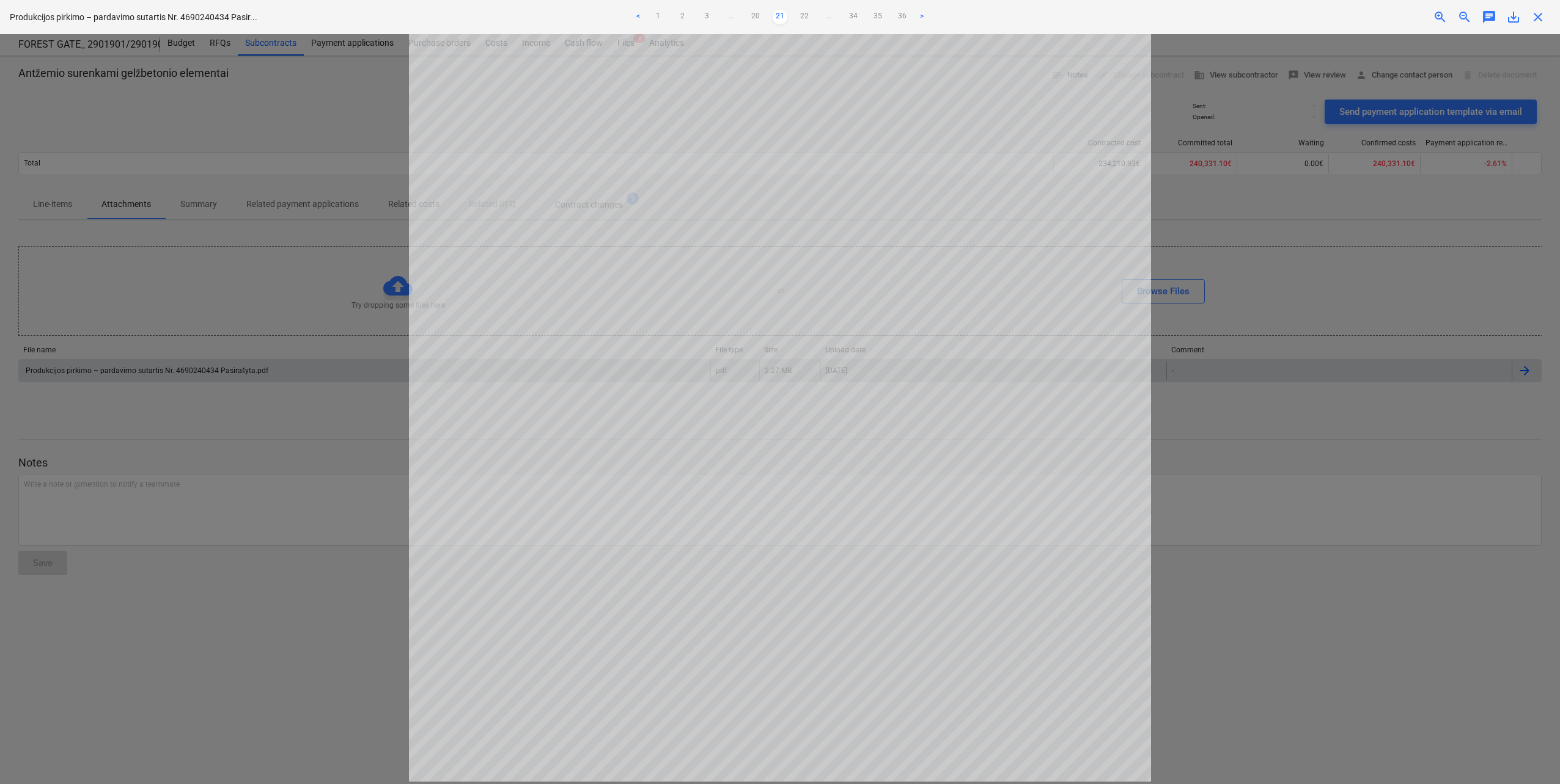
scroll to position [0, 0]
drag, startPoint x: 378, startPoint y: 273, endPoint x: 341, endPoint y: 276, distance: 37.1
click at [378, 273] on div at bounding box center [780, 409] width 1560 height 750
click at [302, 295] on div at bounding box center [780, 409] width 1560 height 750
click at [1253, 340] on div at bounding box center [780, 409] width 1560 height 750
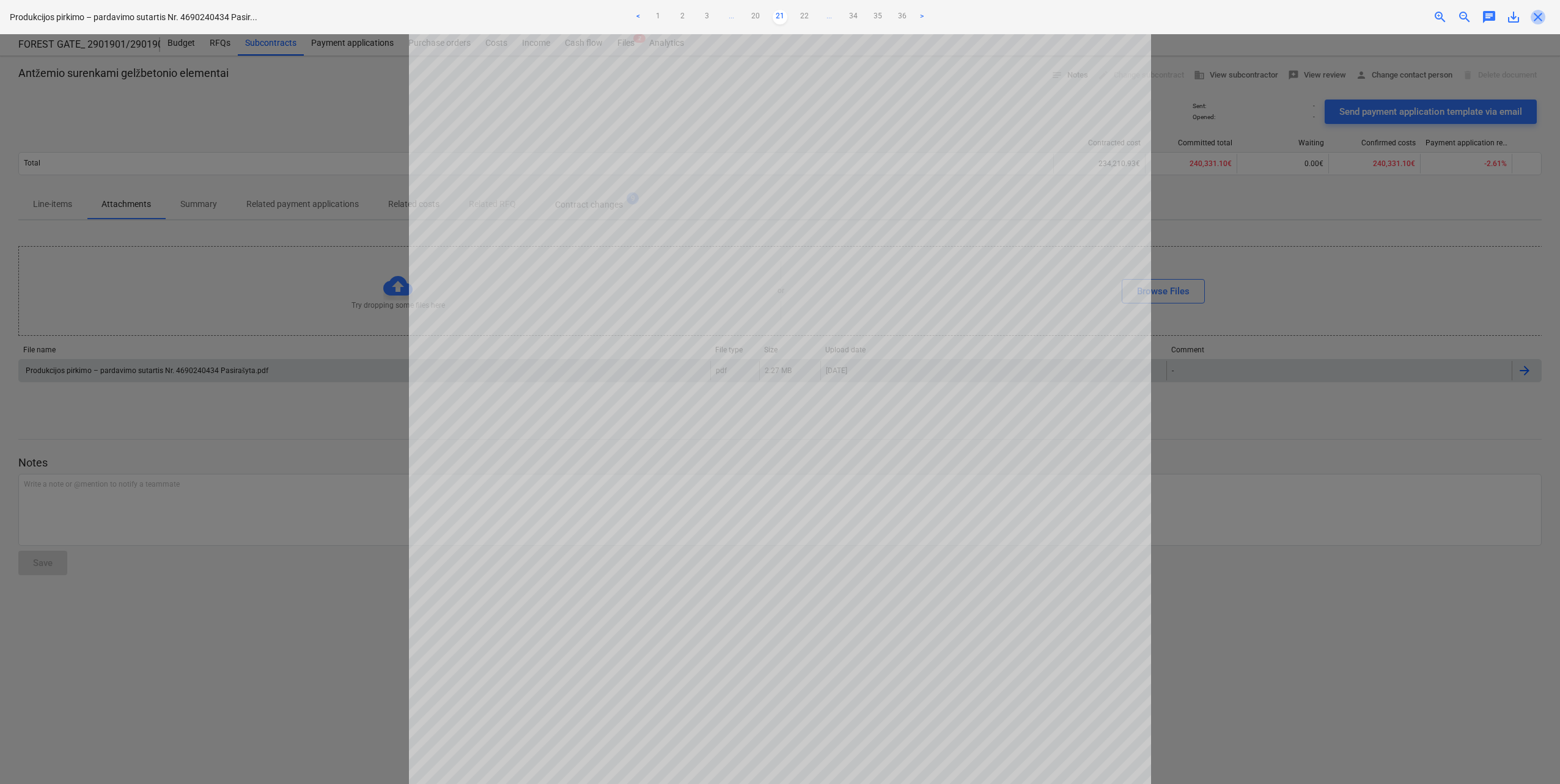
click at [1538, 14] on span "close" at bounding box center [1538, 17] width 15 height 15
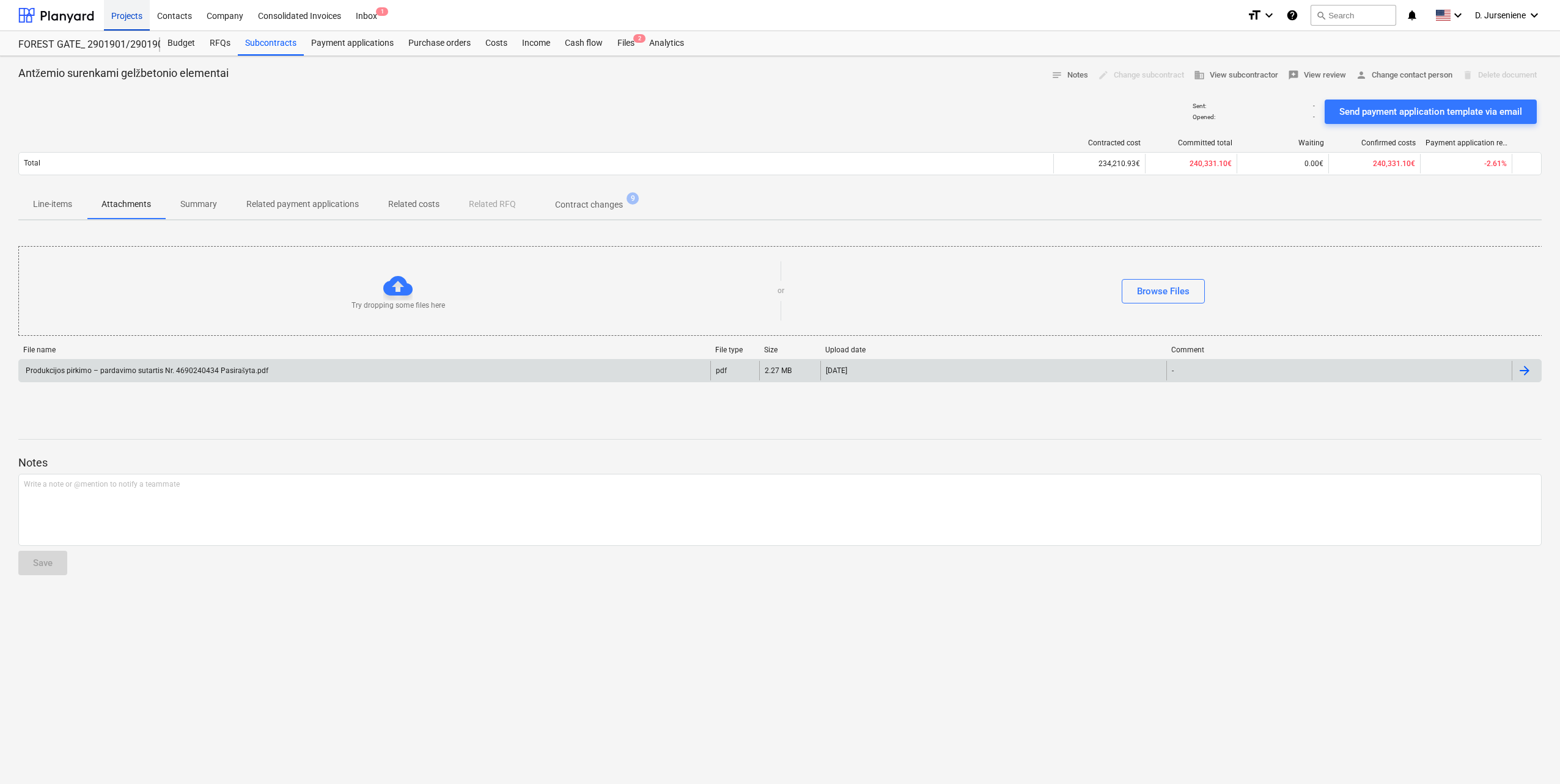
drag, startPoint x: 125, startPoint y: 16, endPoint x: 139, endPoint y: 29, distance: 19.1
click at [125, 16] on div "Projects" at bounding box center [127, 15] width 46 height 31
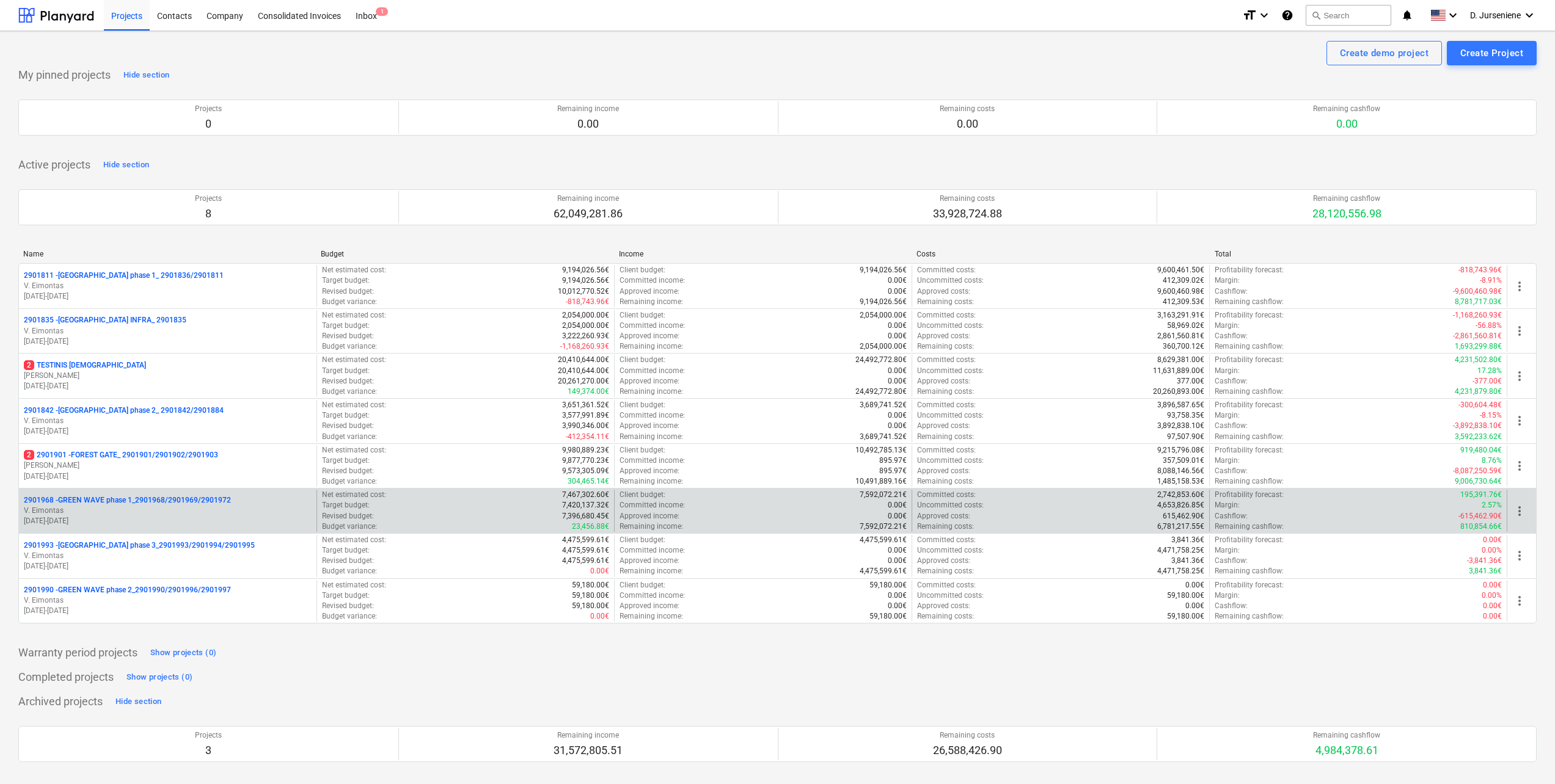
click at [138, 504] on p "2901968 - GREEN WAVE phase 1_2901968/2901969/2901972" at bounding box center [127, 500] width 207 height 10
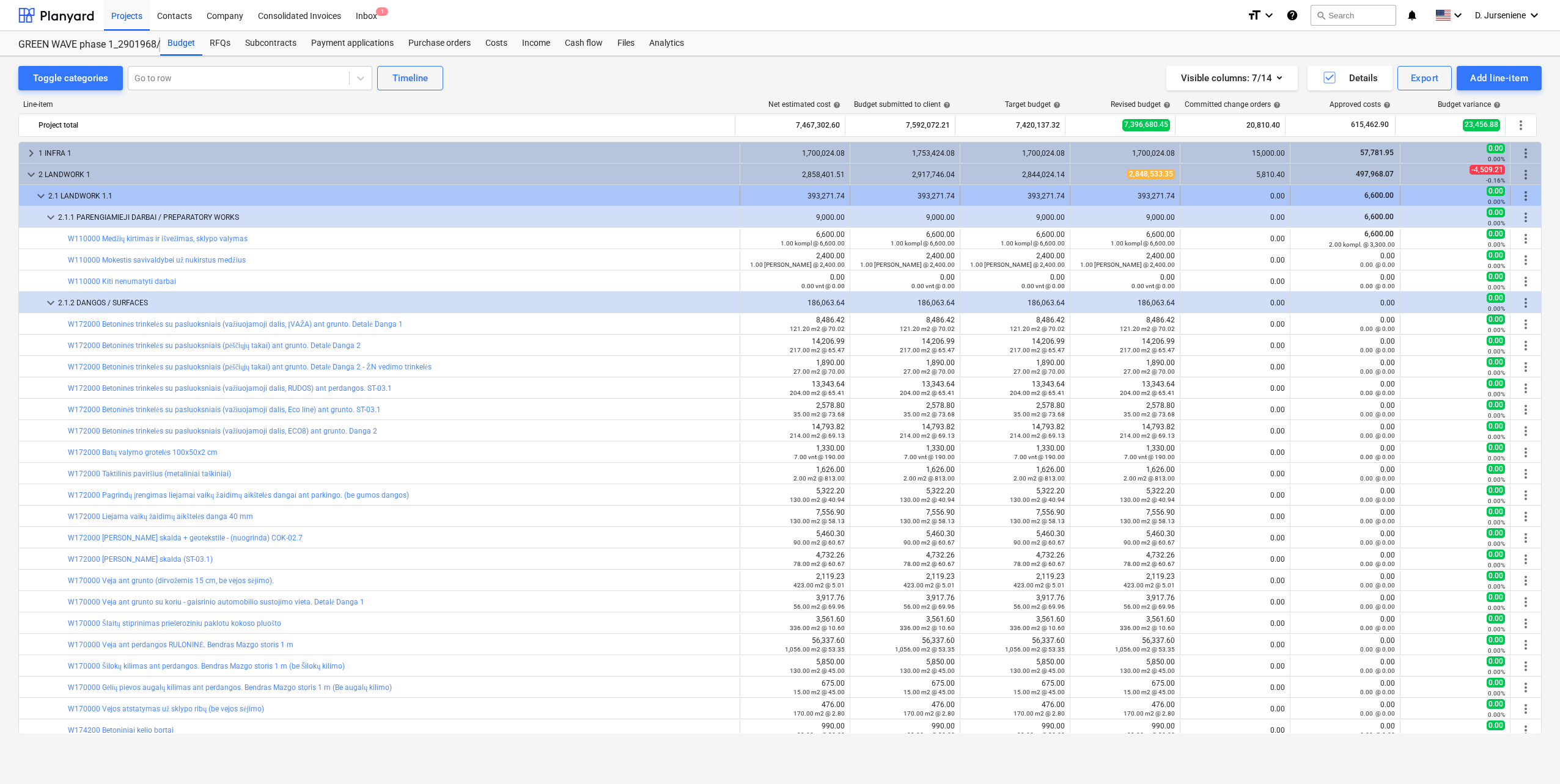
click at [39, 197] on span "keyboard_arrow_down" at bounding box center [41, 196] width 15 height 15
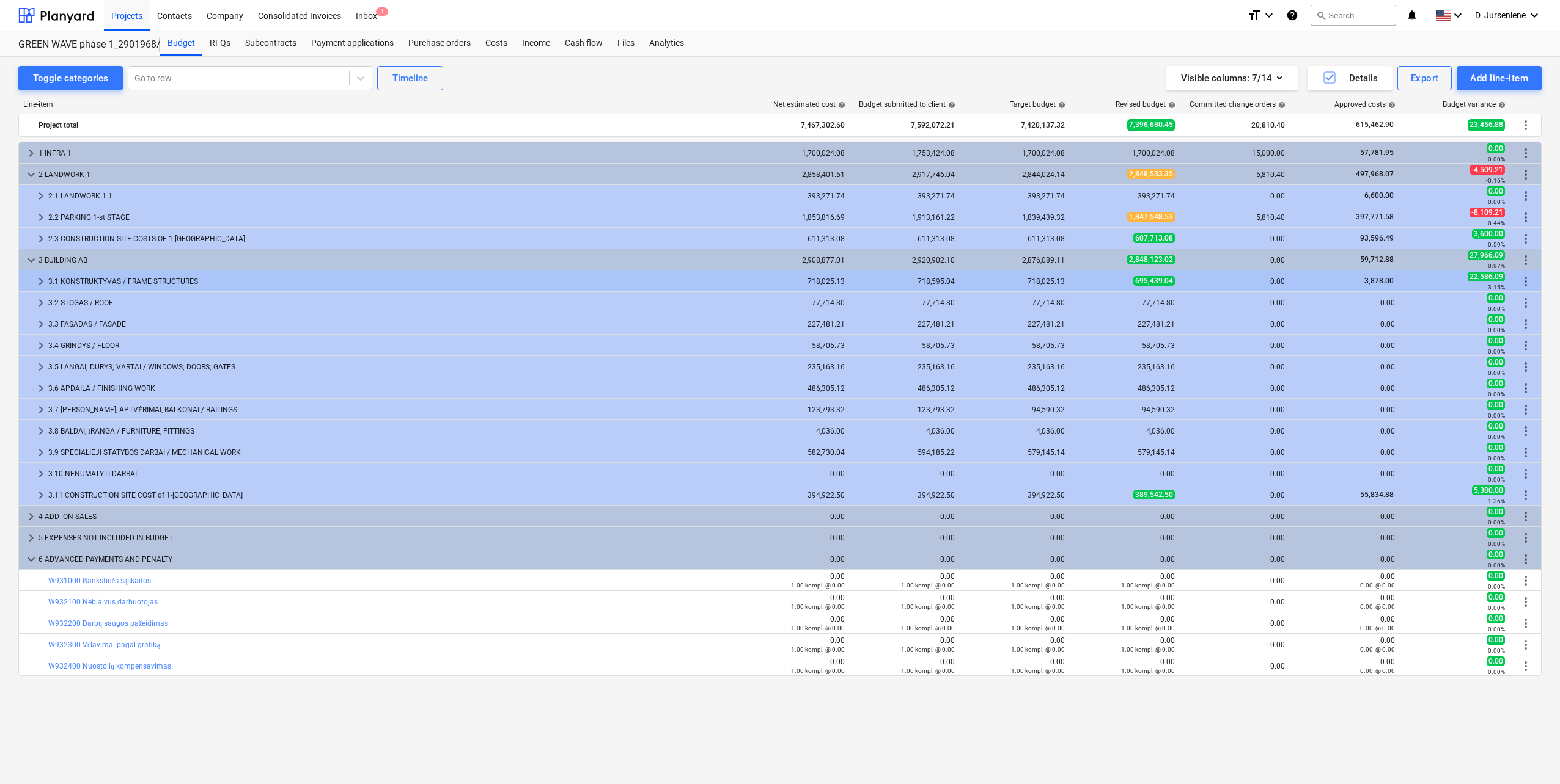
click at [139, 287] on div "3.1 KONSTRUKTYVAS / FRAME STRUCTURES" at bounding box center [391, 281] width 686 height 20
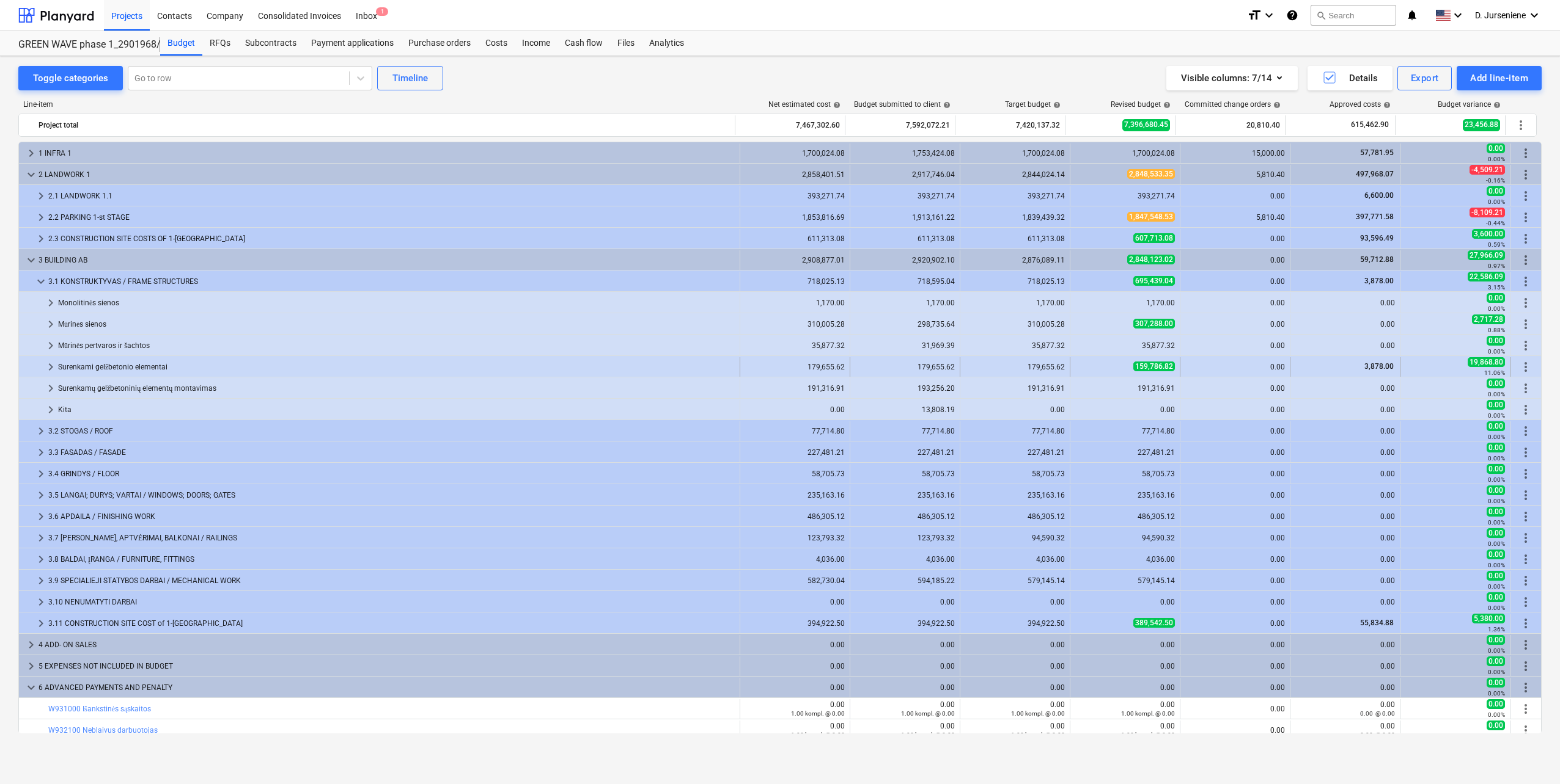
click at [135, 365] on div "Surenkami gelžbetonio elementai" at bounding box center [396, 367] width 676 height 20
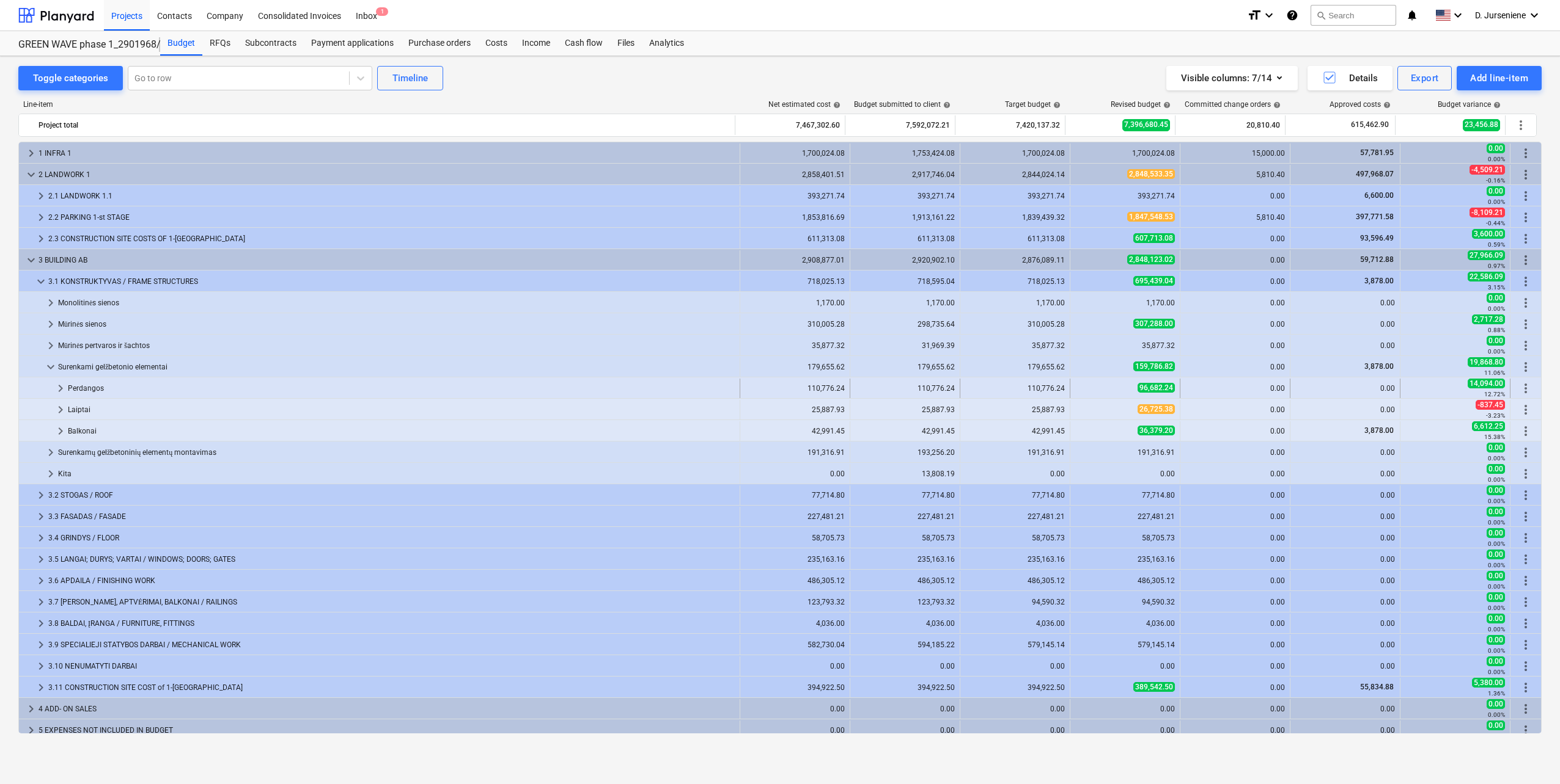
click at [78, 387] on div "Perdangos" at bounding box center [401, 389] width 667 height 20
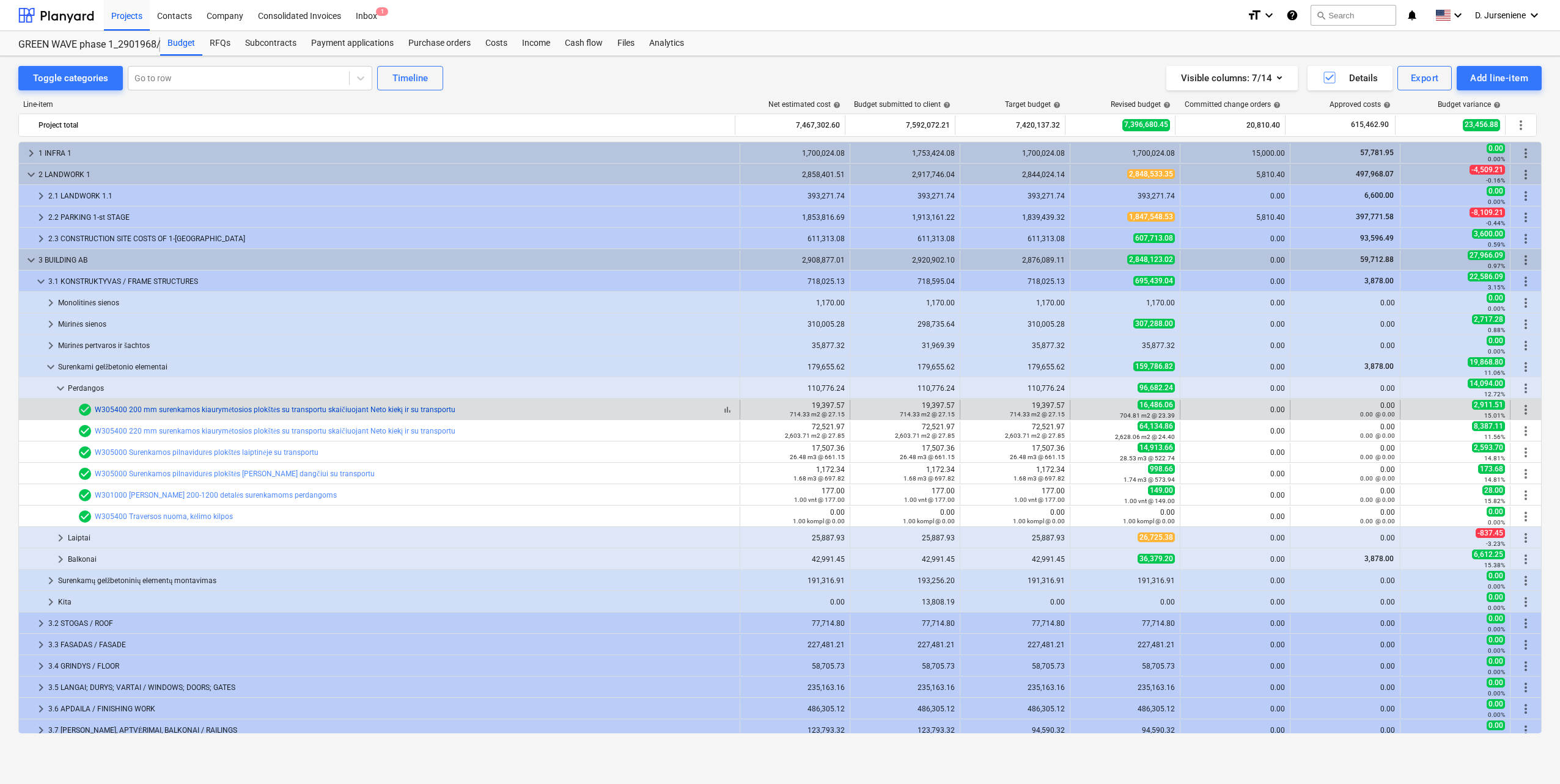
click at [201, 408] on link "W305400 200 mm surenkamos kiaurymėtosios plokštės su transportu skaičiuojant Ne…" at bounding box center [275, 409] width 361 height 8
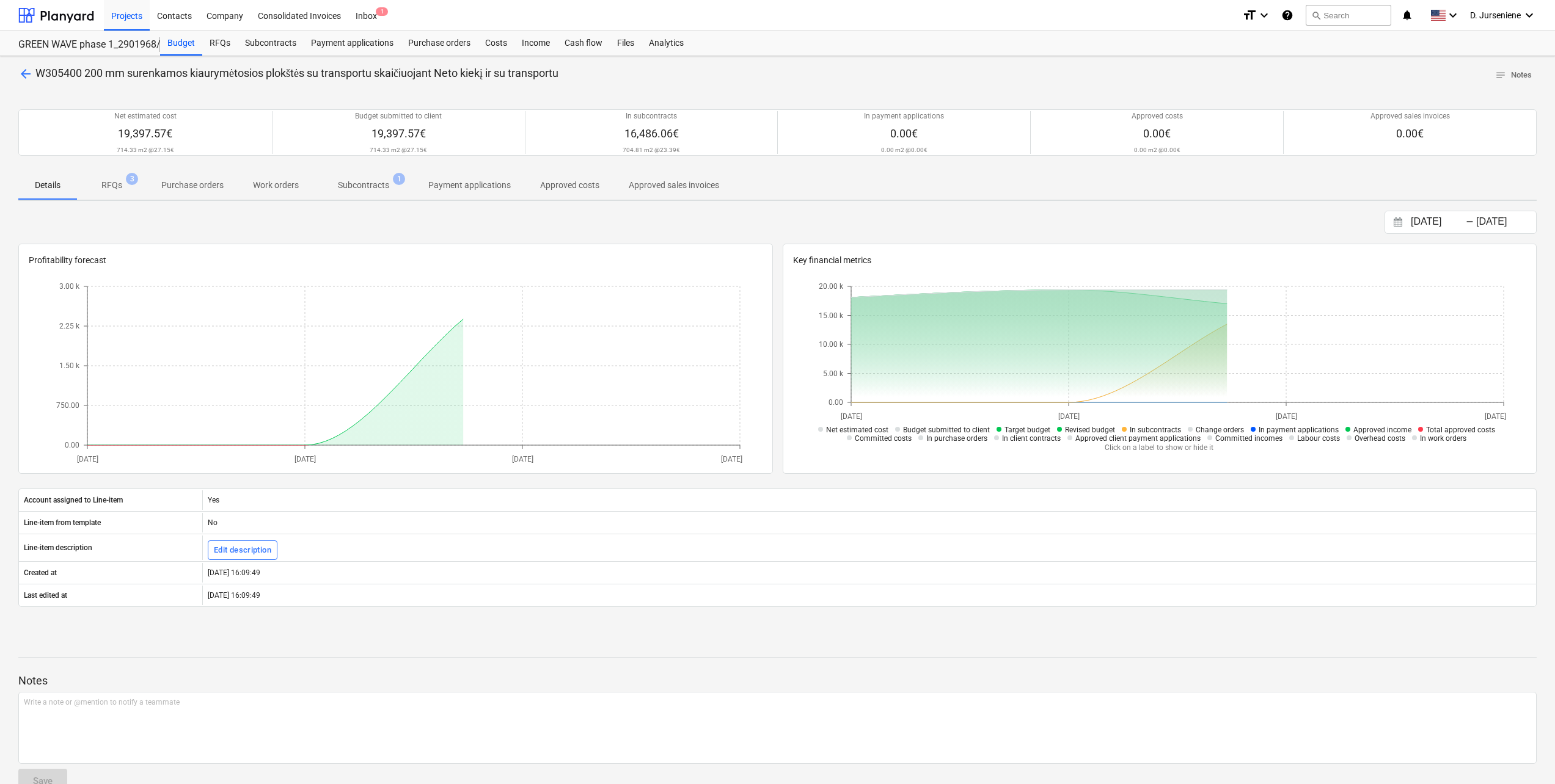
click at [372, 178] on span "Subcontracts 1" at bounding box center [364, 185] width 100 height 22
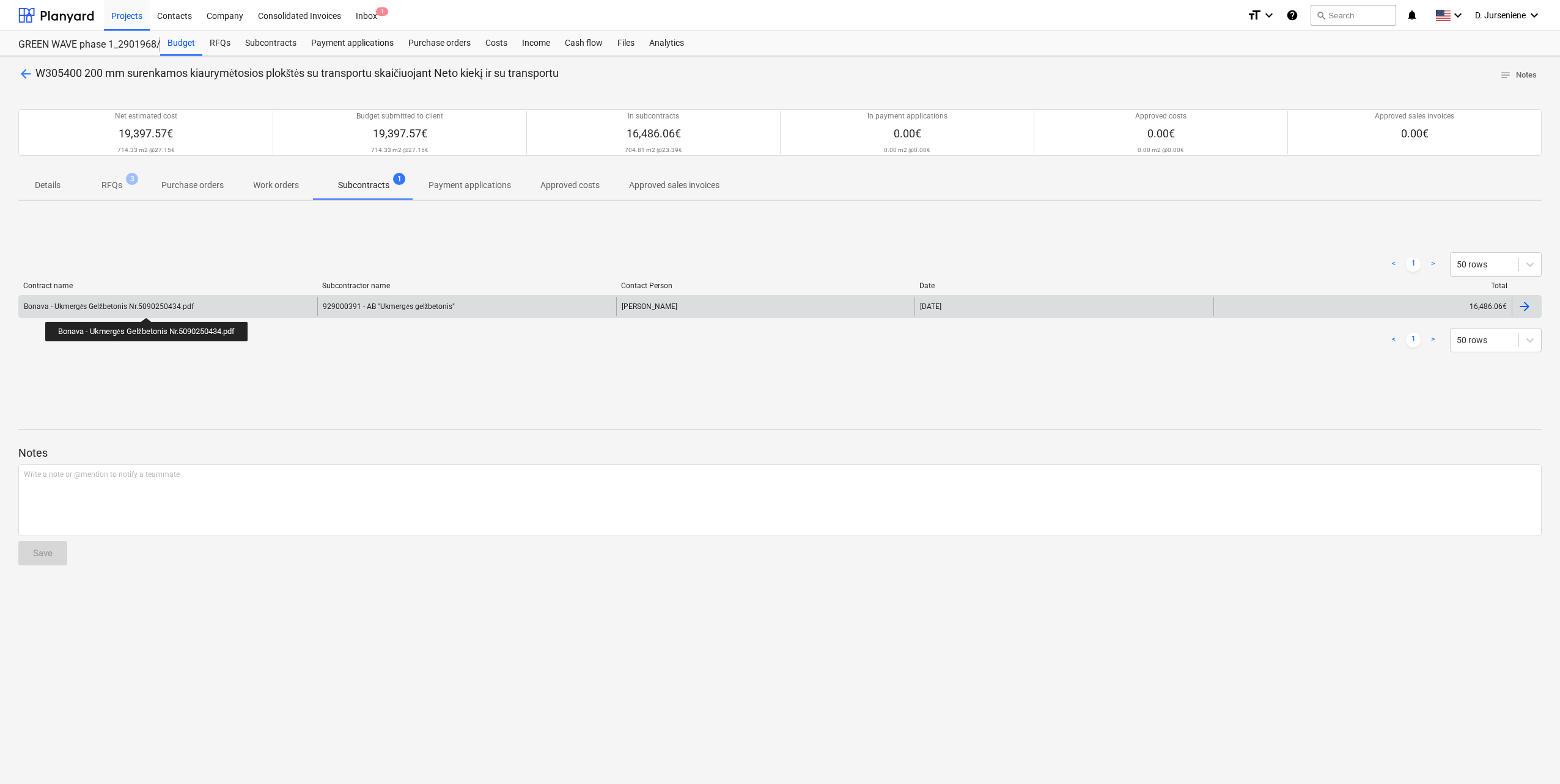
click at [149, 306] on div "Bonava - Ukmergės Gelžbetonis Nr.5090250434.pdf" at bounding box center [108, 307] width 170 height 9
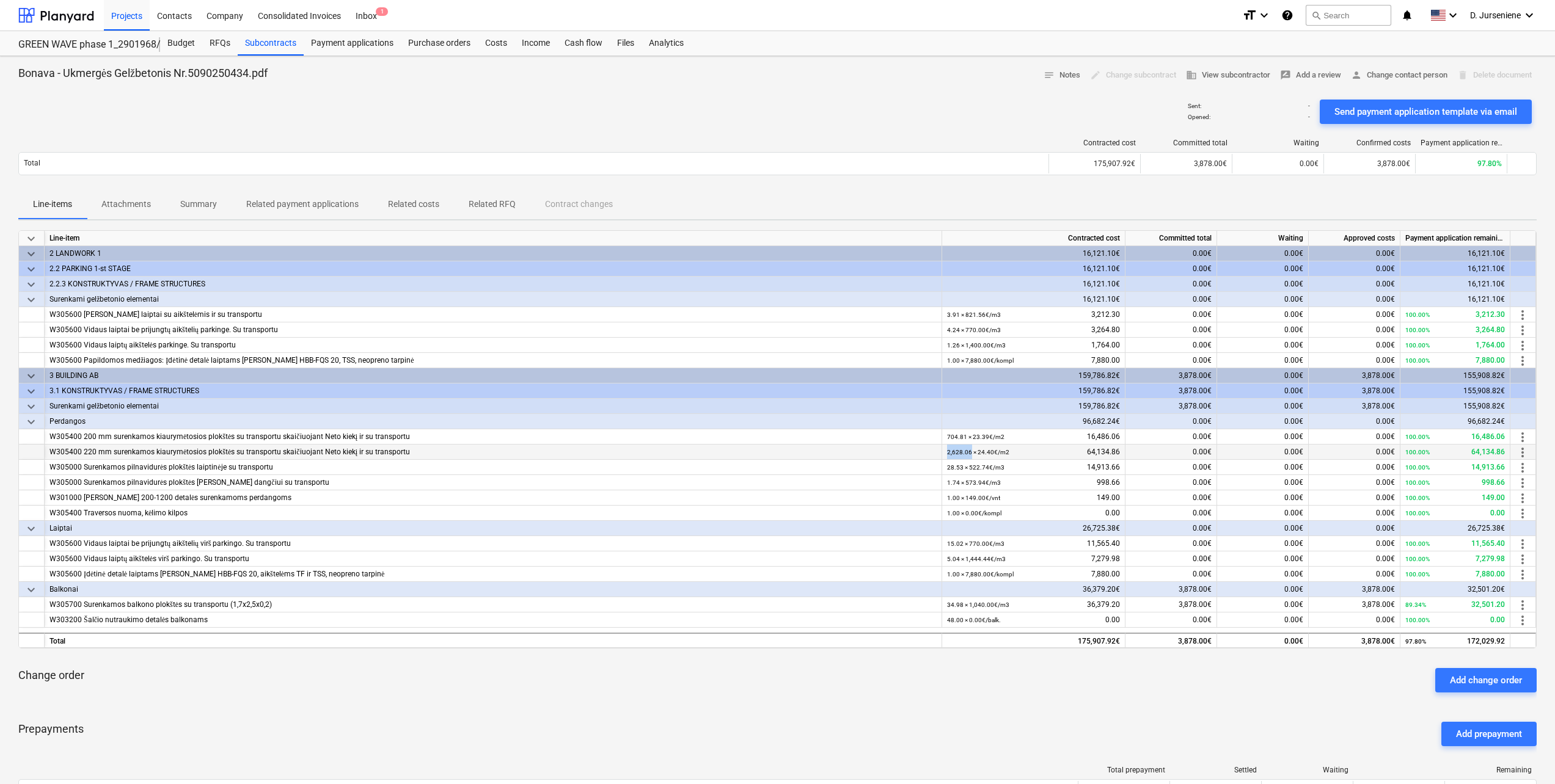
drag, startPoint x: 948, startPoint y: 450, endPoint x: 969, endPoint y: 450, distance: 21.0
click at [969, 450] on small "2,628.06 × 24.40€ / m2" at bounding box center [978, 452] width 62 height 7
click at [118, 205] on p "Attachments" at bounding box center [126, 204] width 50 height 13
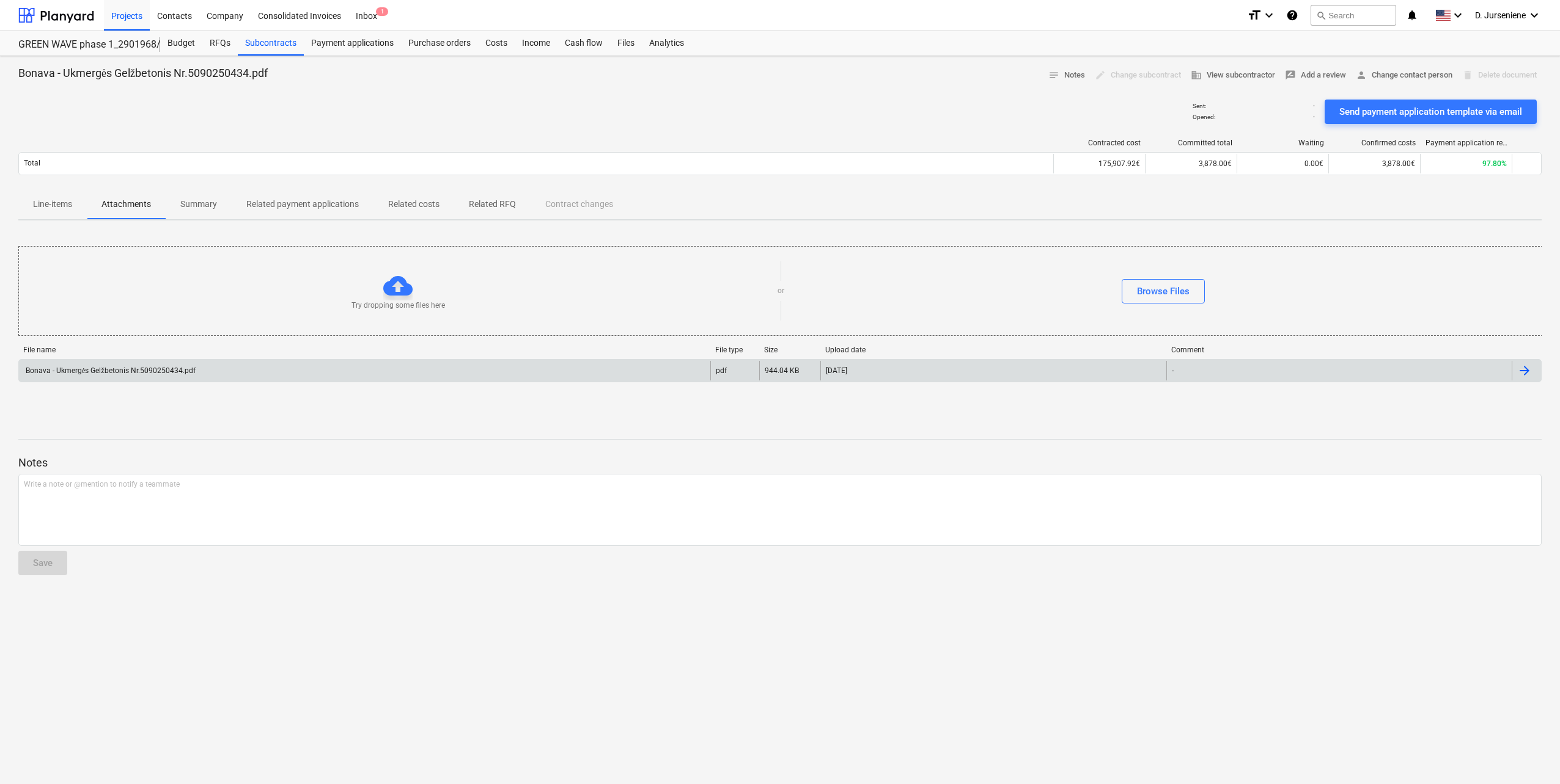
click at [116, 368] on div "Bonava - Ukmergės Gelžbetonis Nr.5090250434.pdf" at bounding box center [109, 371] width 172 height 9
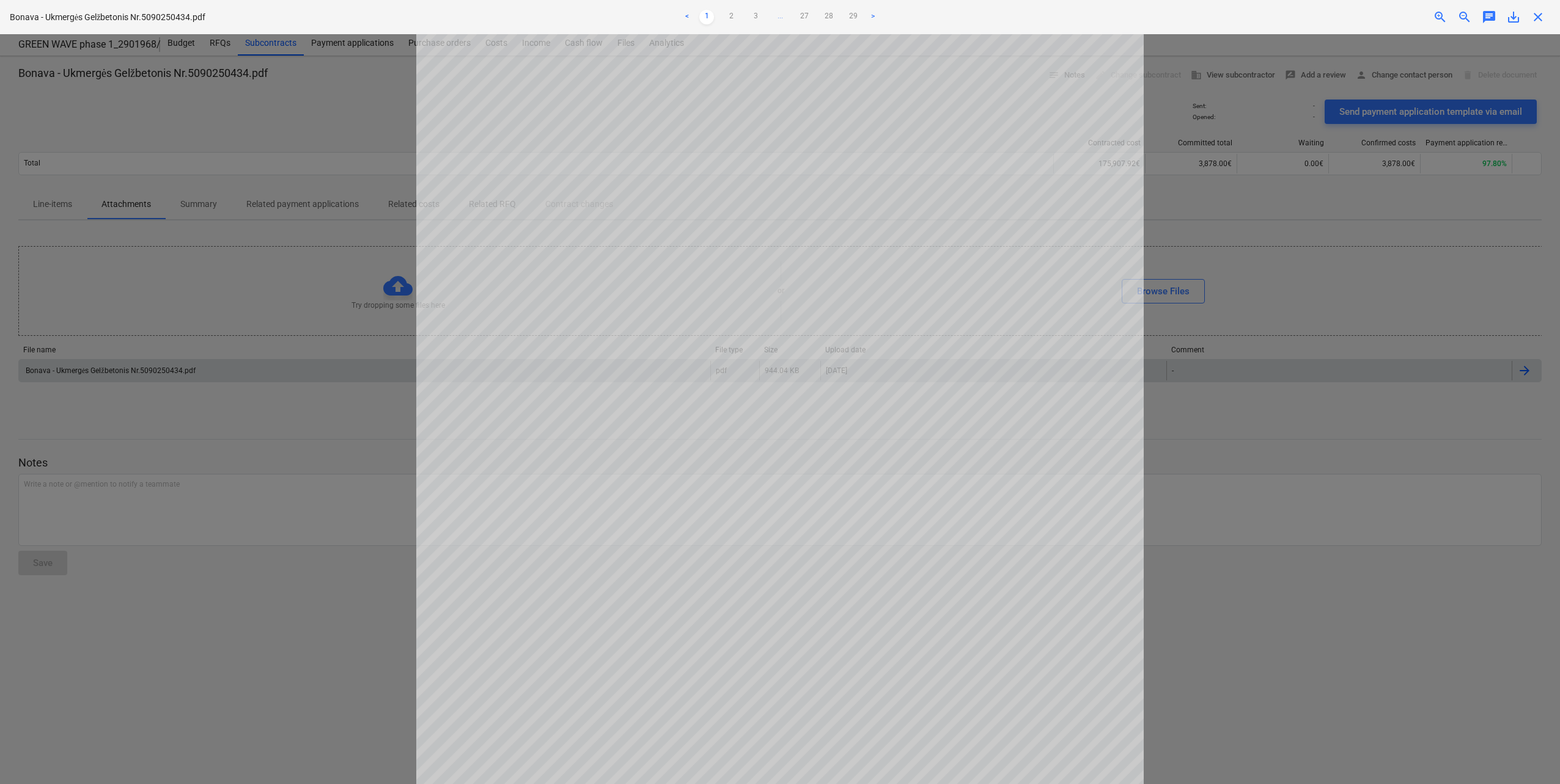
scroll to position [281, 0]
click at [734, 15] on link "2" at bounding box center [730, 17] width 15 height 15
click at [754, 15] on link "3" at bounding box center [755, 17] width 15 height 15
click at [769, 15] on link "4" at bounding box center [767, 17] width 15 height 15
click at [767, 15] on ul "< 1 2 3 4 5 ... 27 28 29 >" at bounding box center [779, 17] width 513 height 15
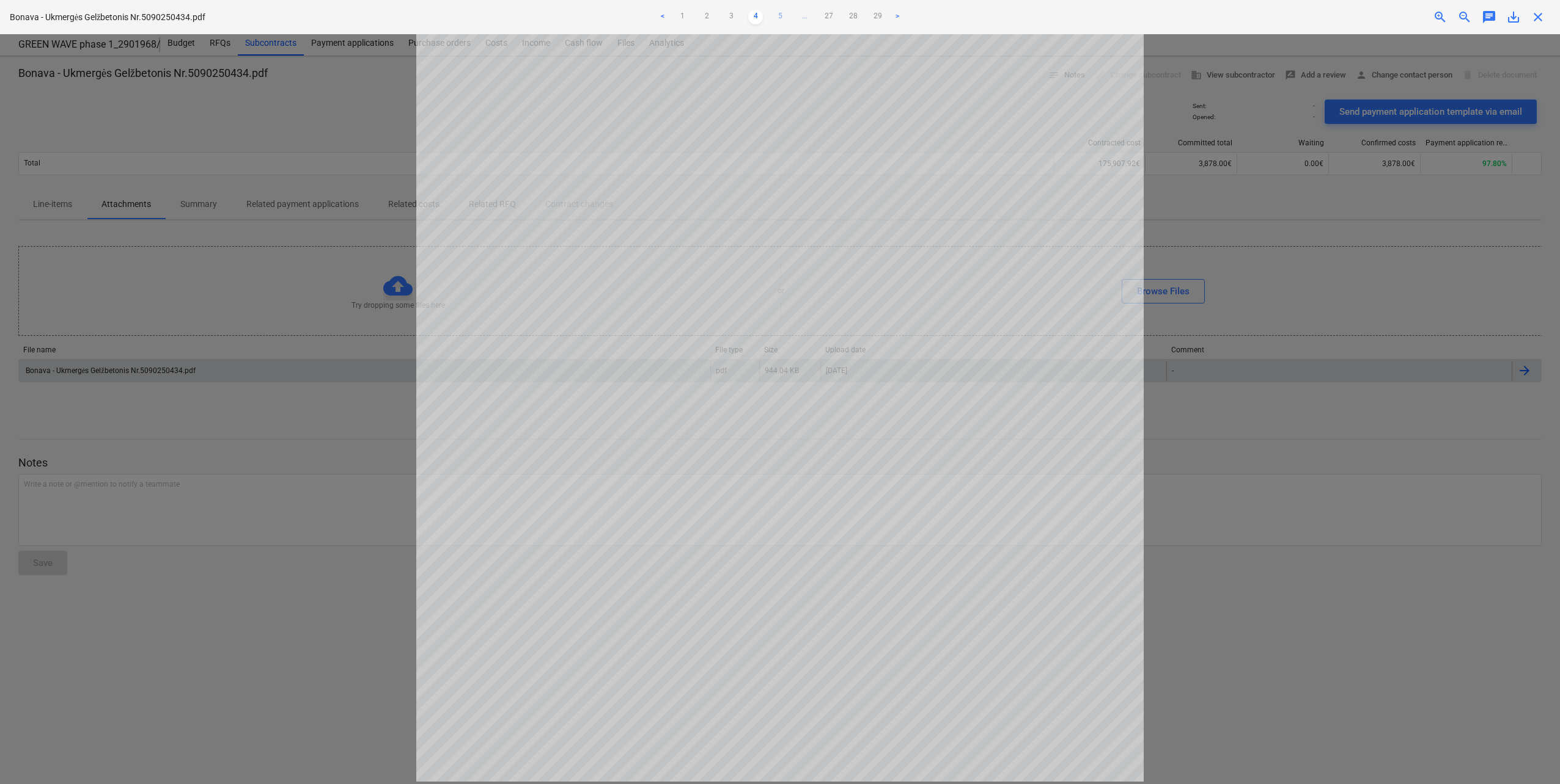
click at [776, 13] on link "5" at bounding box center [779, 17] width 15 height 15
click at [790, 17] on link "6" at bounding box center [791, 17] width 15 height 15
click at [804, 17] on link "7" at bounding box center [804, 17] width 15 height 15
click at [194, 400] on div at bounding box center [780, 409] width 1560 height 750
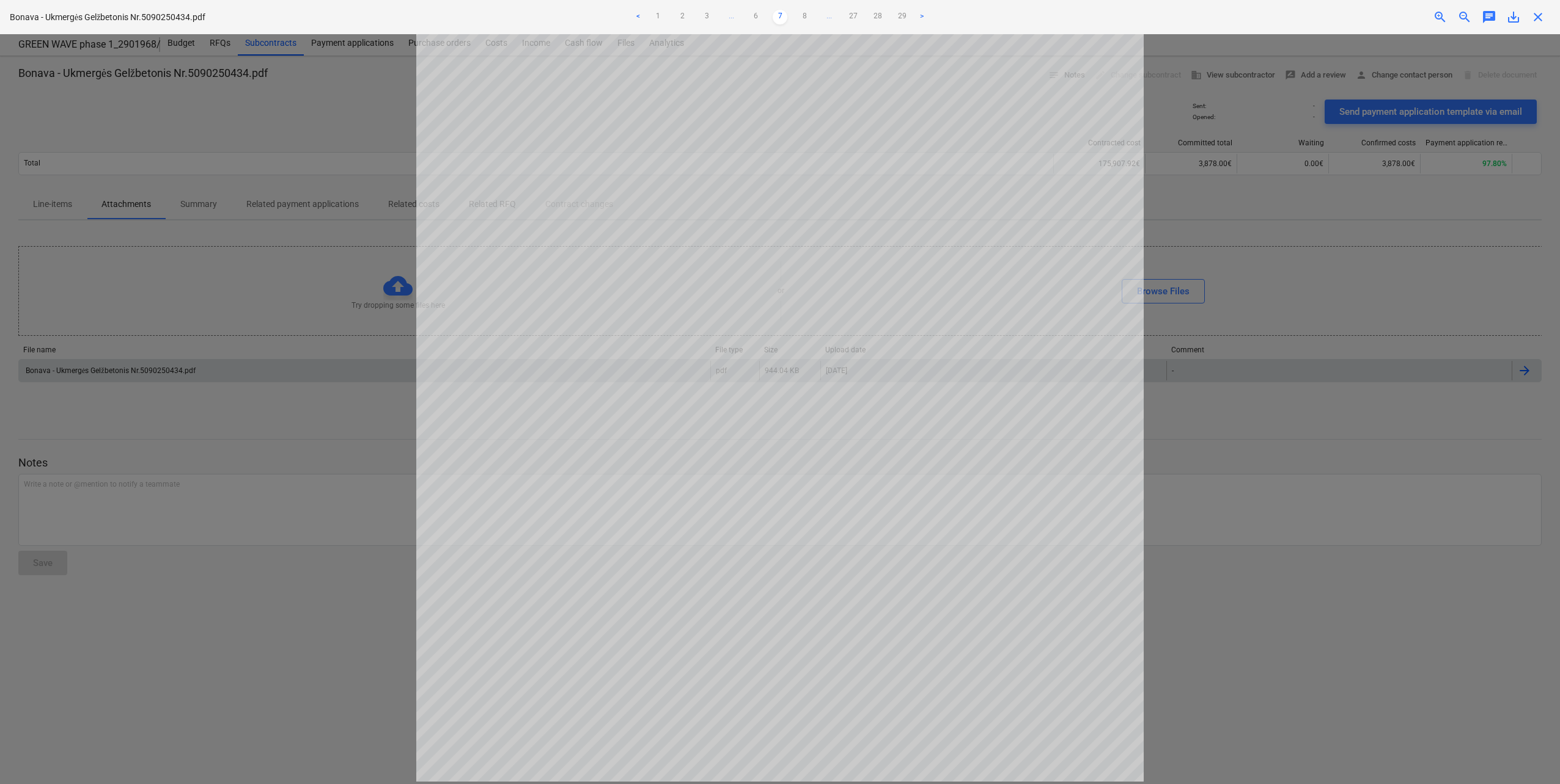
click at [1538, 21] on span "close" at bounding box center [1538, 17] width 15 height 15
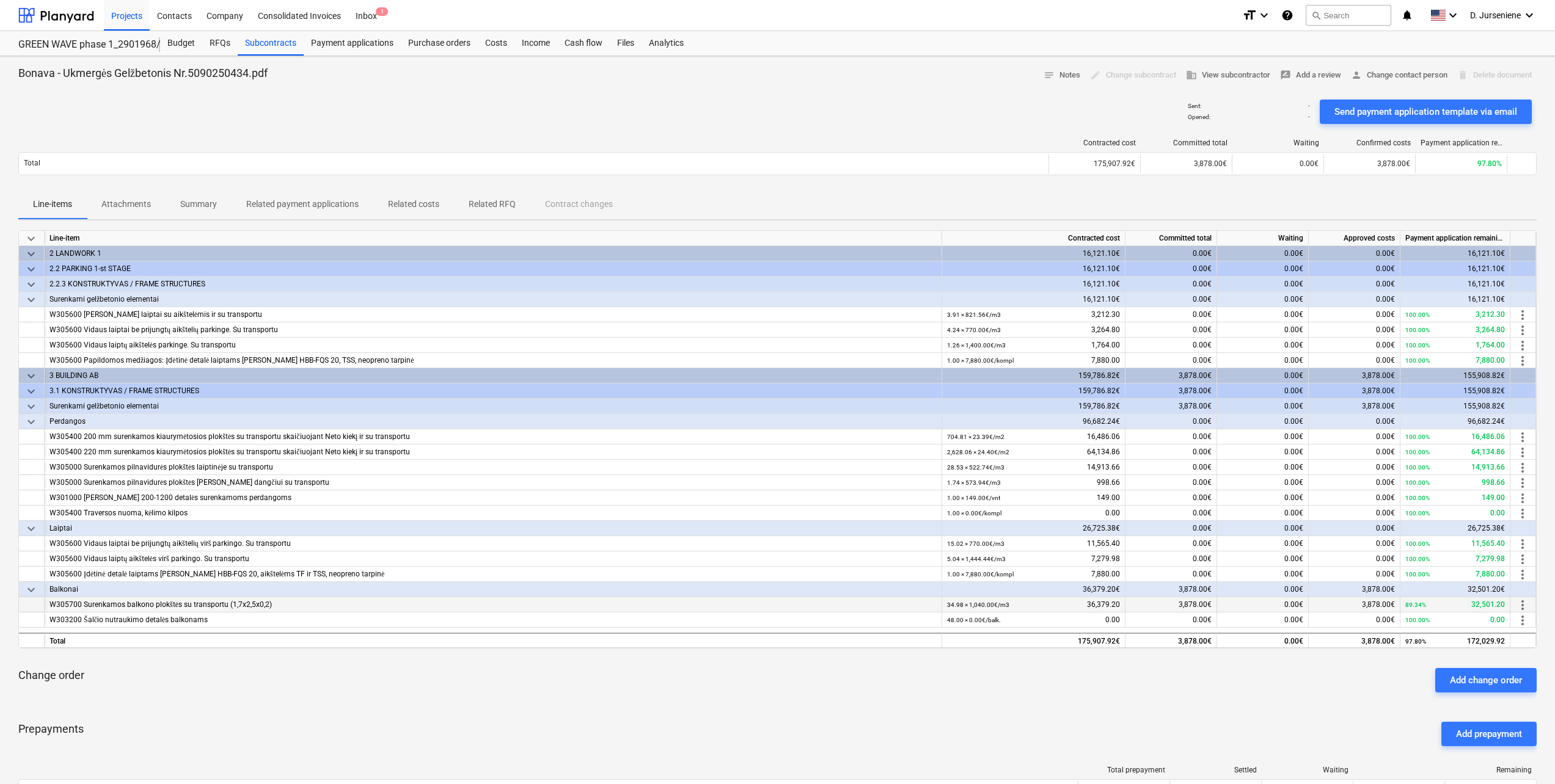
click at [1527, 606] on span "more_vert" at bounding box center [1522, 605] width 15 height 15
click at [1147, 629] on div at bounding box center [780, 392] width 1559 height 784
click at [203, 607] on div "W305700 Surenkamos balkono plokštės su transportu (1,7x2,5x0,2)" at bounding box center [493, 605] width 887 height 15
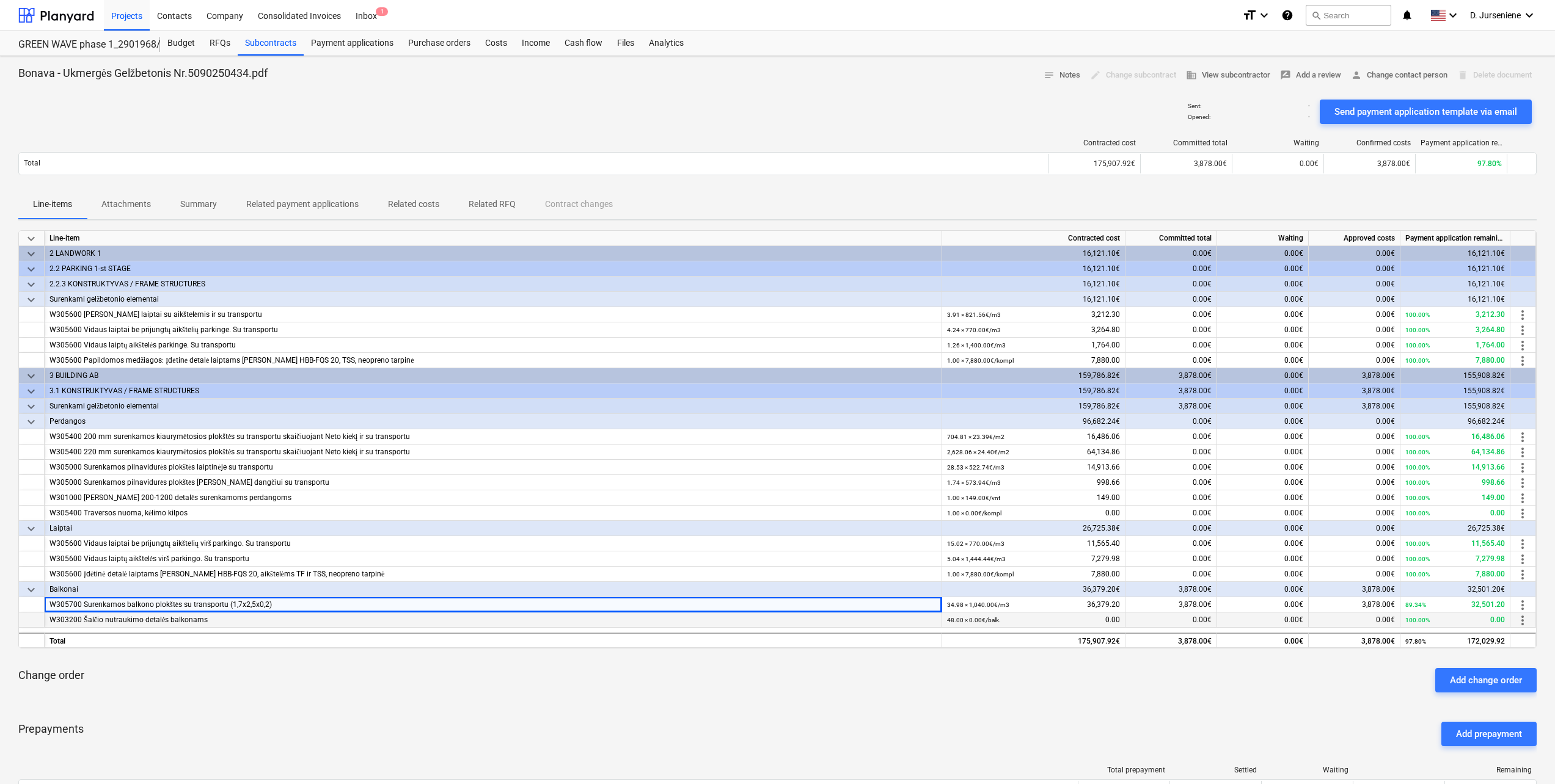
click at [200, 620] on div "W303200 Šalčio nutraukimo detalės balkonams" at bounding box center [493, 621] width 887 height 15
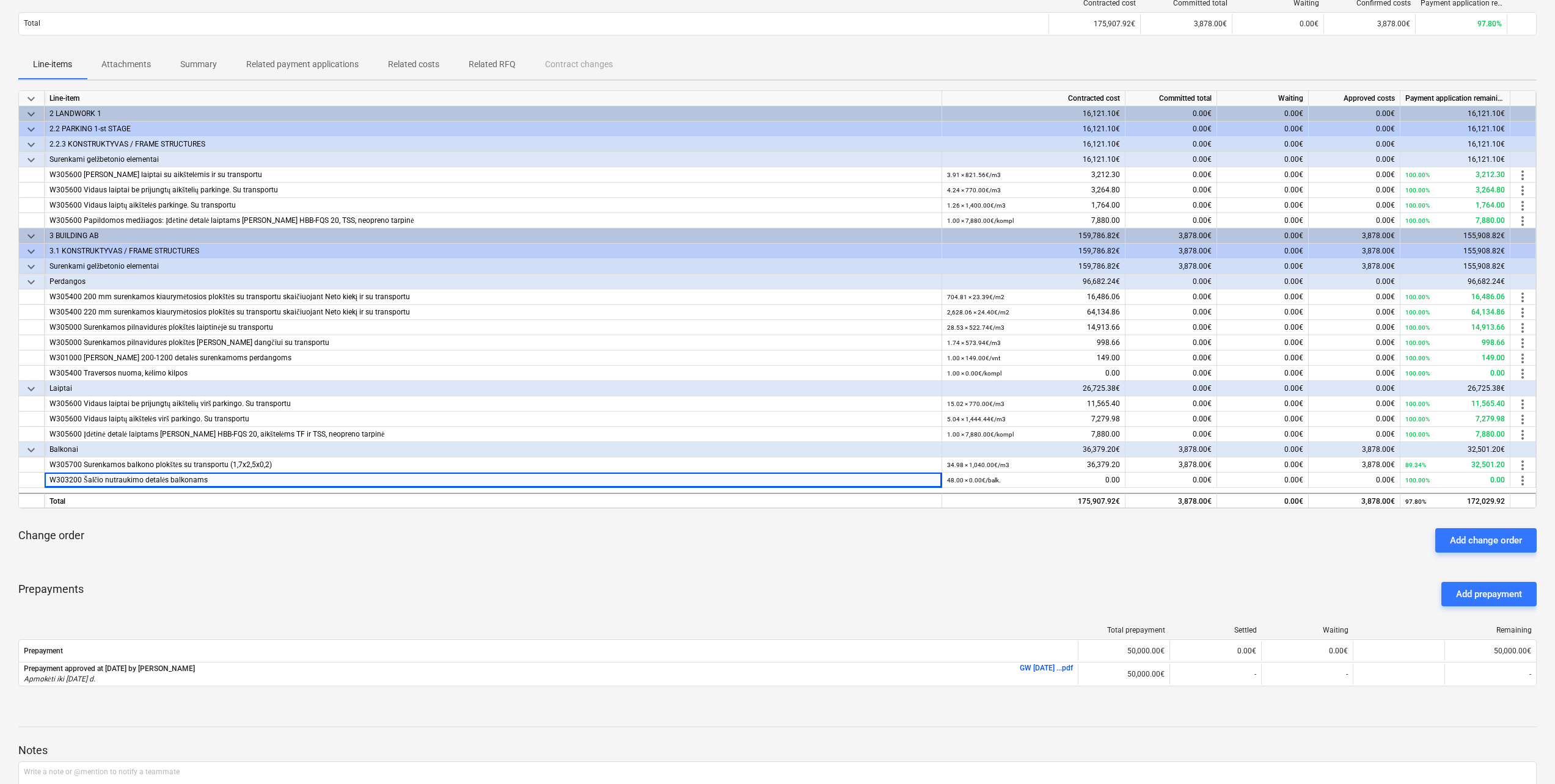
scroll to position [61, 0]
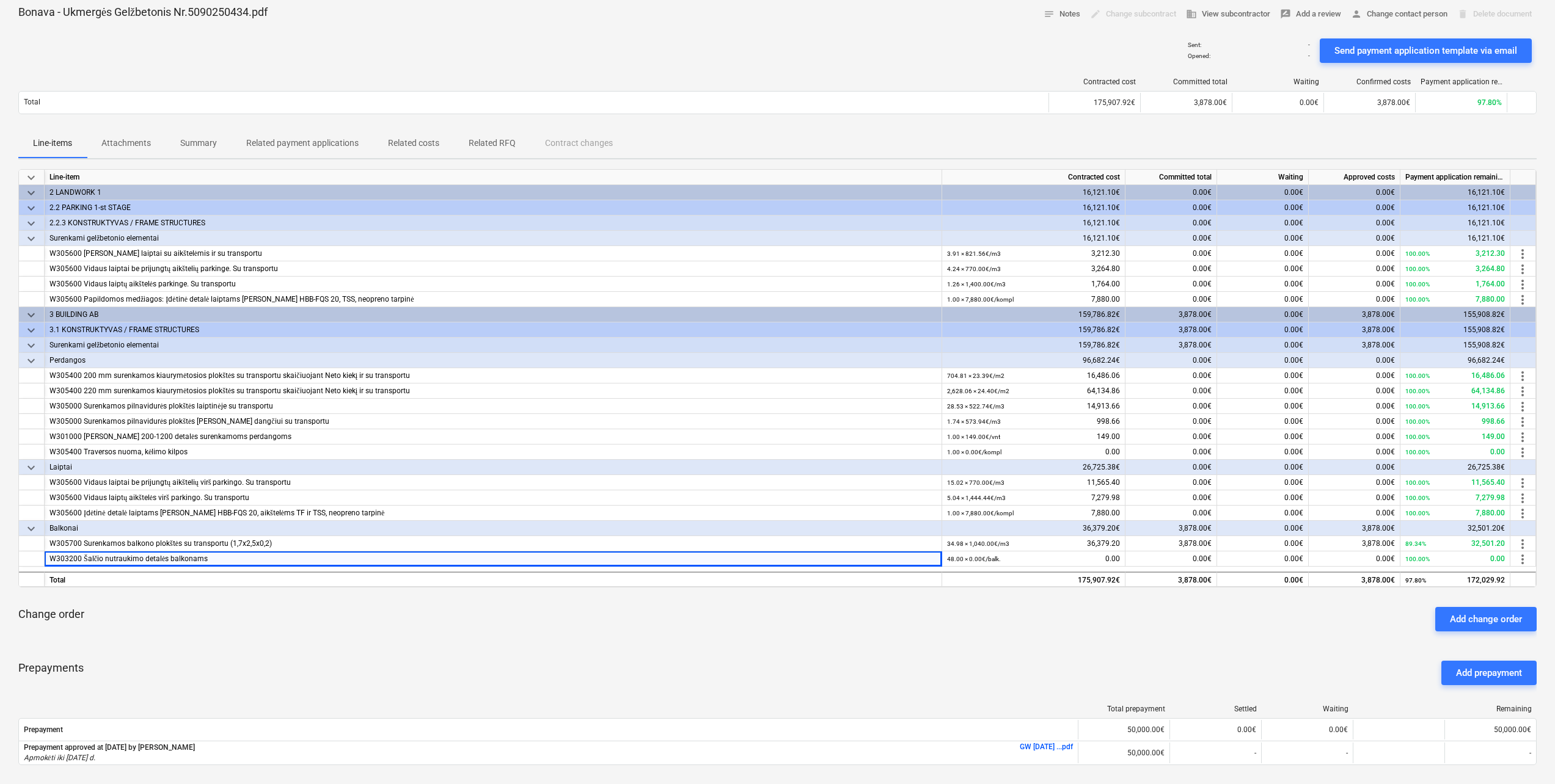
click at [144, 141] on p "Attachments" at bounding box center [126, 143] width 50 height 13
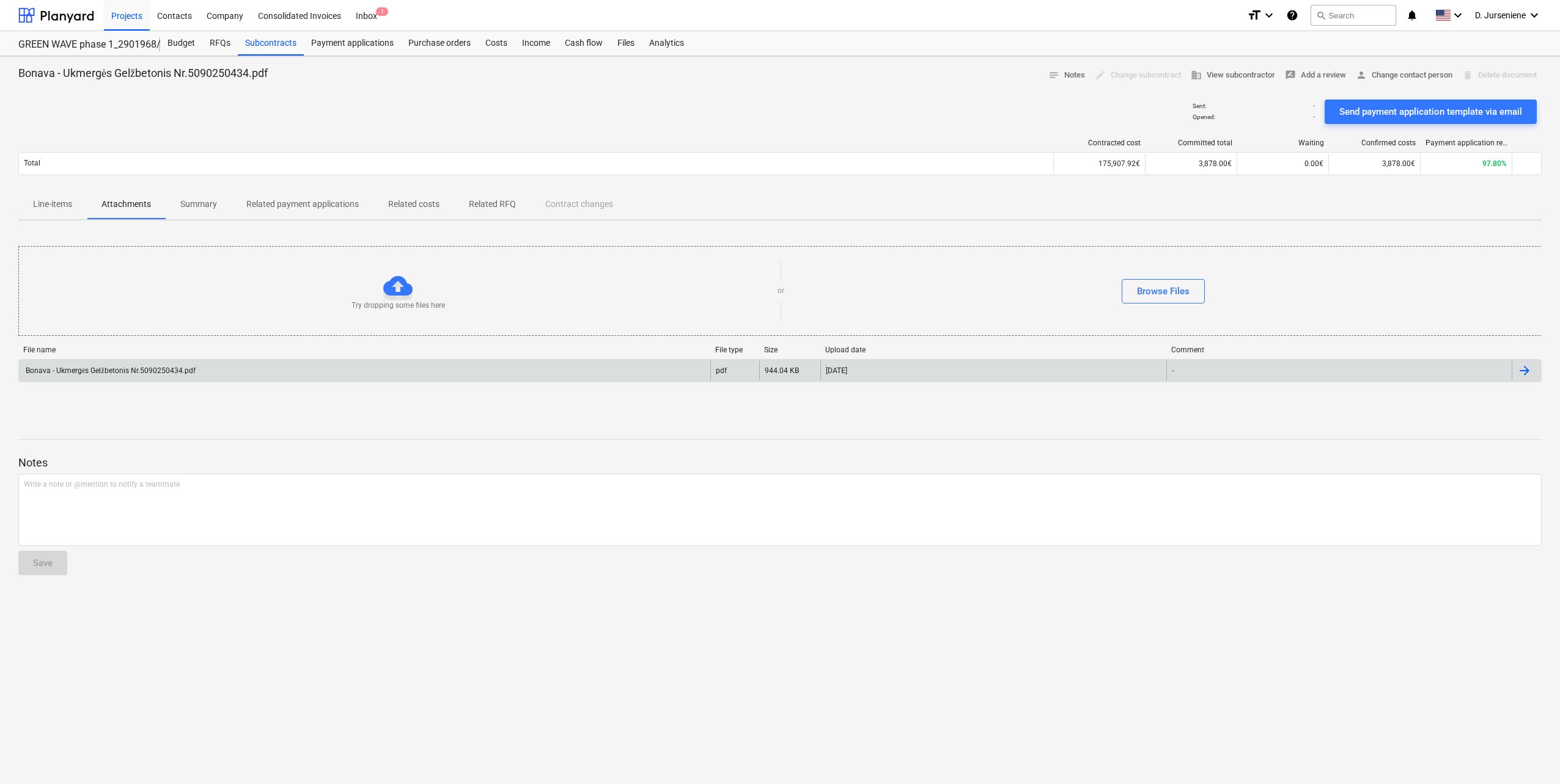
click at [183, 369] on div "Bonava - Ukmergės Gelžbetonis Nr.5090250434.pdf" at bounding box center [109, 371] width 172 height 9
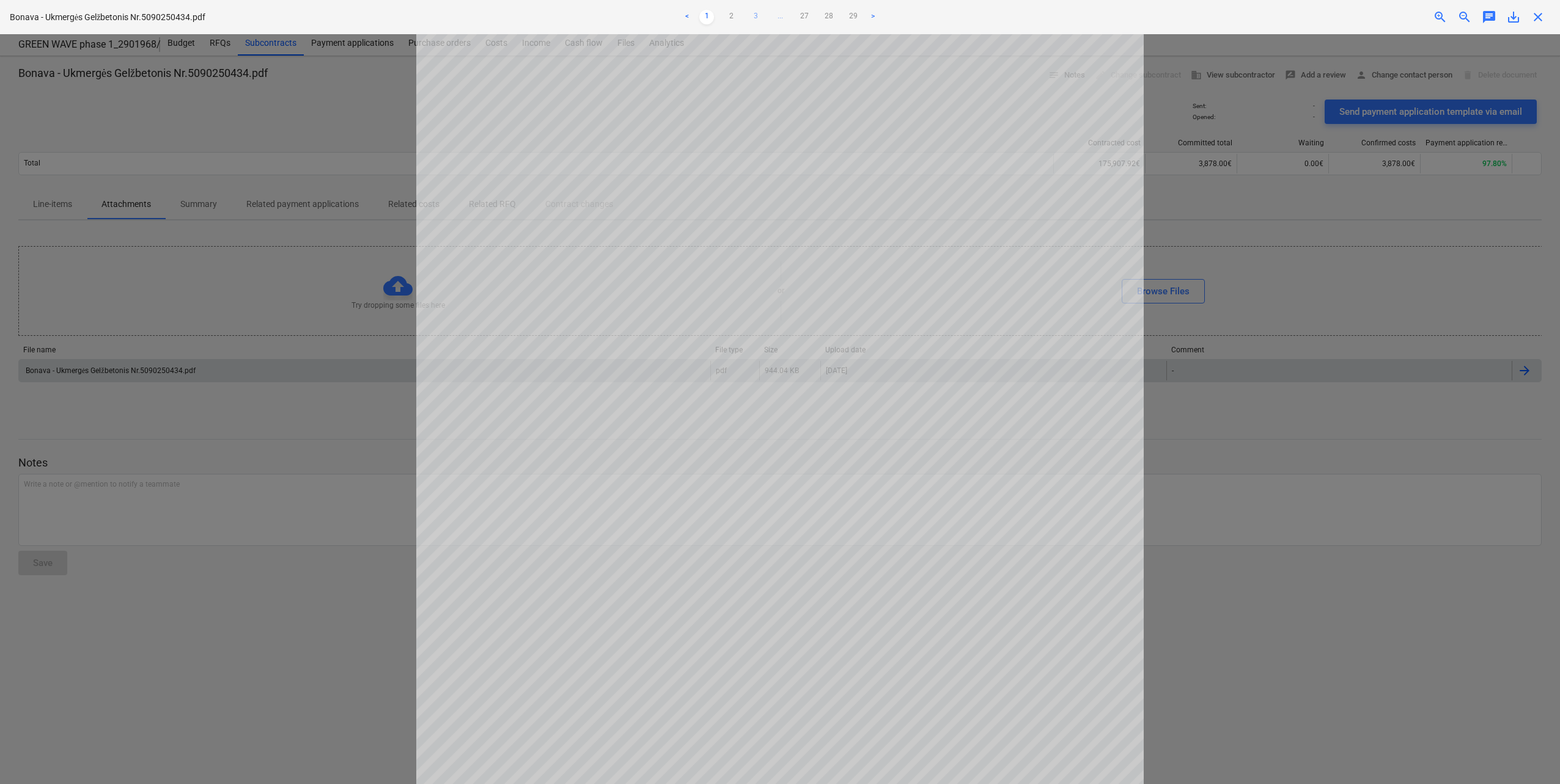
click at [760, 17] on link "3" at bounding box center [755, 17] width 15 height 15
click at [760, 17] on link "4" at bounding box center [767, 17] width 15 height 15
click at [767, 15] on ul "< 1 2 3 4 5 ... 27 28 29 >" at bounding box center [779, 17] width 513 height 15
click at [773, 17] on link "5" at bounding box center [779, 17] width 15 height 15
click at [790, 17] on link "6" at bounding box center [791, 17] width 15 height 15
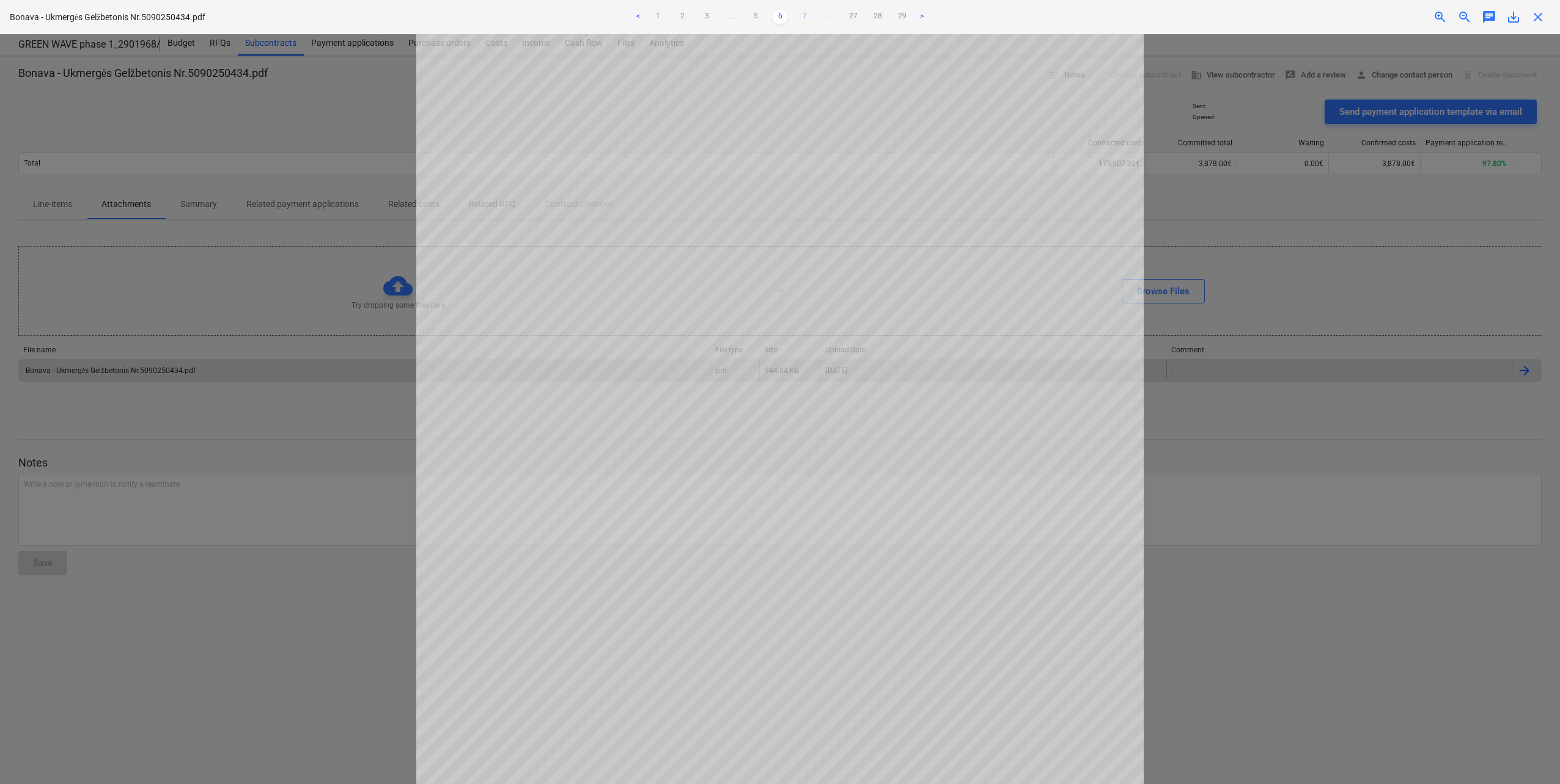
click at [806, 17] on link "7" at bounding box center [804, 17] width 15 height 15
click at [805, 11] on link "8" at bounding box center [804, 17] width 15 height 15
click at [804, 12] on link "9" at bounding box center [804, 17] width 15 height 15
click at [805, 13] on link "10" at bounding box center [804, 17] width 15 height 15
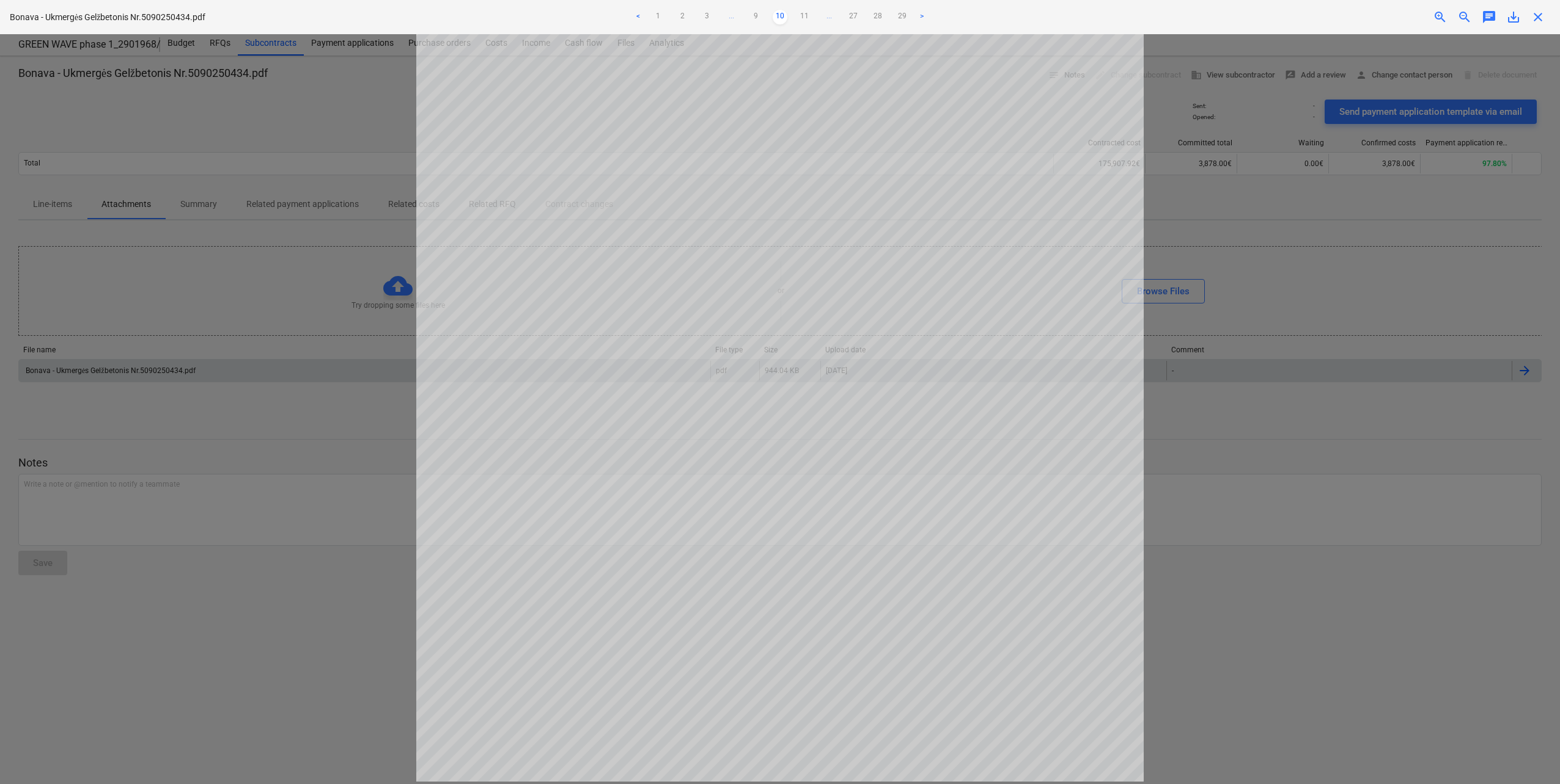
click at [805, 13] on link "11" at bounding box center [804, 17] width 15 height 15
click at [805, 13] on link "12" at bounding box center [804, 17] width 15 height 15
click at [805, 13] on link "13" at bounding box center [804, 17] width 15 height 15
click at [805, 13] on link "14" at bounding box center [804, 17] width 15 height 15
click at [755, 17] on link "13" at bounding box center [755, 17] width 15 height 15
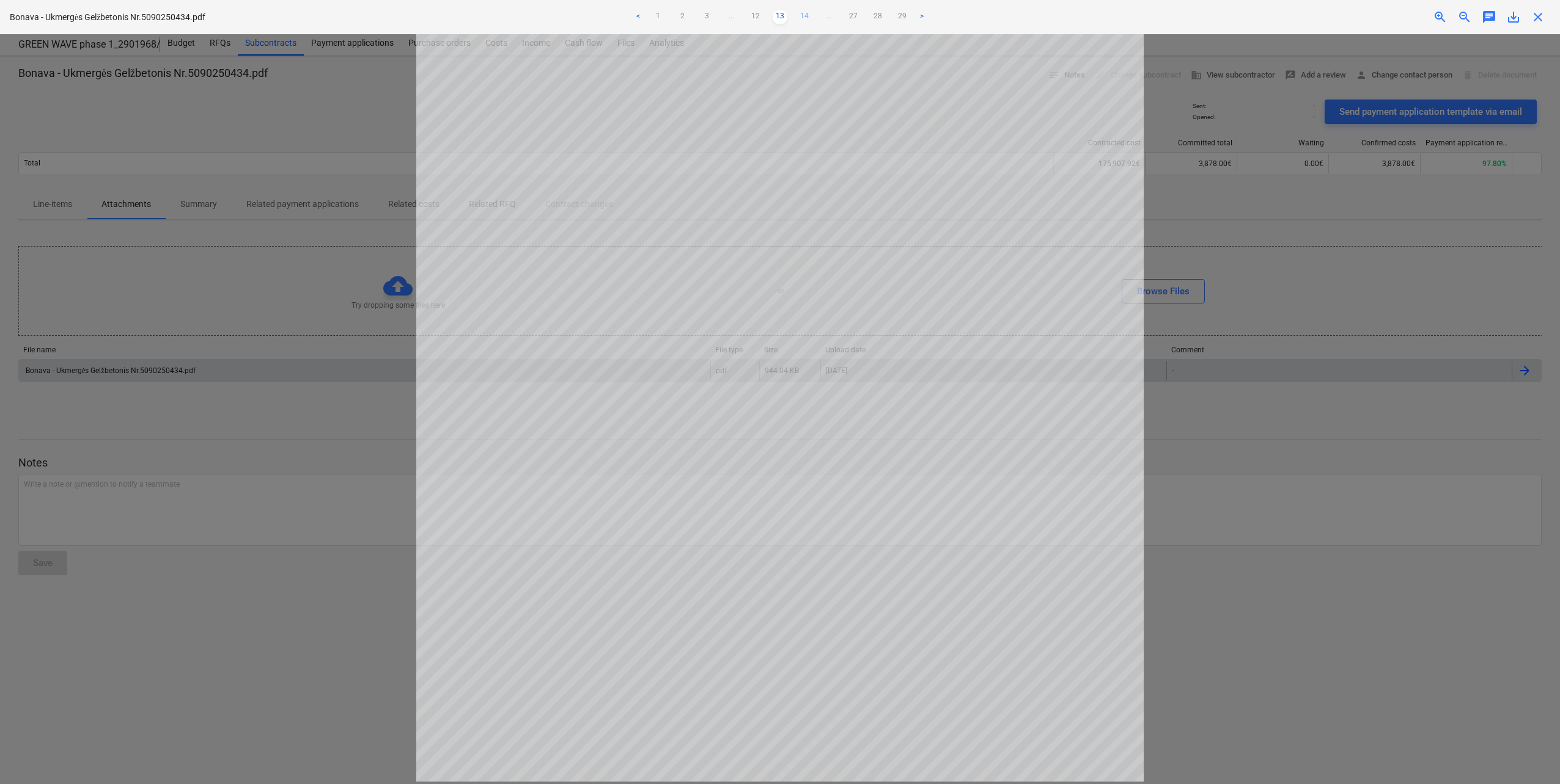
click at [800, 14] on link "14" at bounding box center [804, 17] width 15 height 15
click at [349, 437] on div at bounding box center [780, 409] width 1560 height 750
click at [760, 13] on link "13" at bounding box center [755, 17] width 15 height 15
click at [767, 13] on ul "< 1 2 3 ... 12 13 14 ... 27 28 29 >" at bounding box center [779, 17] width 513 height 15
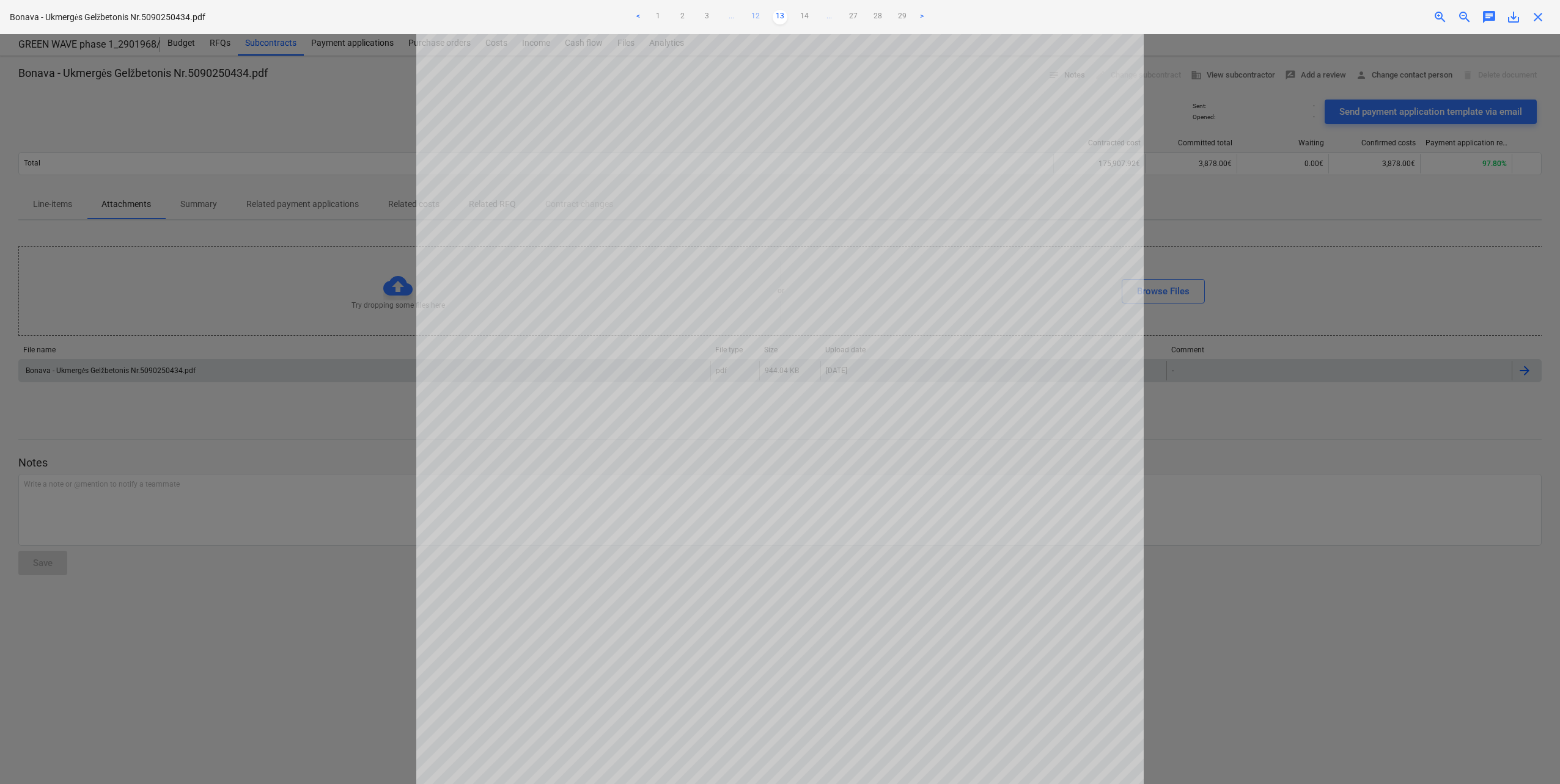
click at [760, 15] on link "12" at bounding box center [755, 17] width 15 height 15
click at [758, 16] on link "11" at bounding box center [755, 17] width 15 height 15
click at [755, 16] on link "10" at bounding box center [755, 17] width 15 height 15
click at [755, 16] on link "9" at bounding box center [755, 17] width 15 height 15
click at [755, 16] on link "8" at bounding box center [755, 17] width 15 height 15
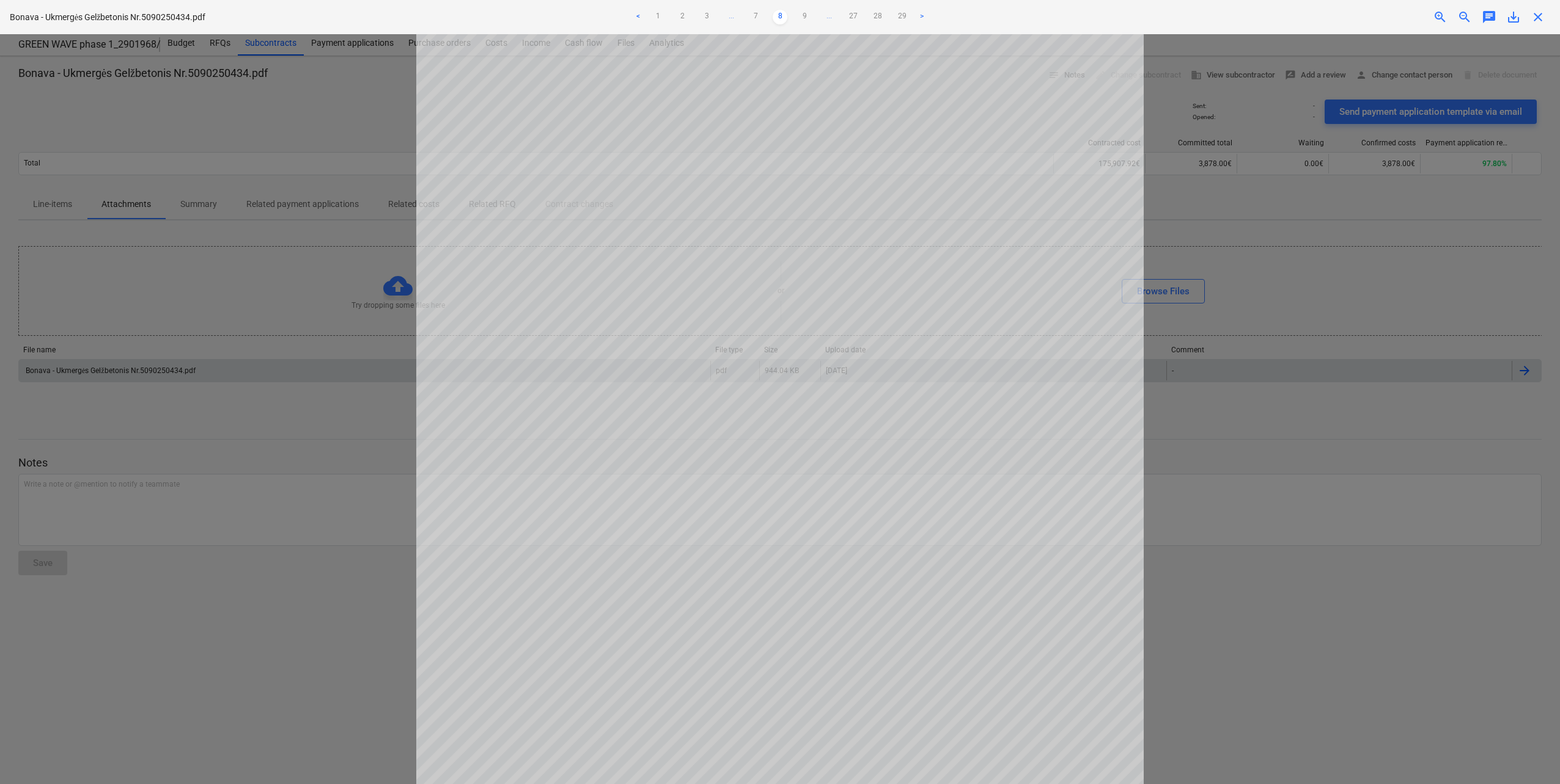
click at [755, 16] on link "7" at bounding box center [755, 17] width 15 height 15
click at [755, 16] on link "6" at bounding box center [755, 17] width 15 height 15
click at [776, 17] on link "6" at bounding box center [779, 17] width 15 height 15
click at [800, 16] on link "7" at bounding box center [804, 17] width 15 height 15
drag, startPoint x: 1260, startPoint y: 200, endPoint x: 1178, endPoint y: 341, distance: 163.1
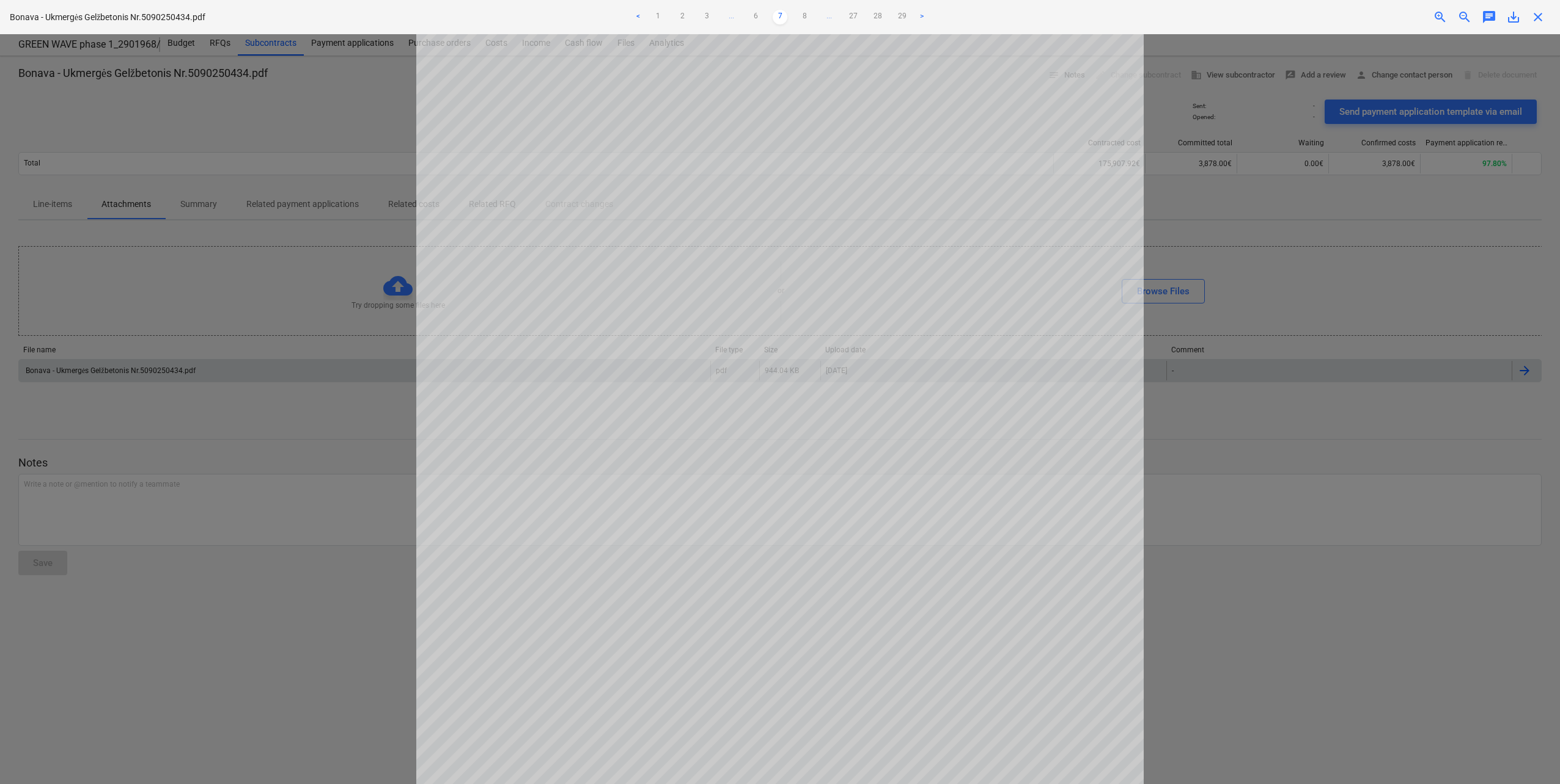
click at [1260, 200] on div at bounding box center [780, 409] width 1560 height 750
click at [1547, 17] on div "close" at bounding box center [1538, 17] width 24 height 15
click at [1544, 17] on span "close" at bounding box center [1538, 17] width 15 height 15
